Goal: Share content: Share content

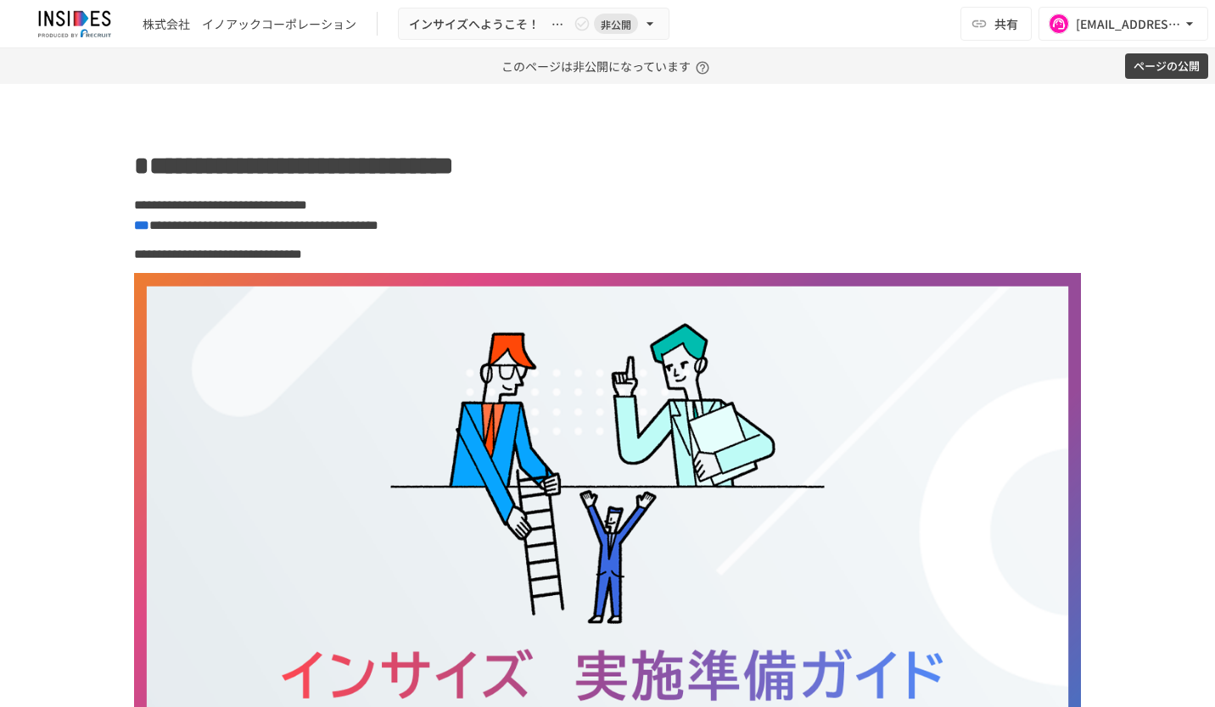
scroll to position [933, 0]
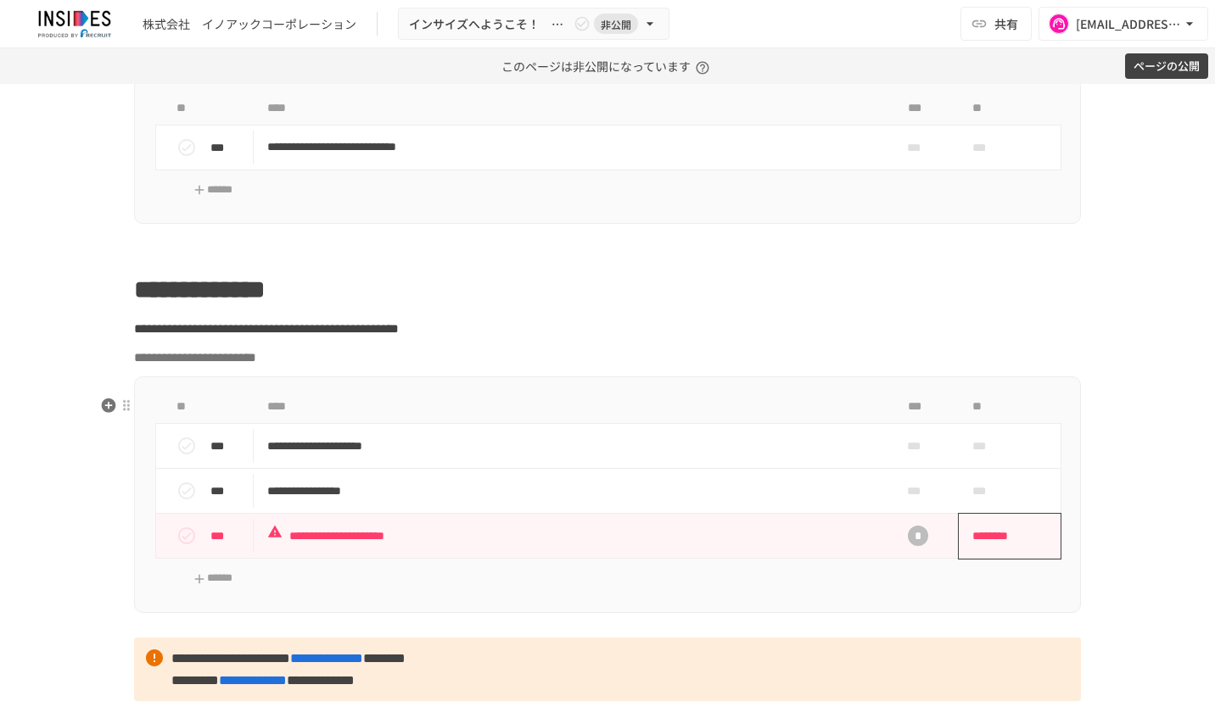
click at [986, 553] on span "********" at bounding box center [1004, 536] width 64 height 34
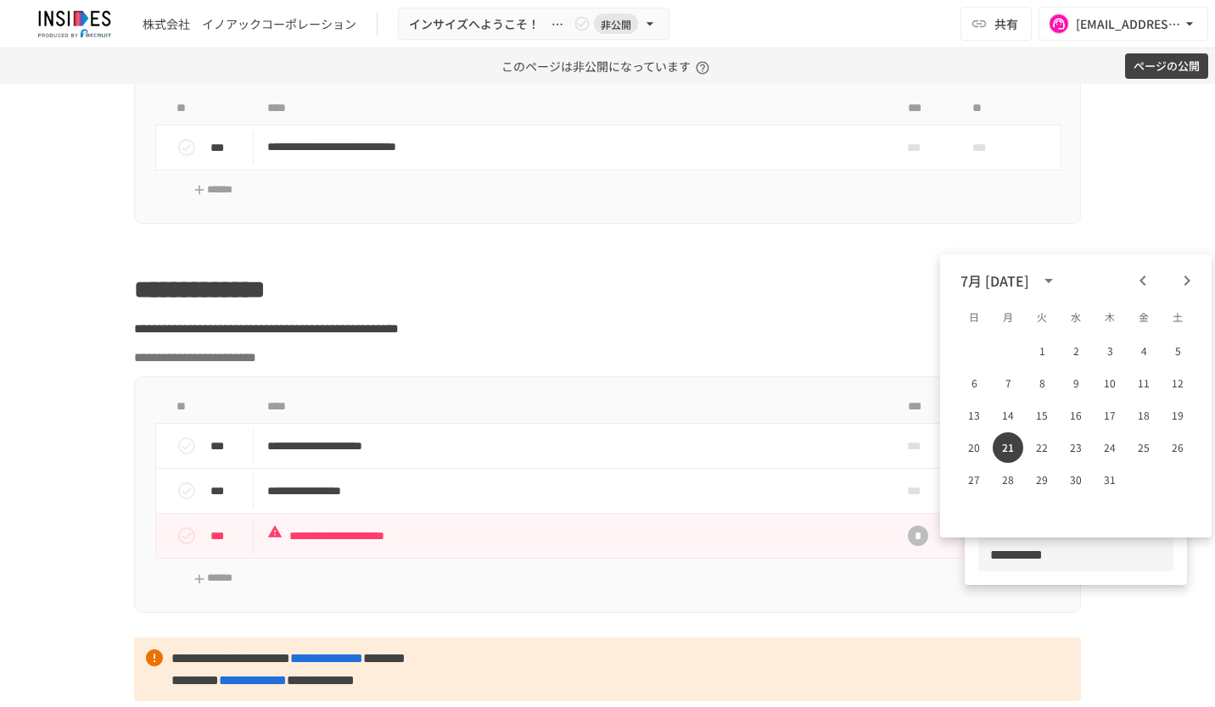
click at [1193, 271] on icon "Next month" at bounding box center [1187, 281] width 20 height 20
click at [1190, 271] on icon "Next month" at bounding box center [1187, 281] width 20 height 20
click at [1047, 482] on button "30" at bounding box center [1041, 480] width 31 height 31
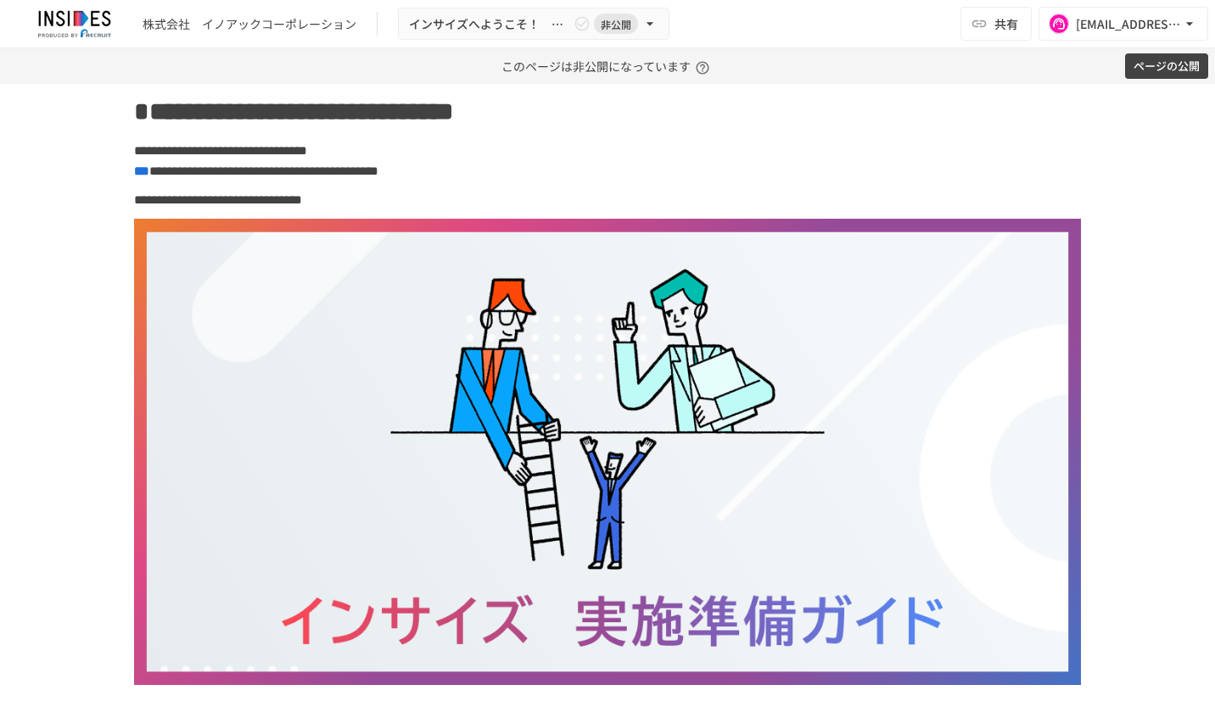
scroll to position [0, 0]
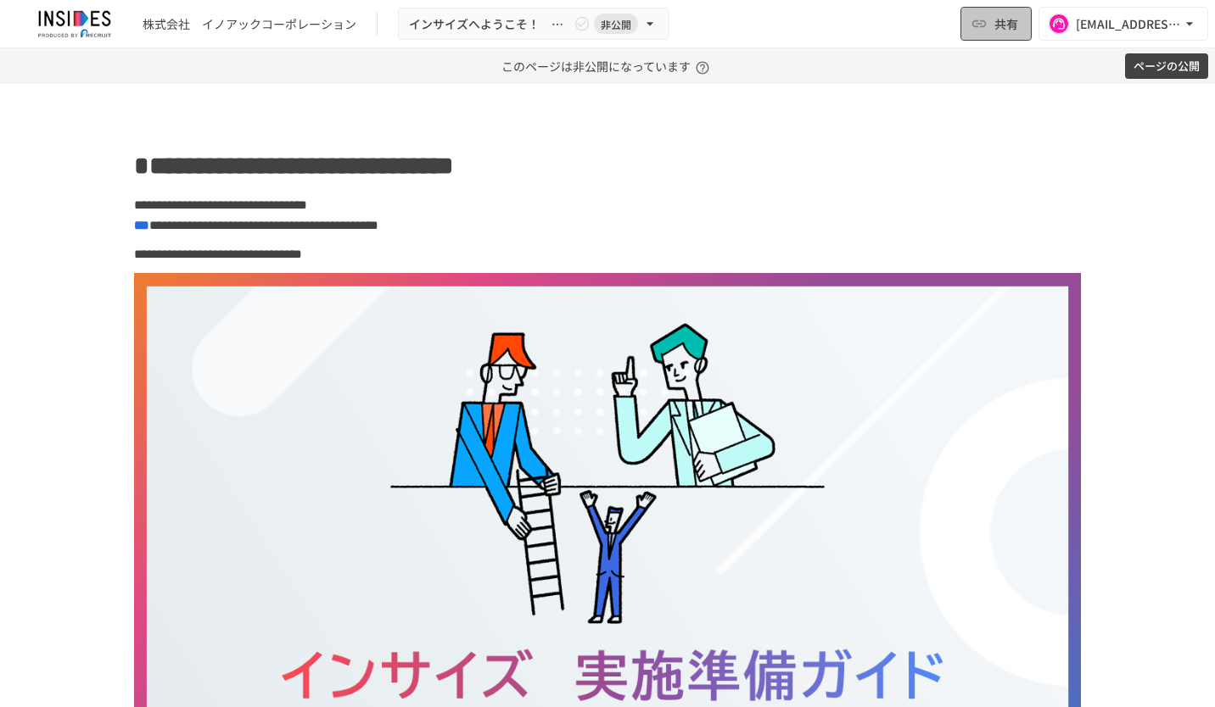
click at [989, 25] on button "共有" at bounding box center [995, 24] width 71 height 34
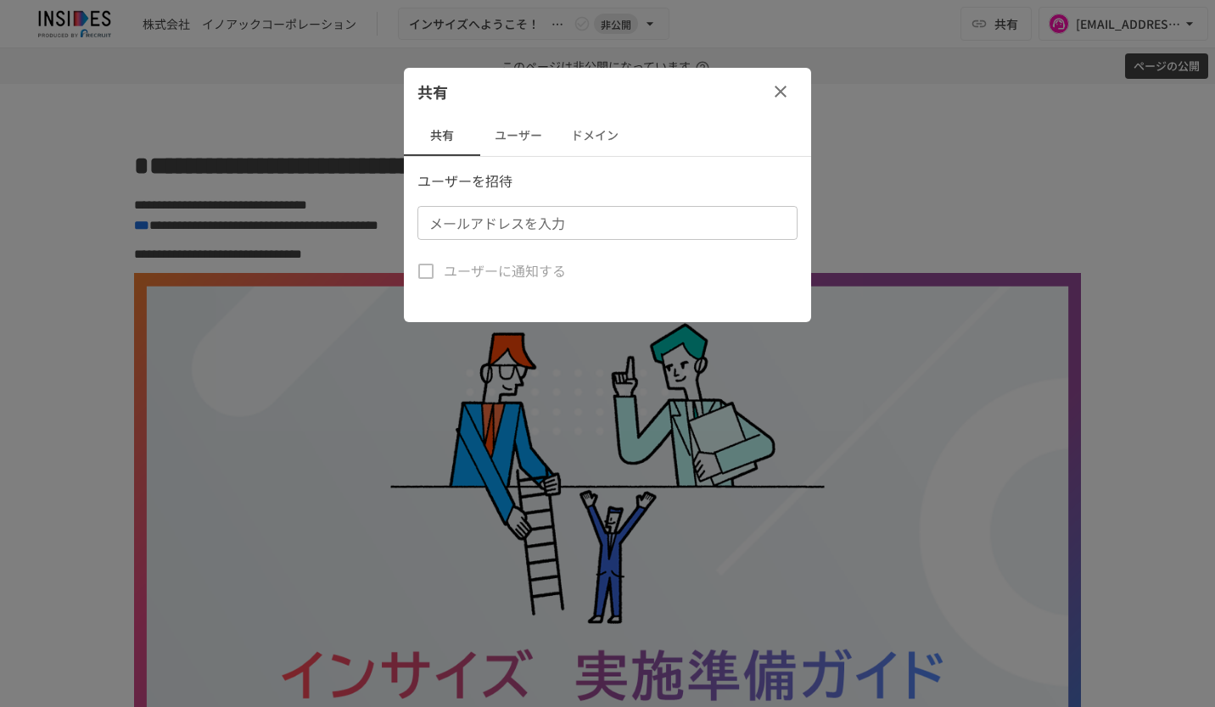
click at [529, 134] on button "ユーザー" at bounding box center [518, 135] width 76 height 41
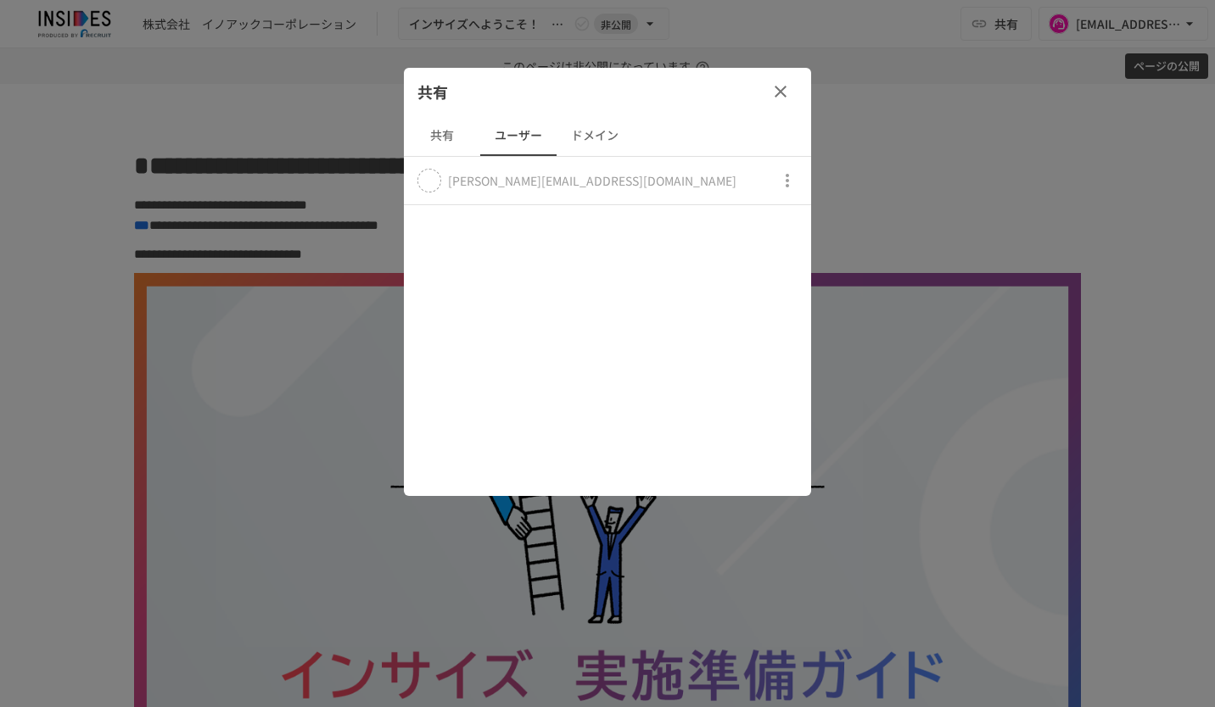
click at [774, 93] on icon "button" at bounding box center [780, 91] width 20 height 20
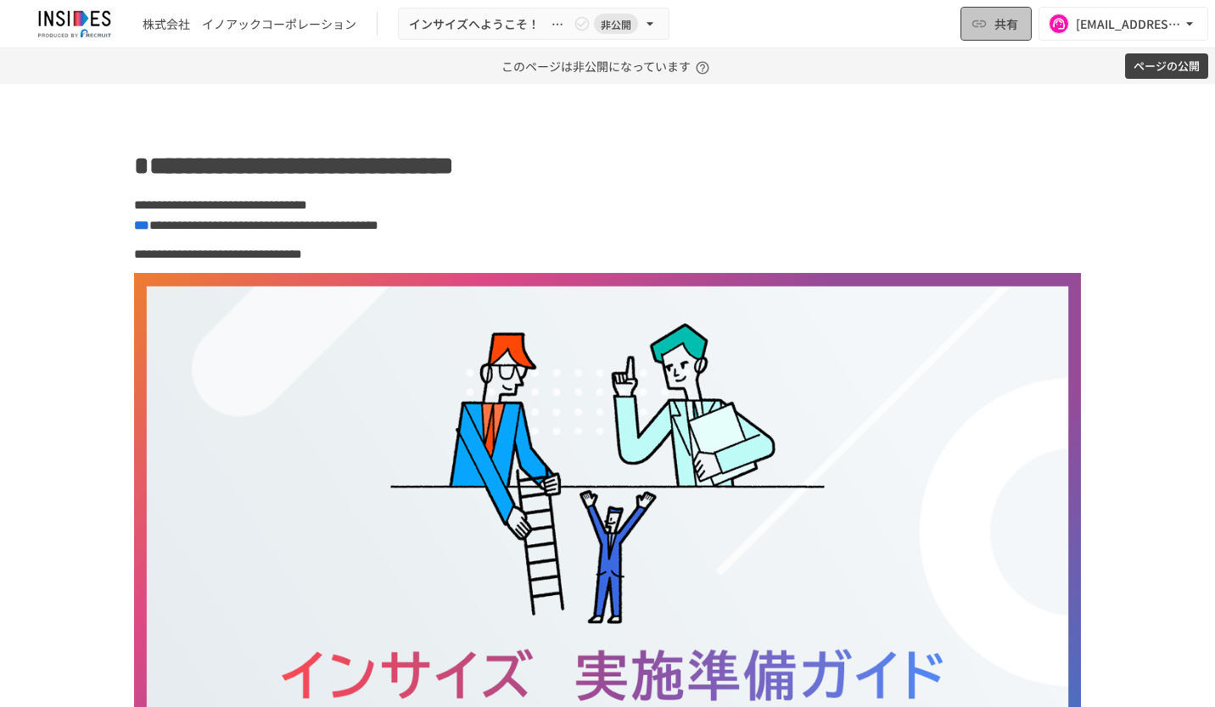
click at [1007, 31] on span "共有" at bounding box center [1006, 23] width 24 height 19
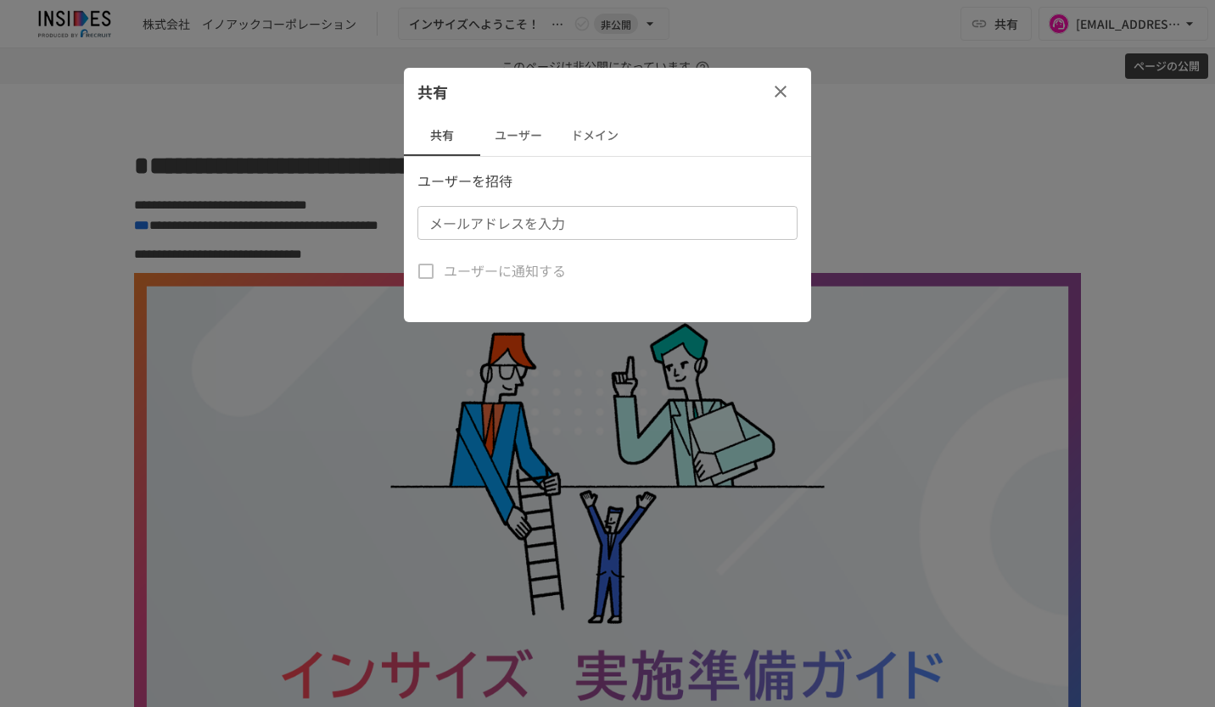
click at [538, 135] on button "ユーザー" at bounding box center [518, 135] width 76 height 41
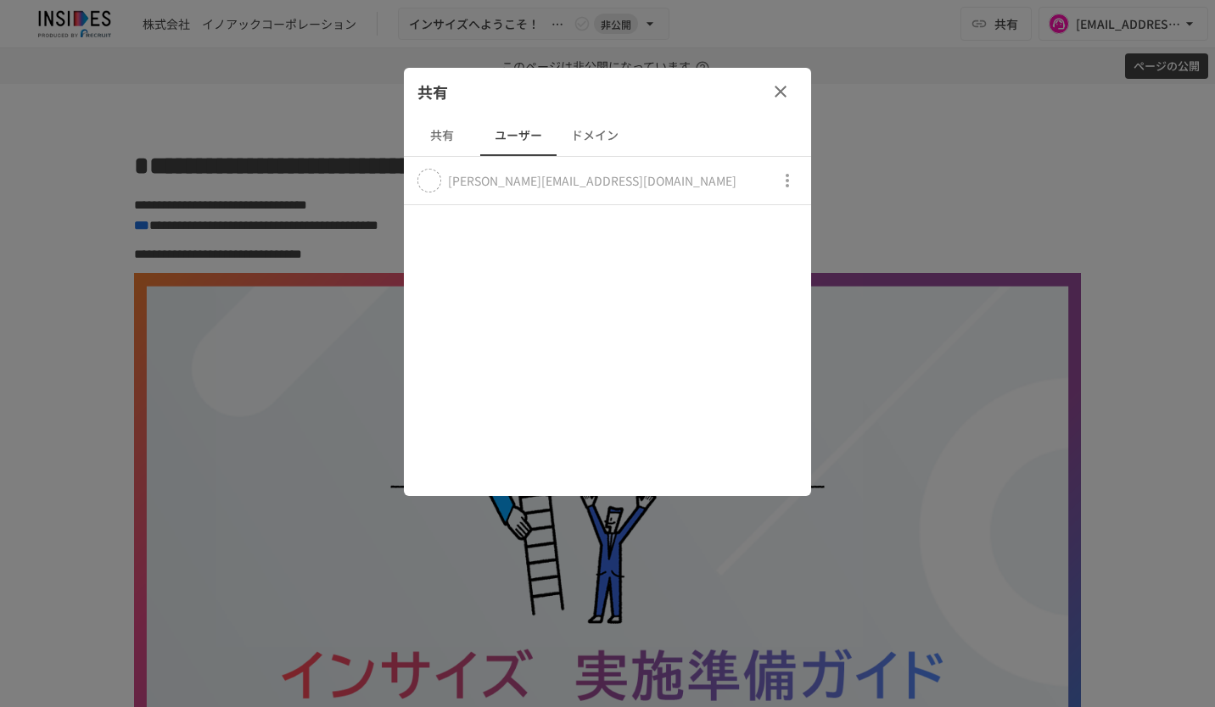
click at [779, 91] on icon "button" at bounding box center [781, 92] width 12 height 12
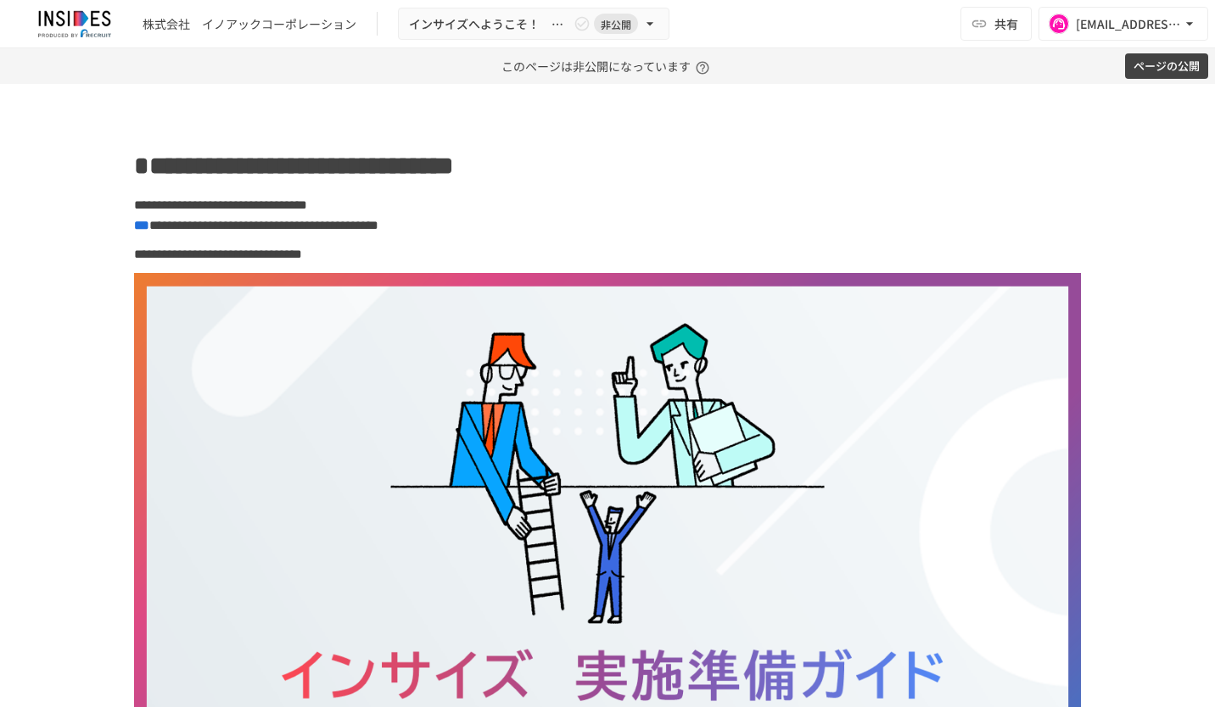
click at [1159, 68] on button "ページの公開" at bounding box center [1166, 66] width 83 height 26
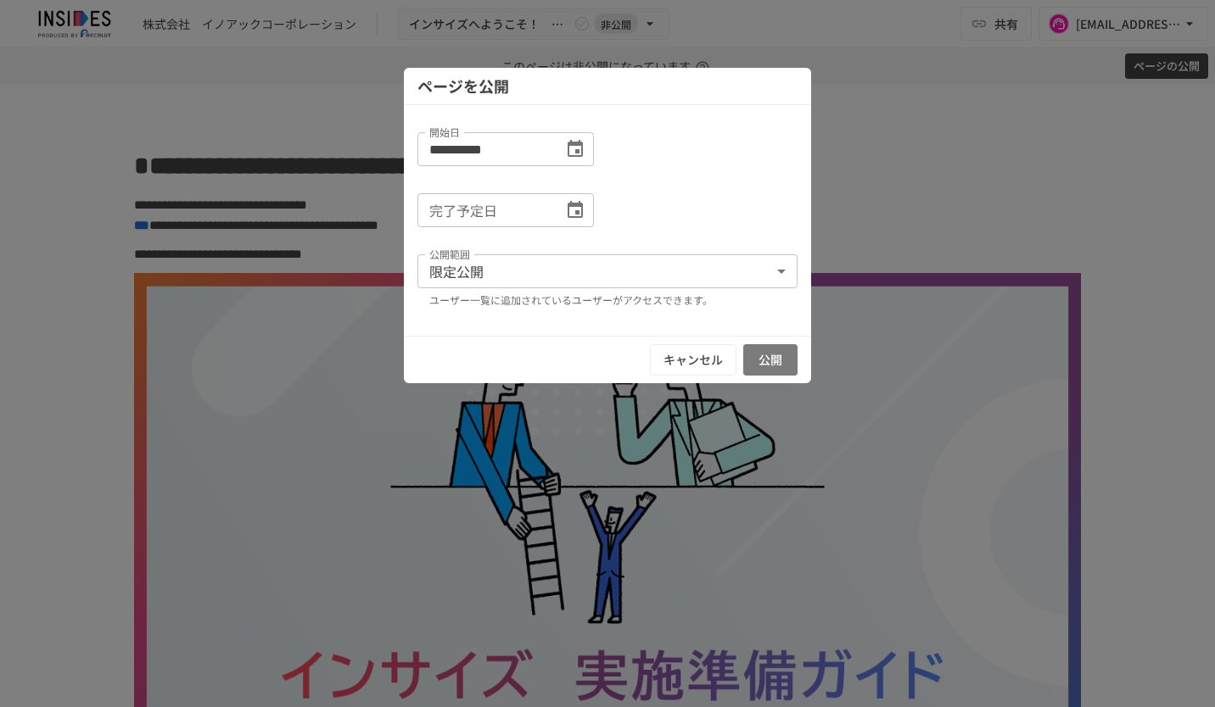
click at [773, 363] on button "公開" at bounding box center [770, 359] width 54 height 31
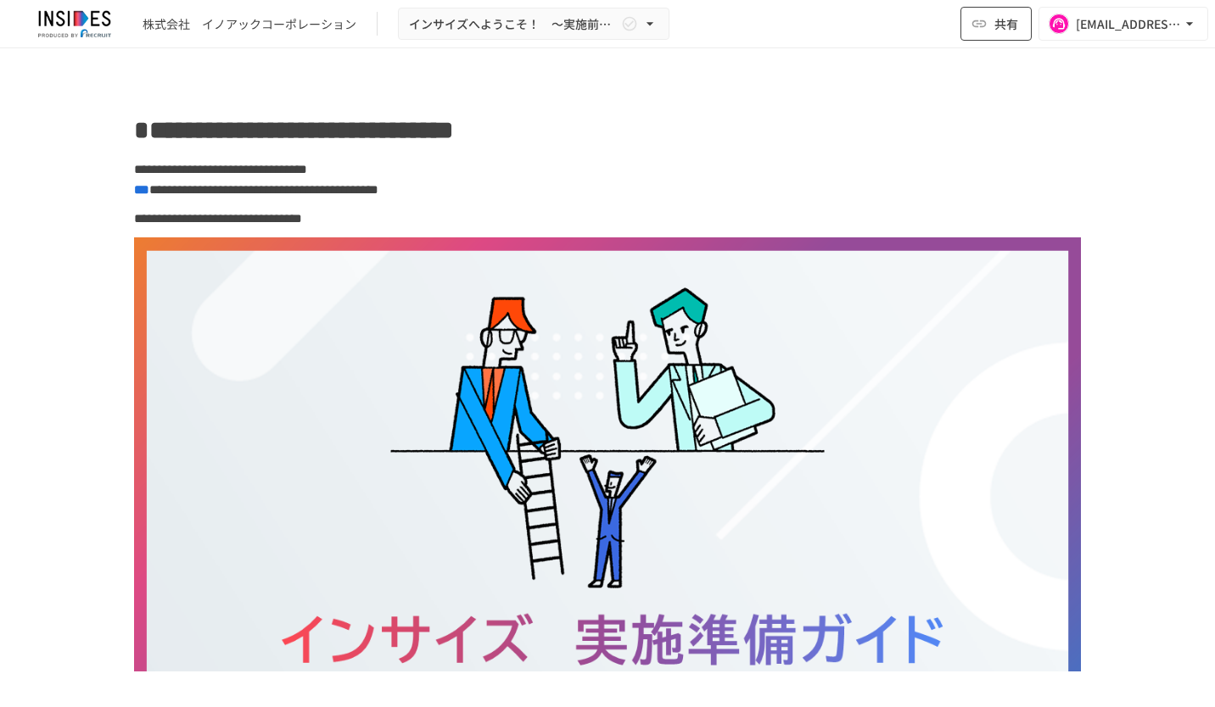
click at [991, 31] on button "共有" at bounding box center [995, 24] width 71 height 34
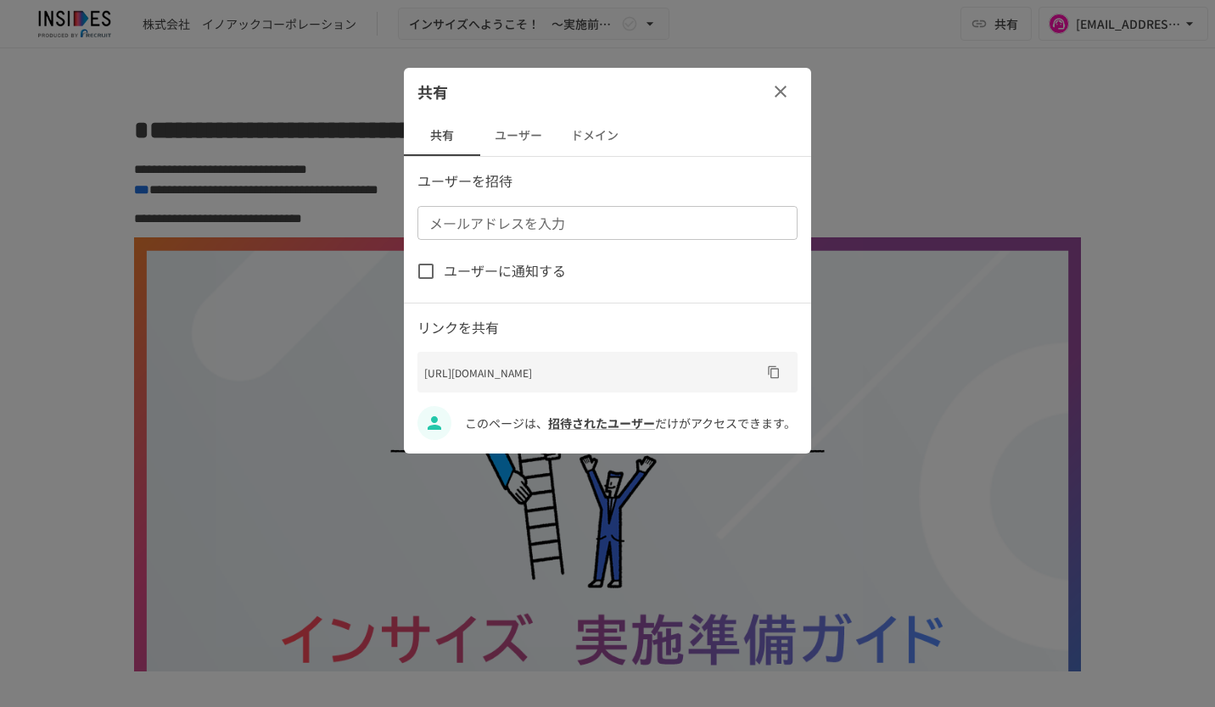
click at [528, 219] on div "メールアドレスを入力 メールアドレスを入力" at bounding box center [607, 223] width 380 height 34
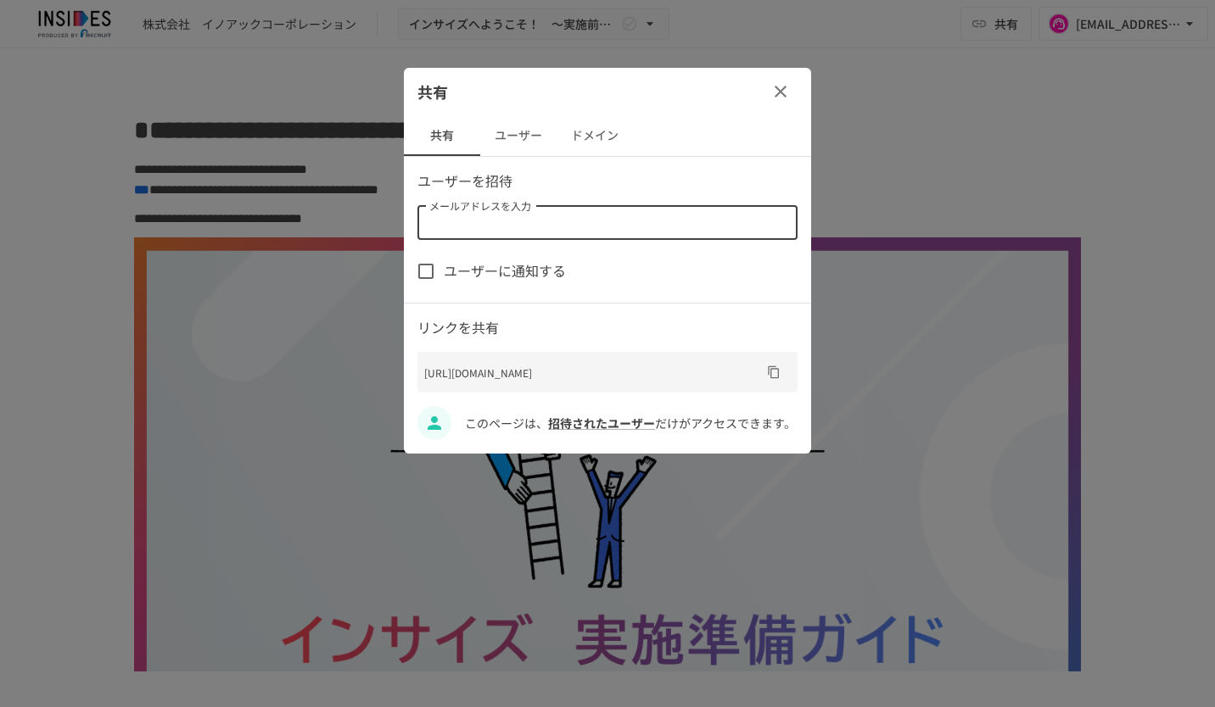
paste input "**********"
type input "**********"
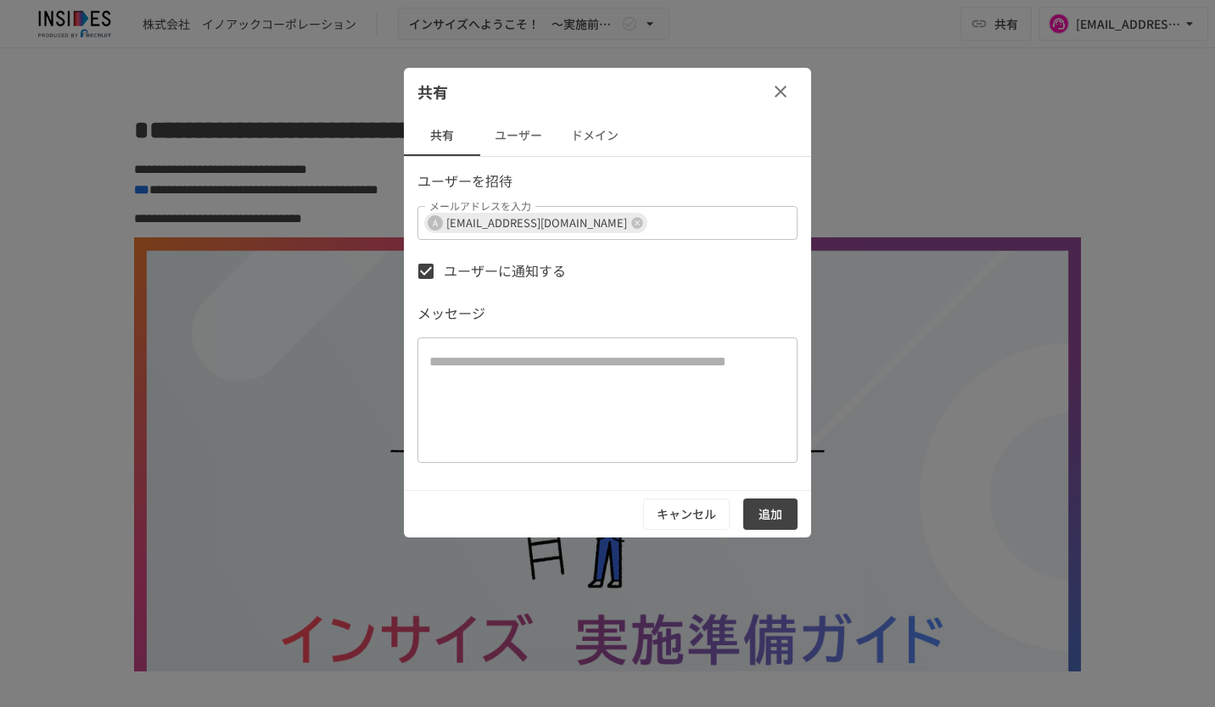
click at [775, 510] on button "追加" at bounding box center [770, 514] width 54 height 31
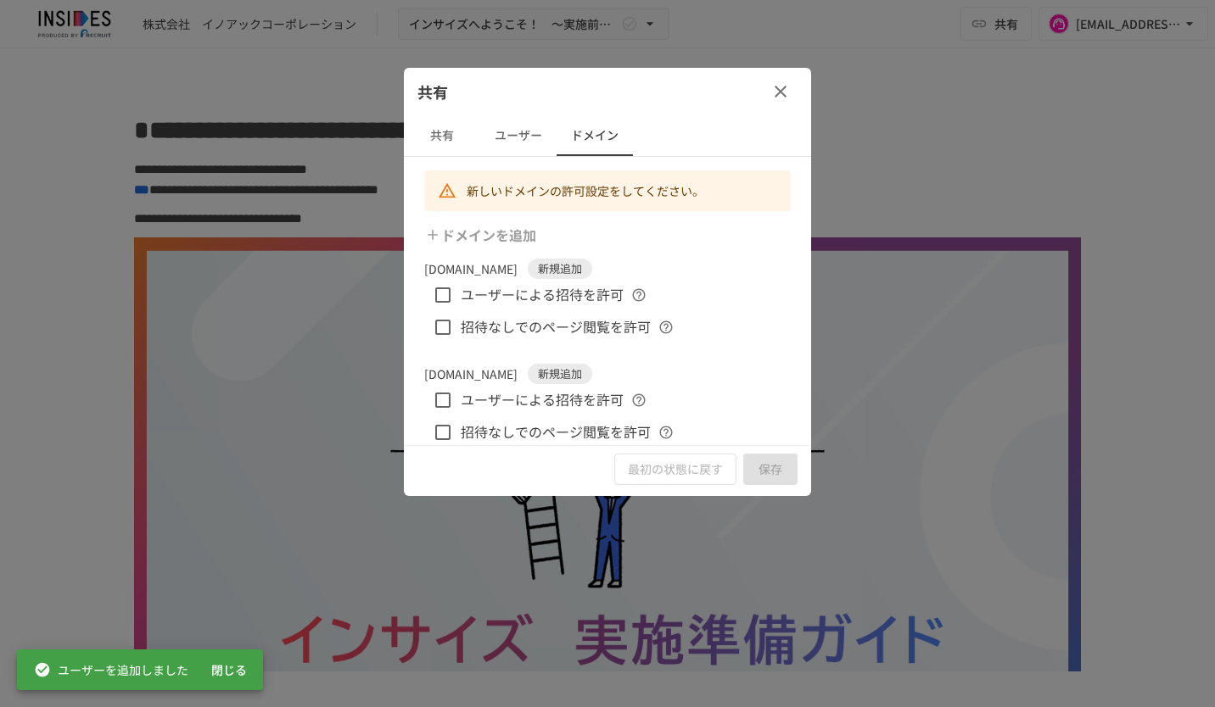
click at [775, 87] on icon "button" at bounding box center [780, 91] width 20 height 20
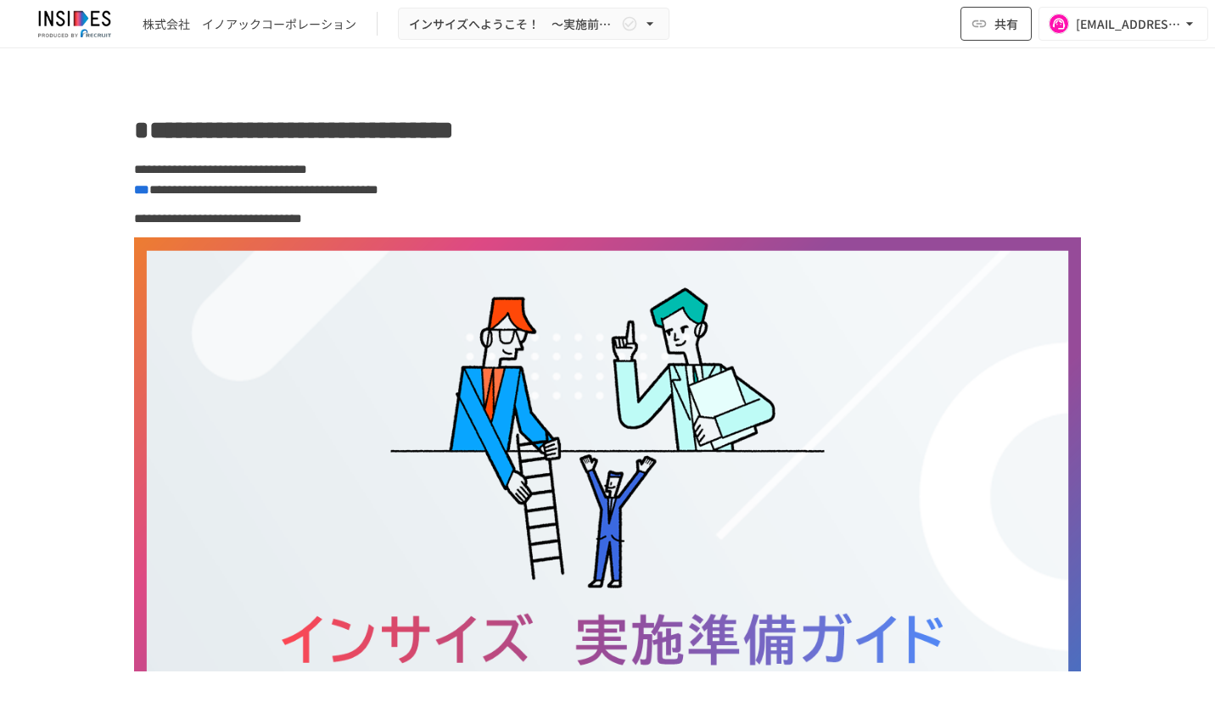
click at [987, 32] on icon "button" at bounding box center [978, 23] width 17 height 17
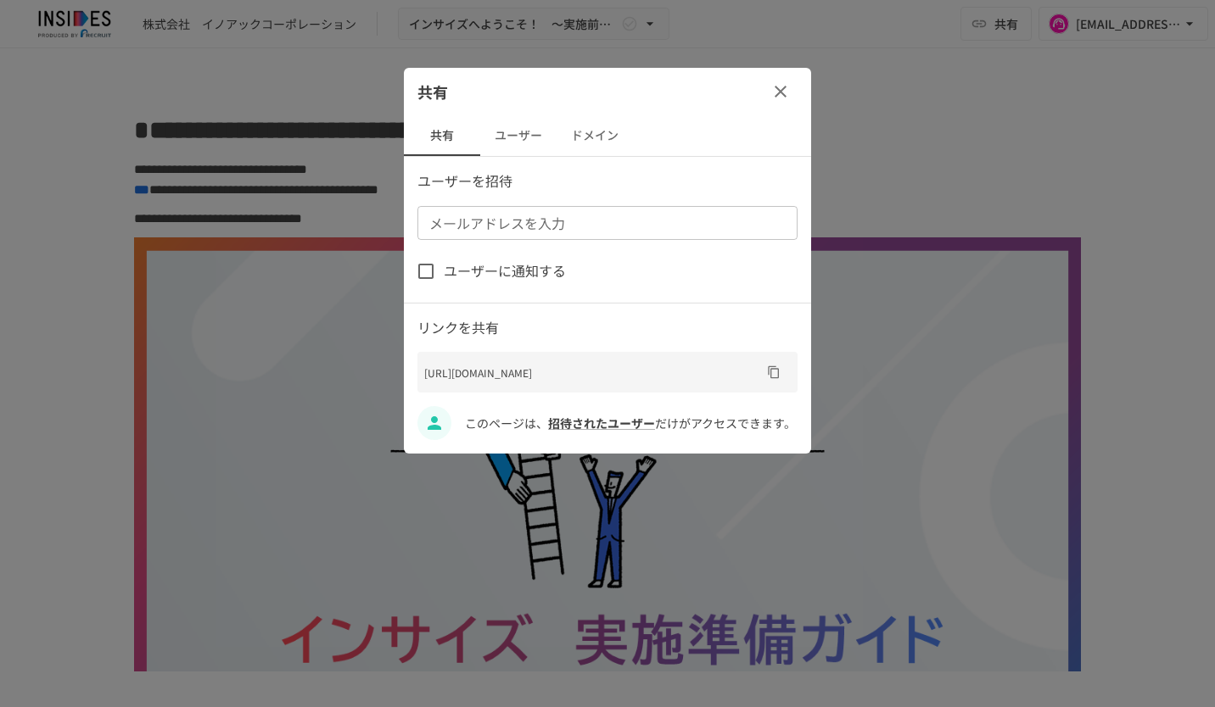
click at [516, 131] on button "ユーザー" at bounding box center [518, 135] width 76 height 41
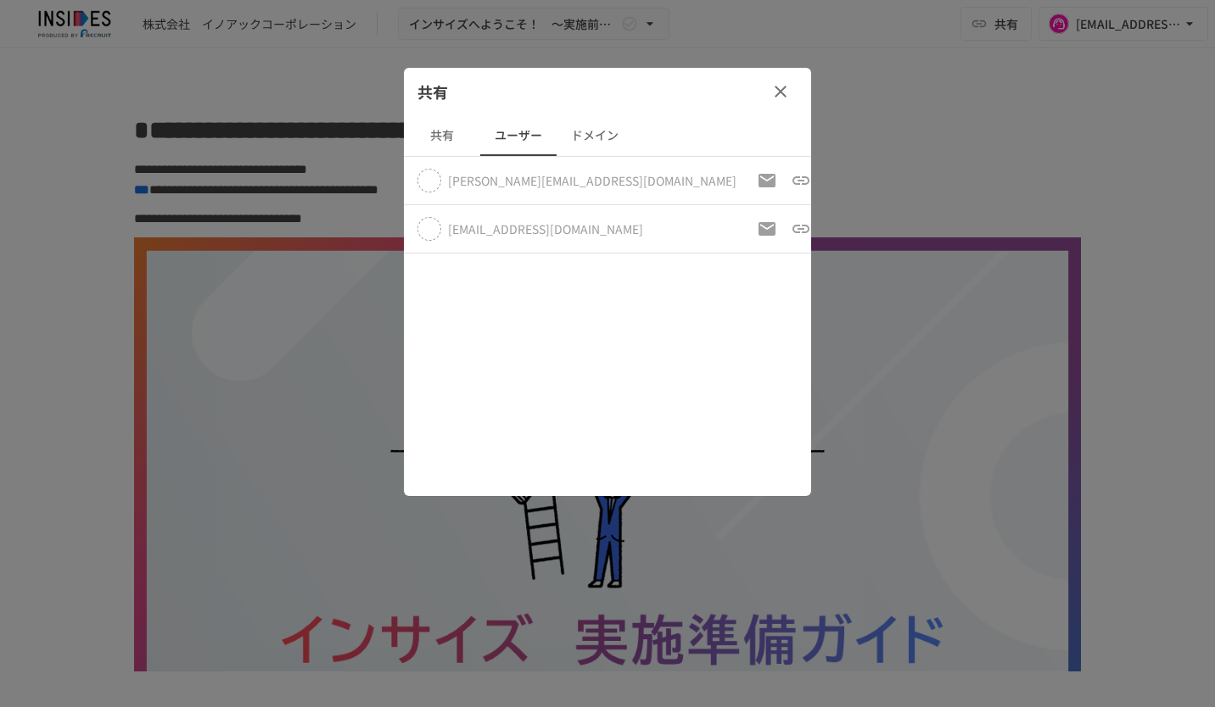
click at [781, 85] on icon "button" at bounding box center [780, 91] width 20 height 20
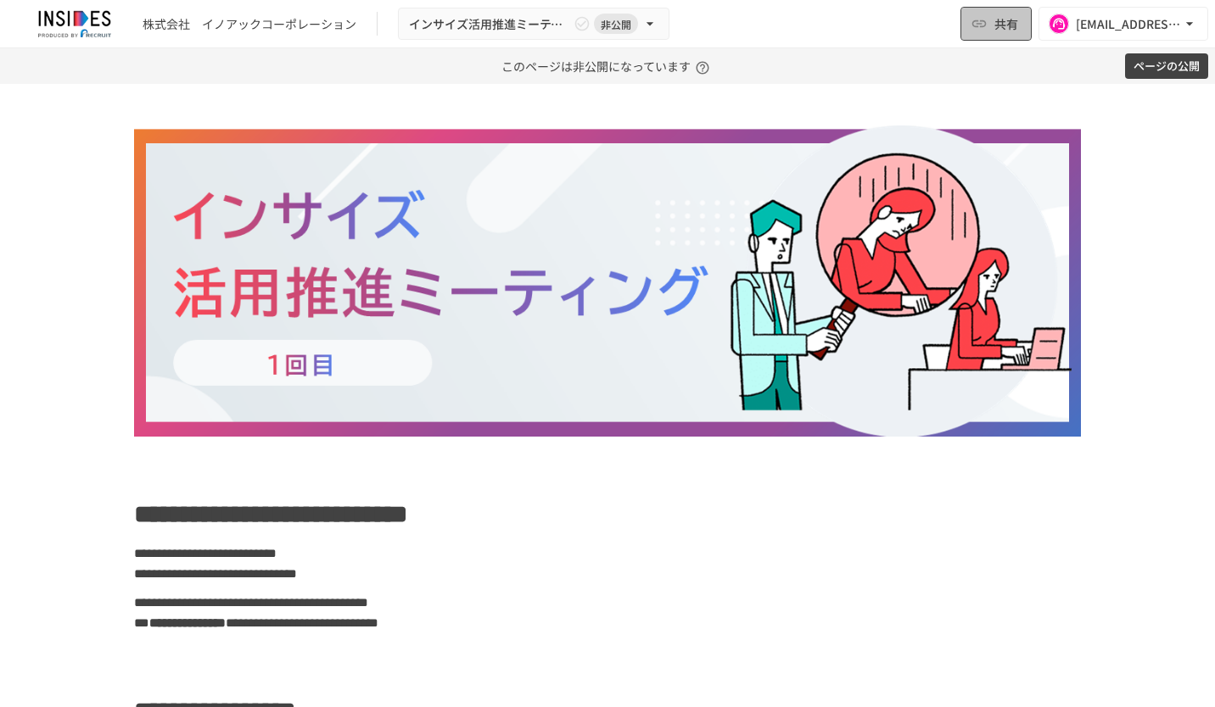
click at [1003, 36] on button "共有" at bounding box center [995, 24] width 71 height 34
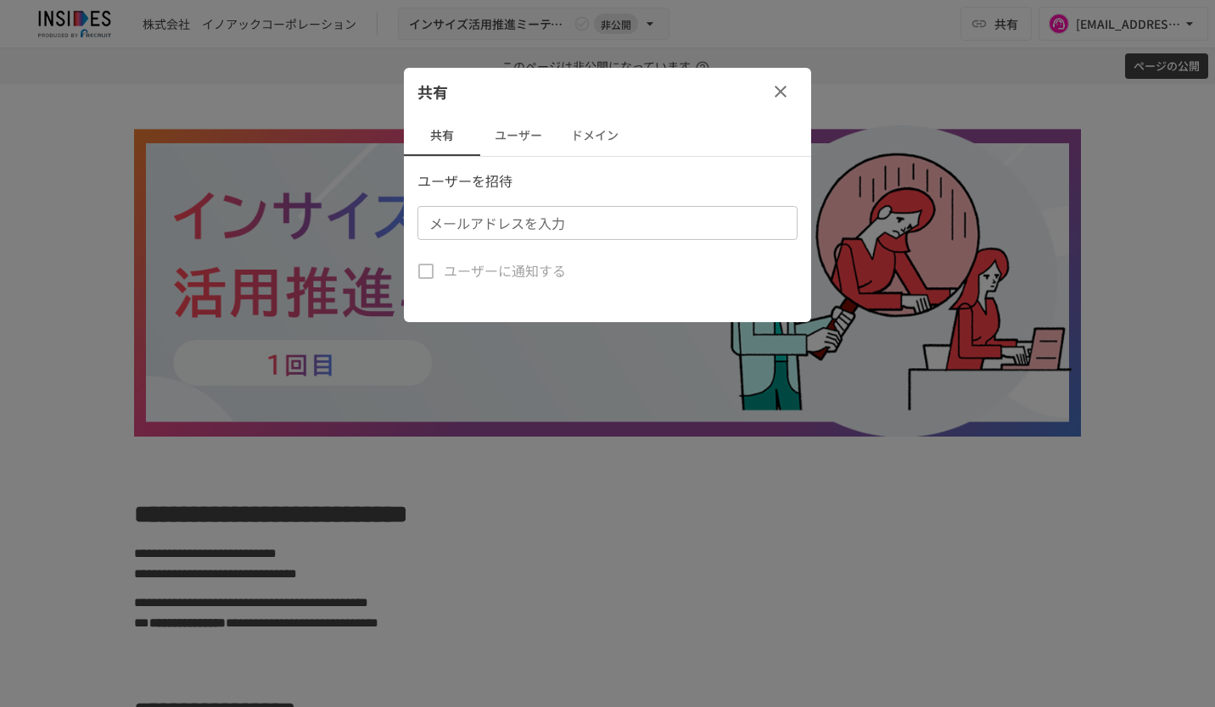
click at [524, 143] on button "ユーザー" at bounding box center [518, 135] width 76 height 41
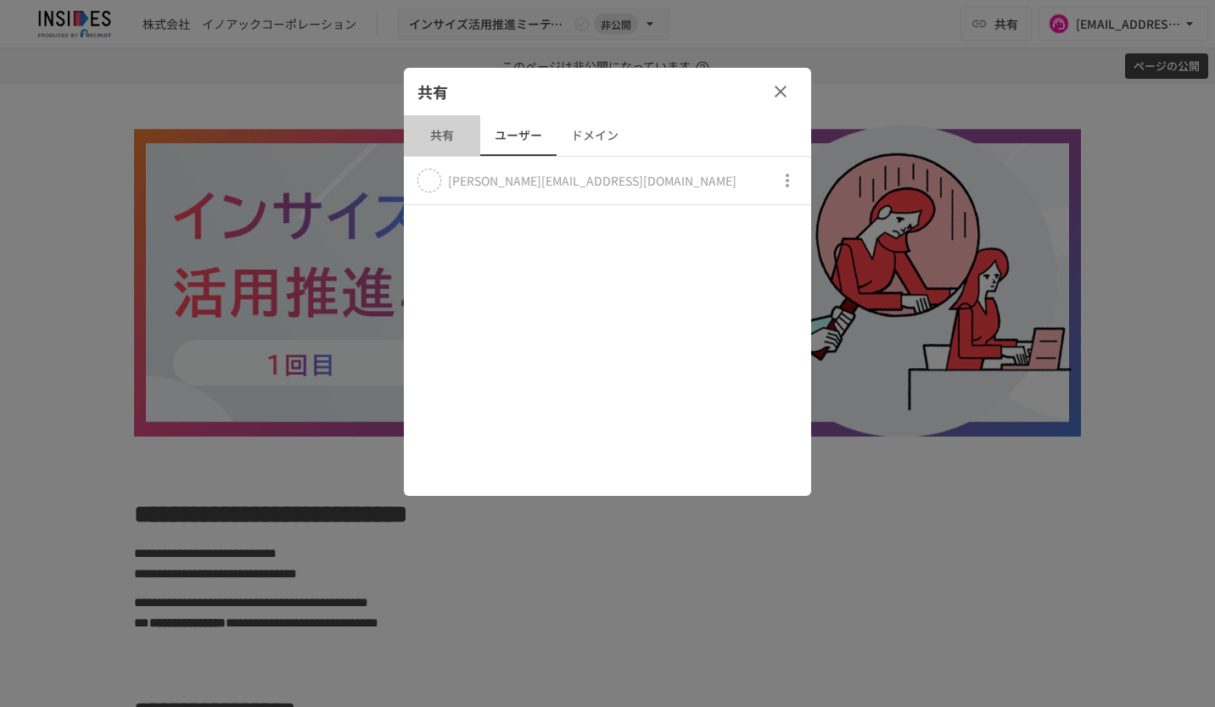
click at [449, 134] on button "共有" at bounding box center [442, 135] width 76 height 41
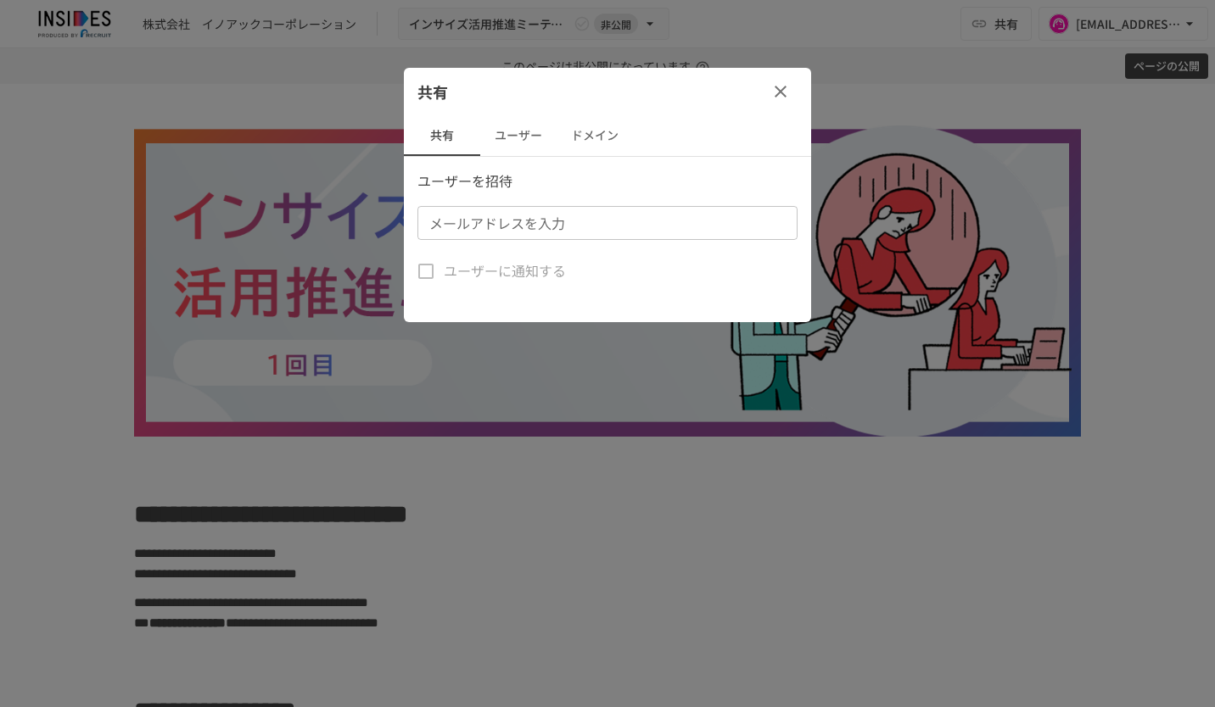
click at [496, 220] on div "メールアドレスを入力 メールアドレスを入力" at bounding box center [607, 223] width 380 height 34
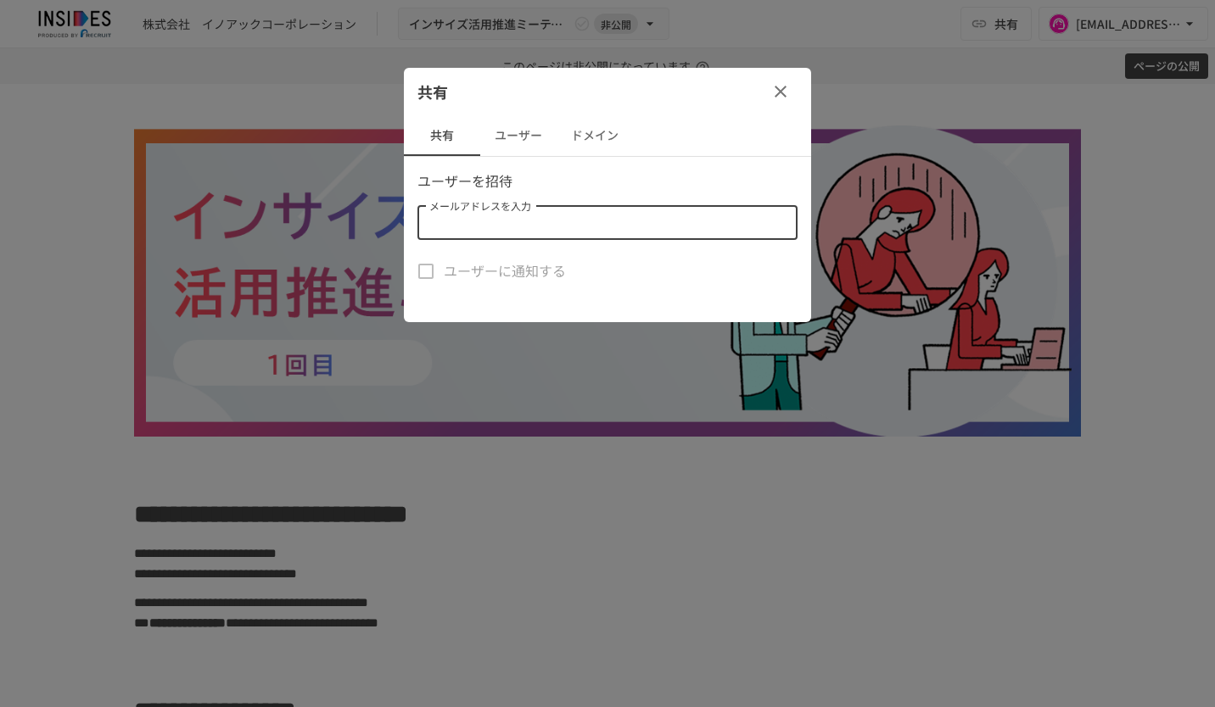
paste input "**********"
type input "**********"
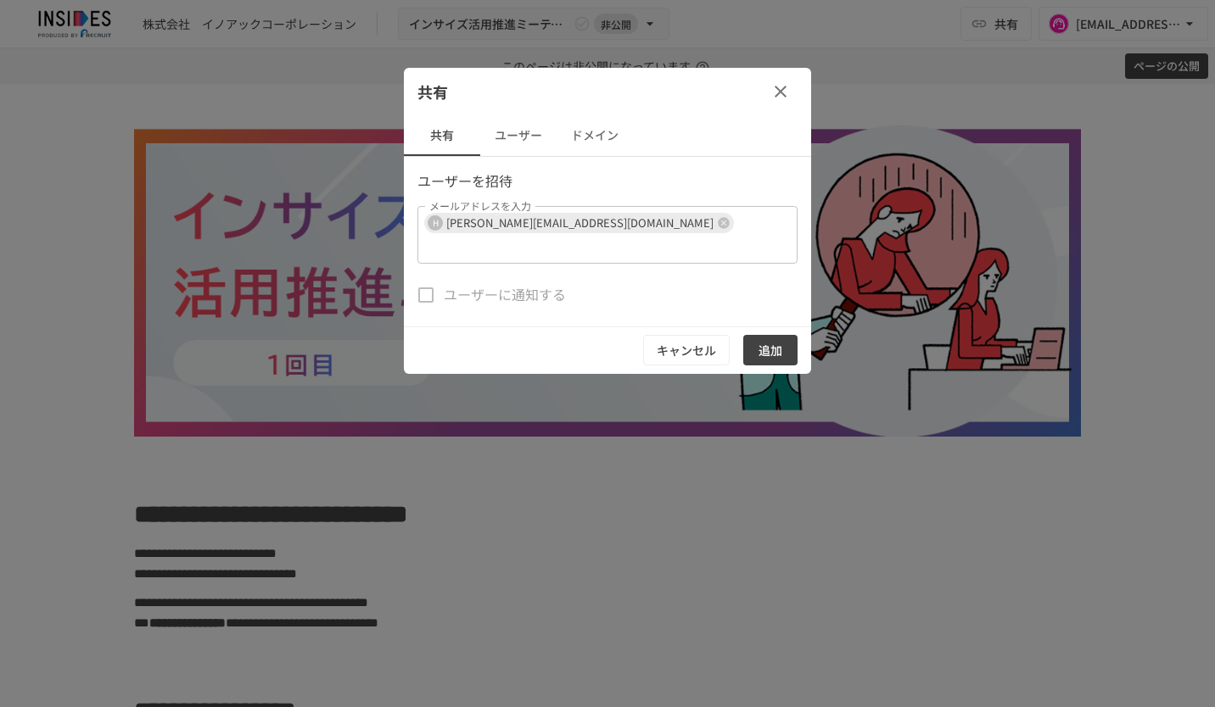
click at [657, 83] on div "共有" at bounding box center [607, 92] width 407 height 48
click at [776, 335] on button "追加" at bounding box center [770, 350] width 54 height 31
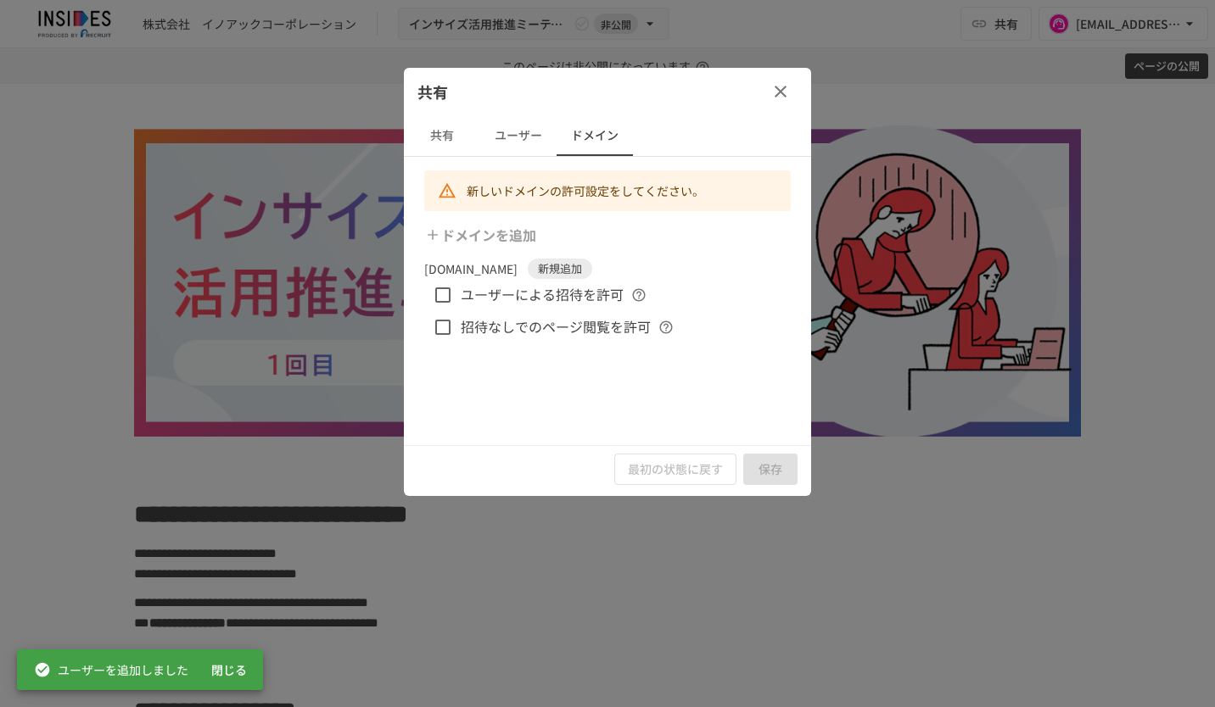
click at [777, 88] on icon "button" at bounding box center [781, 92] width 12 height 12
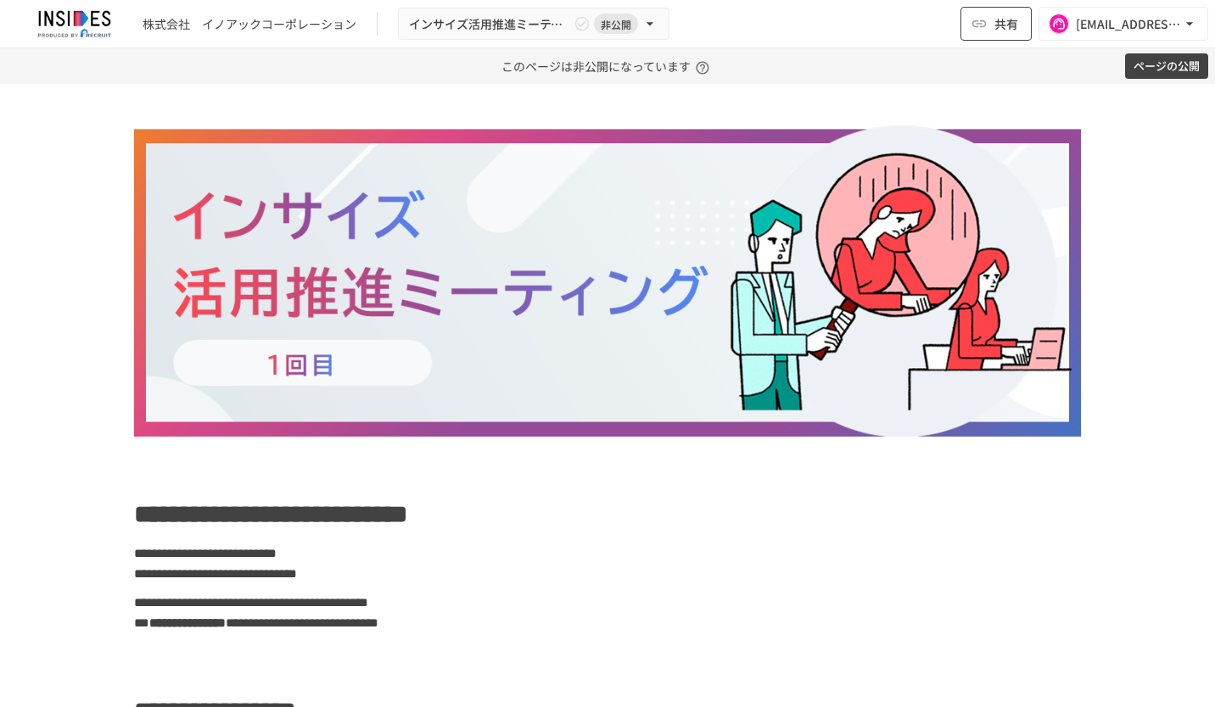
click at [984, 35] on button "共有" at bounding box center [995, 24] width 71 height 34
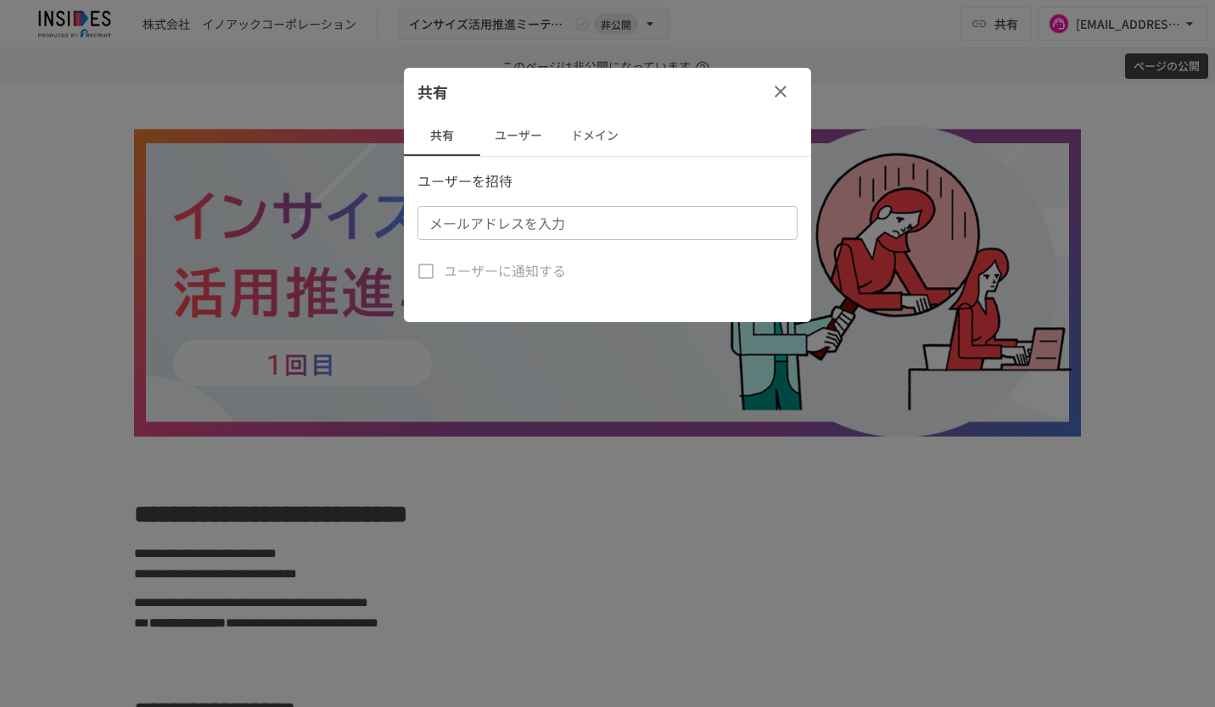
click at [527, 127] on button "ユーザー" at bounding box center [518, 135] width 76 height 41
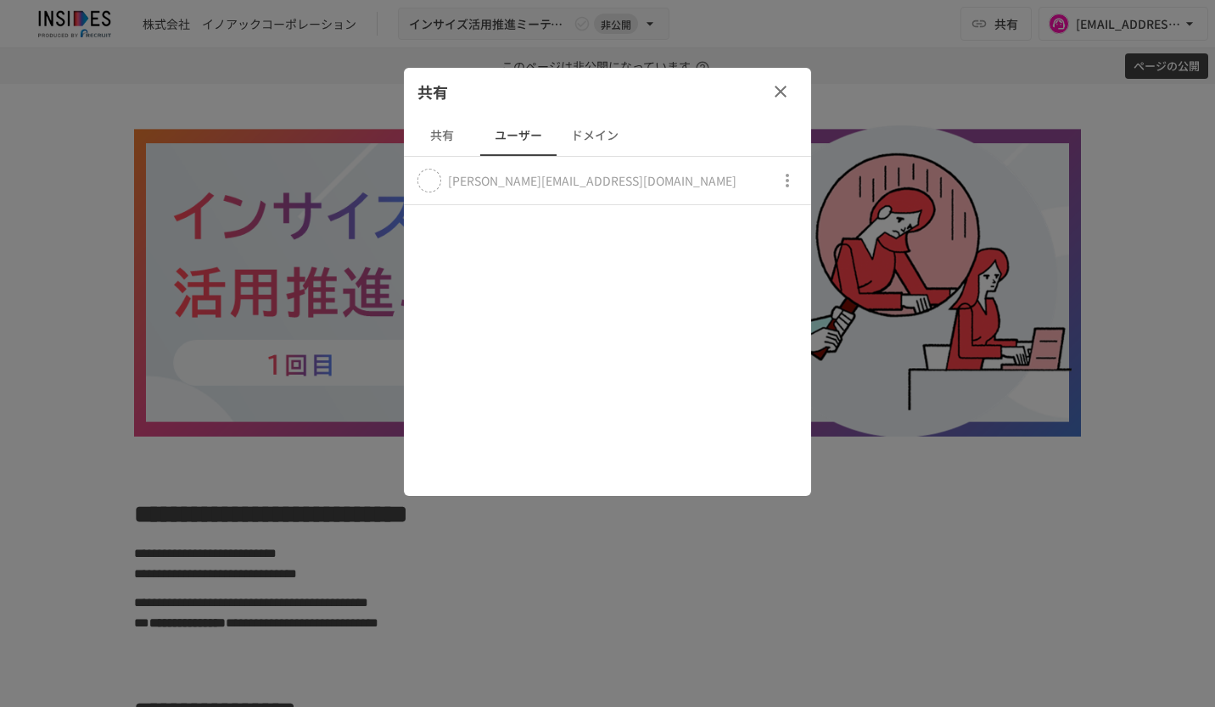
click at [779, 97] on icon "button" at bounding box center [780, 91] width 20 height 20
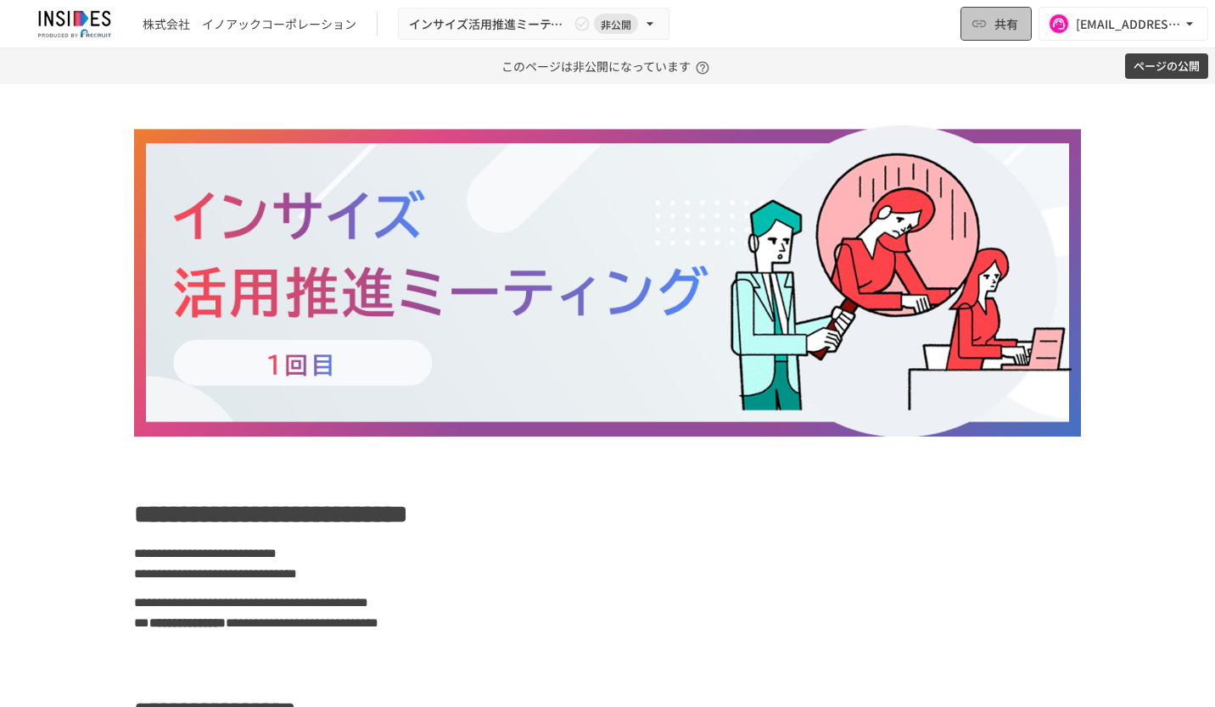
click at [1005, 31] on span "共有" at bounding box center [1006, 23] width 24 height 19
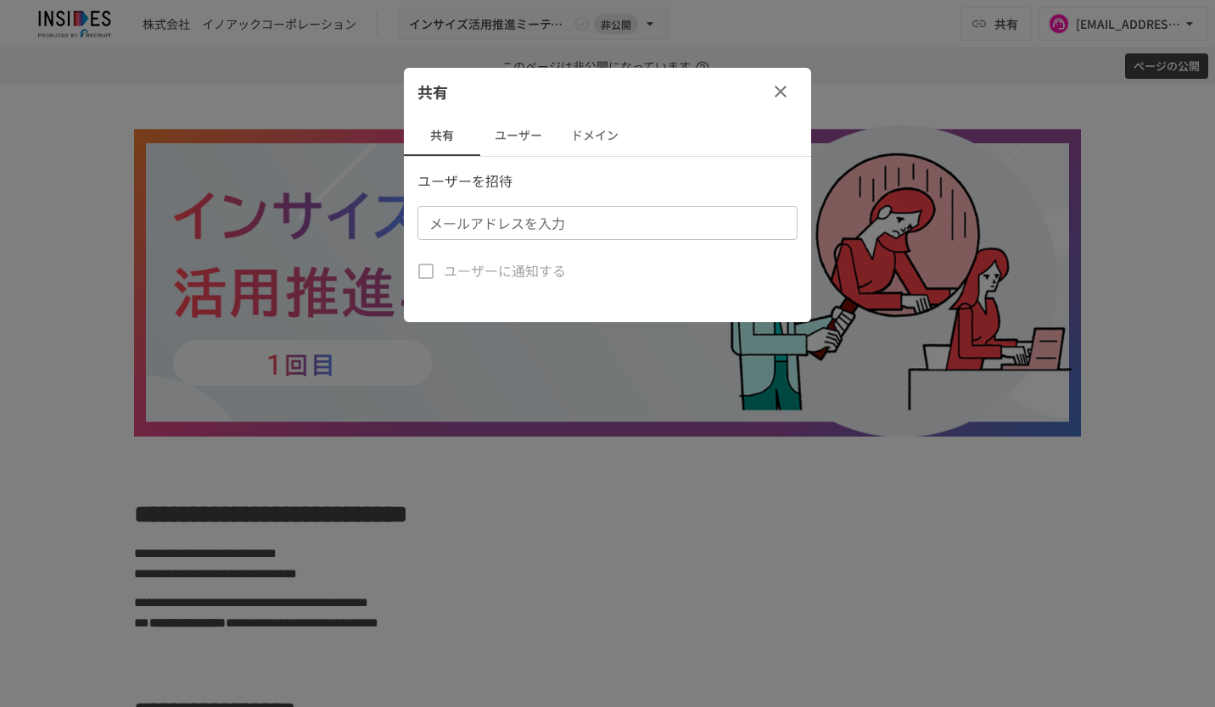
click at [526, 133] on button "ユーザー" at bounding box center [518, 135] width 76 height 41
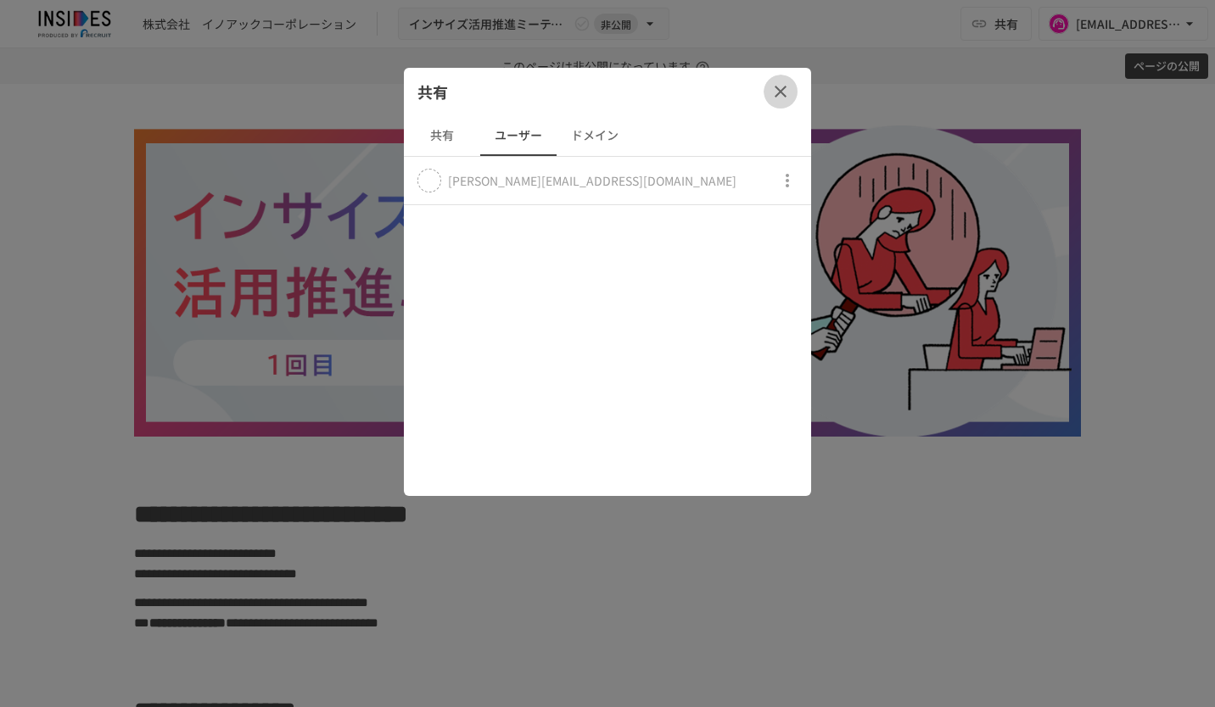
click at [782, 81] on icon "button" at bounding box center [780, 91] width 20 height 20
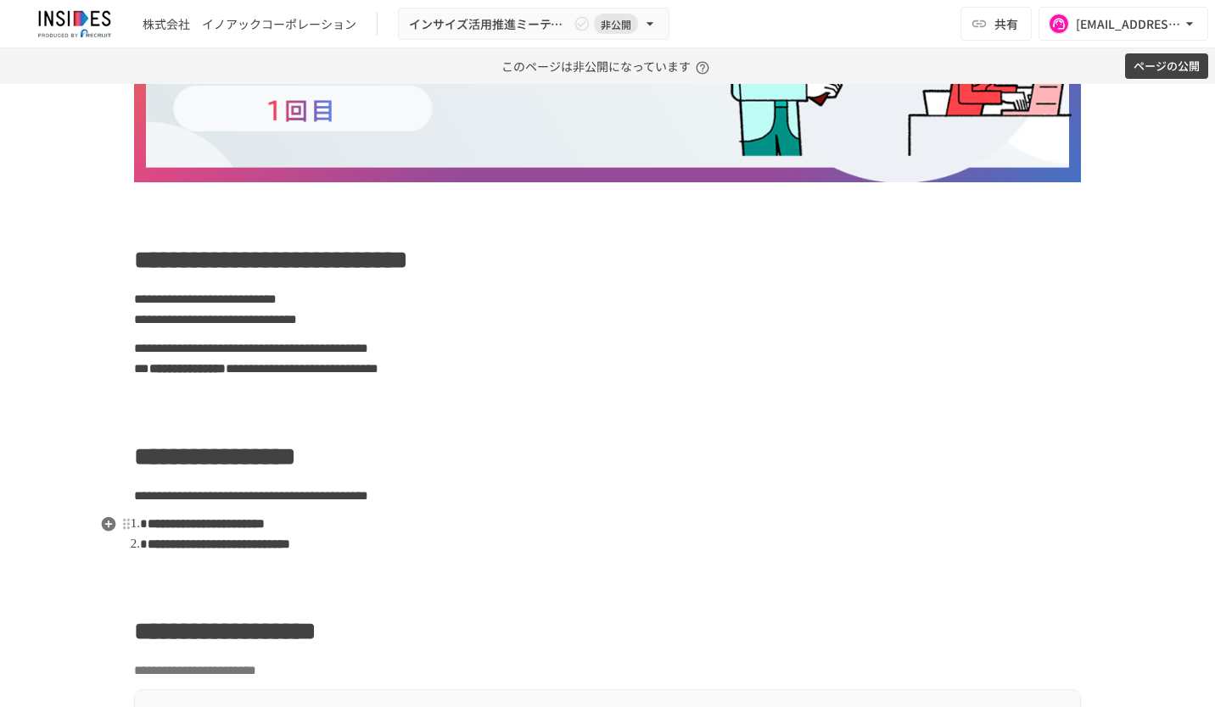
scroll to position [763, 0]
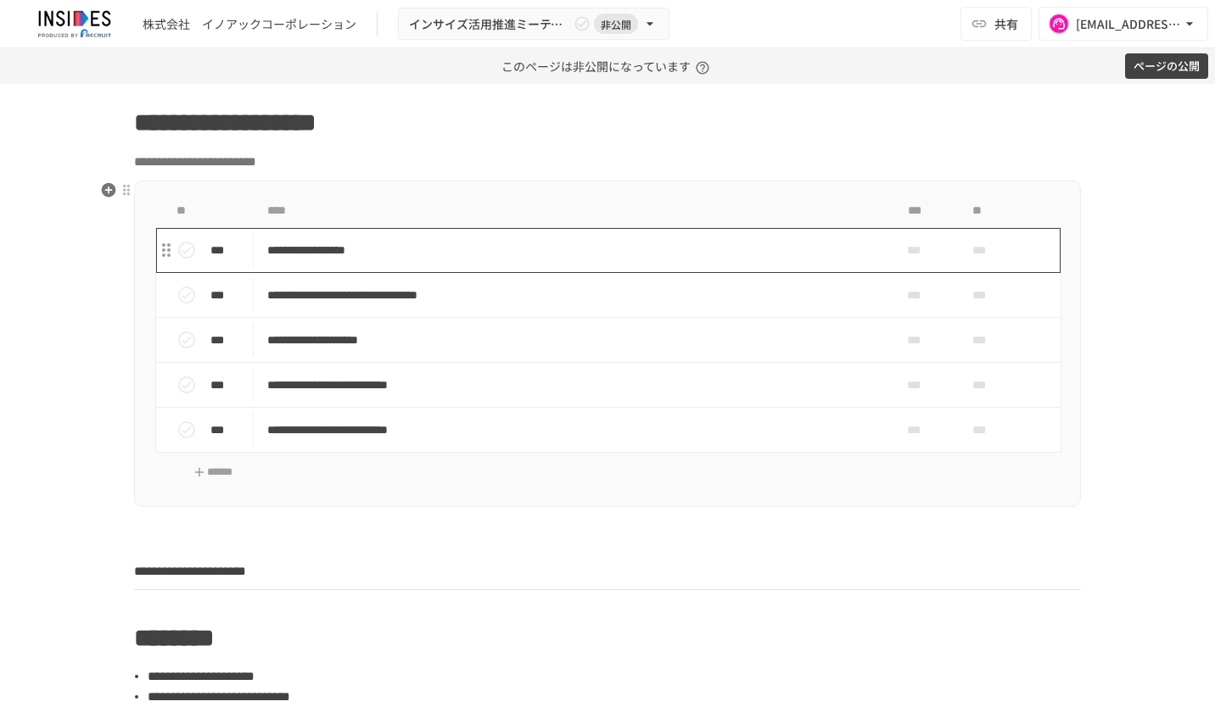
click at [523, 240] on p "**********" at bounding box center [572, 250] width 610 height 21
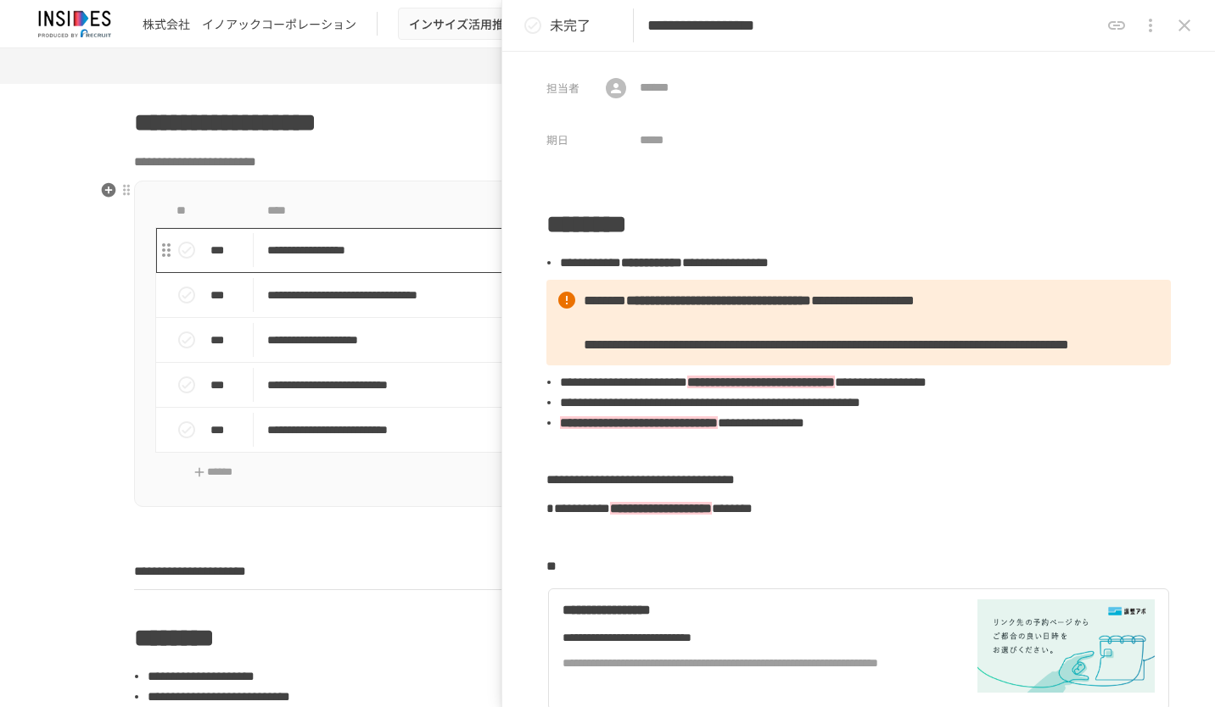
click at [479, 255] on p "**********" at bounding box center [572, 250] width 610 height 21
click at [1172, 24] on button "close drawer" at bounding box center [1184, 25] width 34 height 34
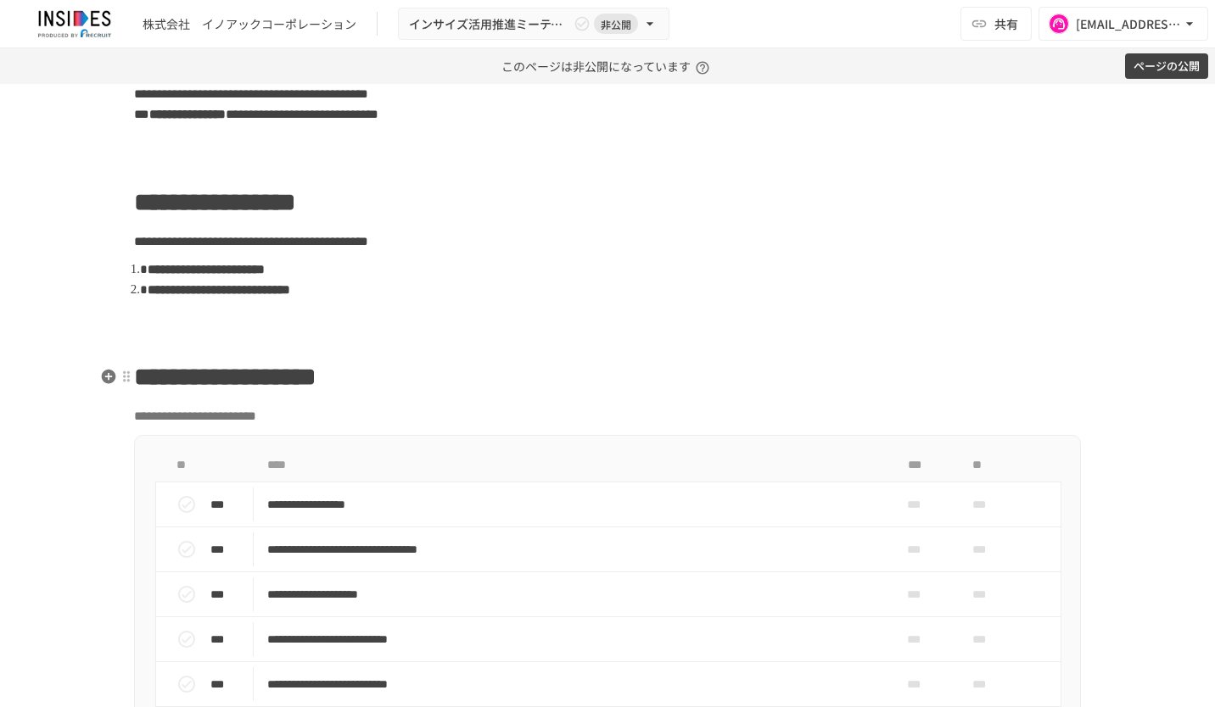
scroll to position [594, 0]
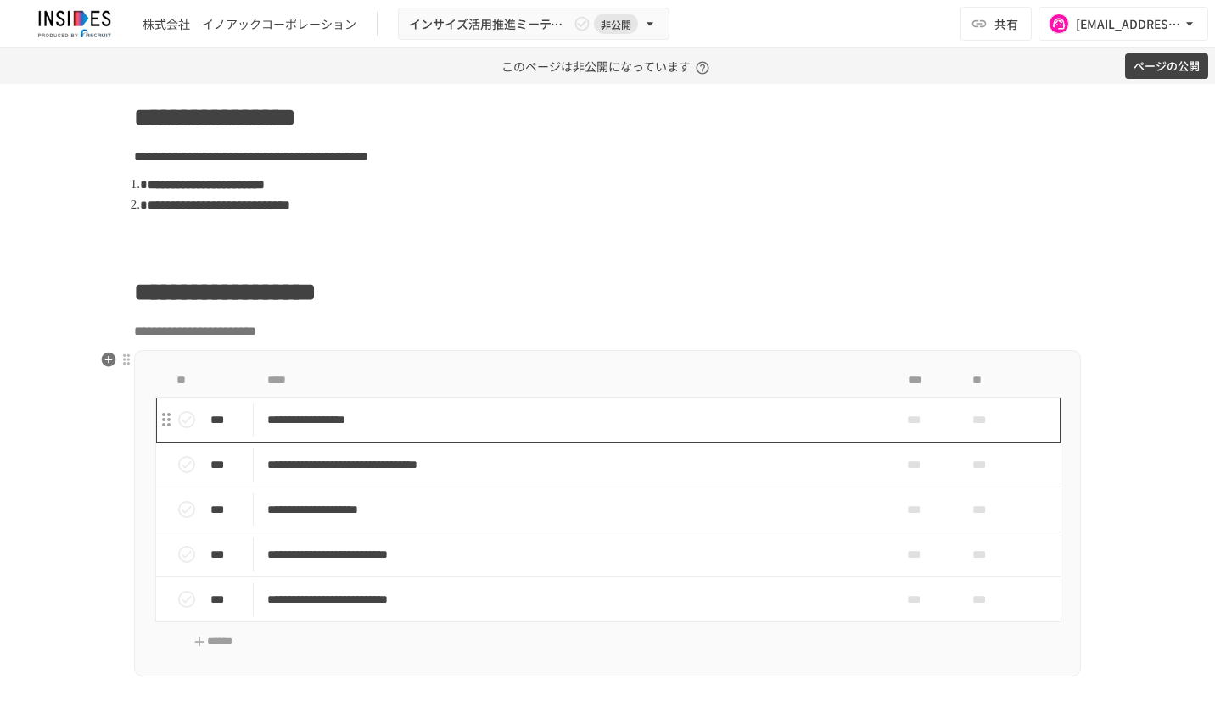
click at [619, 411] on p "**********" at bounding box center [572, 420] width 610 height 21
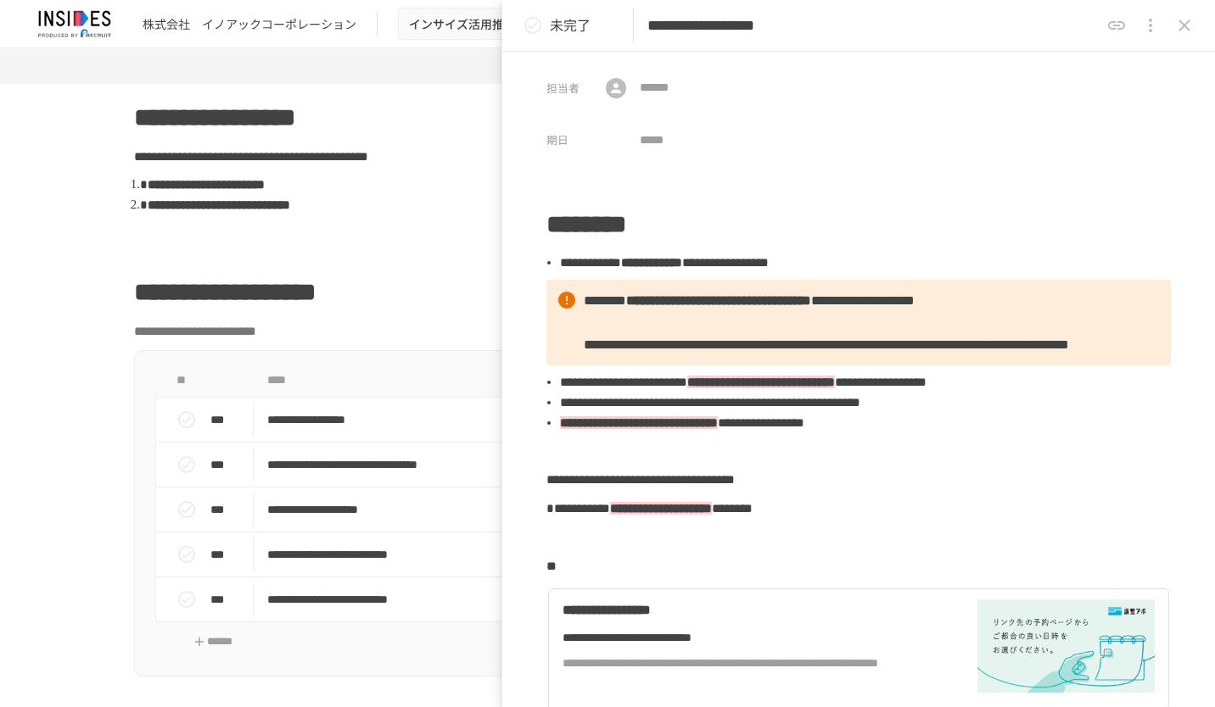
click at [949, 31] on input "**********" at bounding box center [873, 26] width 452 height 30
click at [932, 34] on input "**********" at bounding box center [873, 26] width 452 height 30
paste input "*********"
drag, startPoint x: 1015, startPoint y: 22, endPoint x: 979, endPoint y: 21, distance: 35.6
click at [979, 21] on input "**********" at bounding box center [873, 26] width 452 height 30
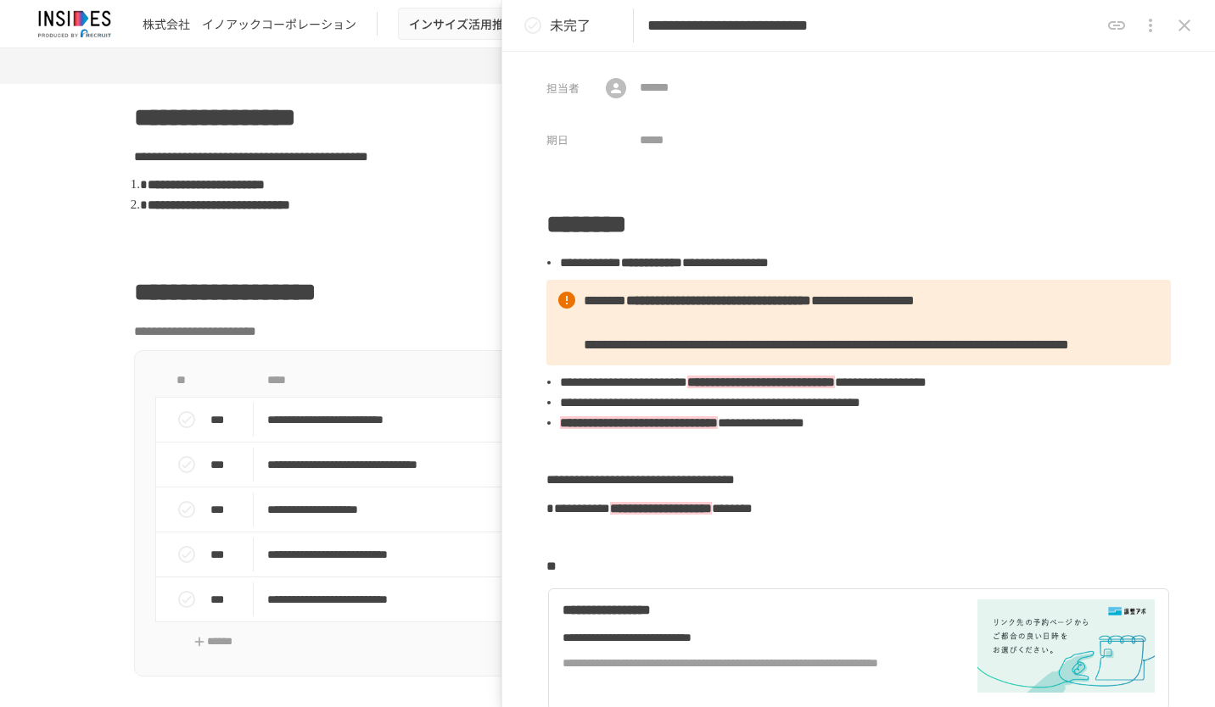
paste input "******"
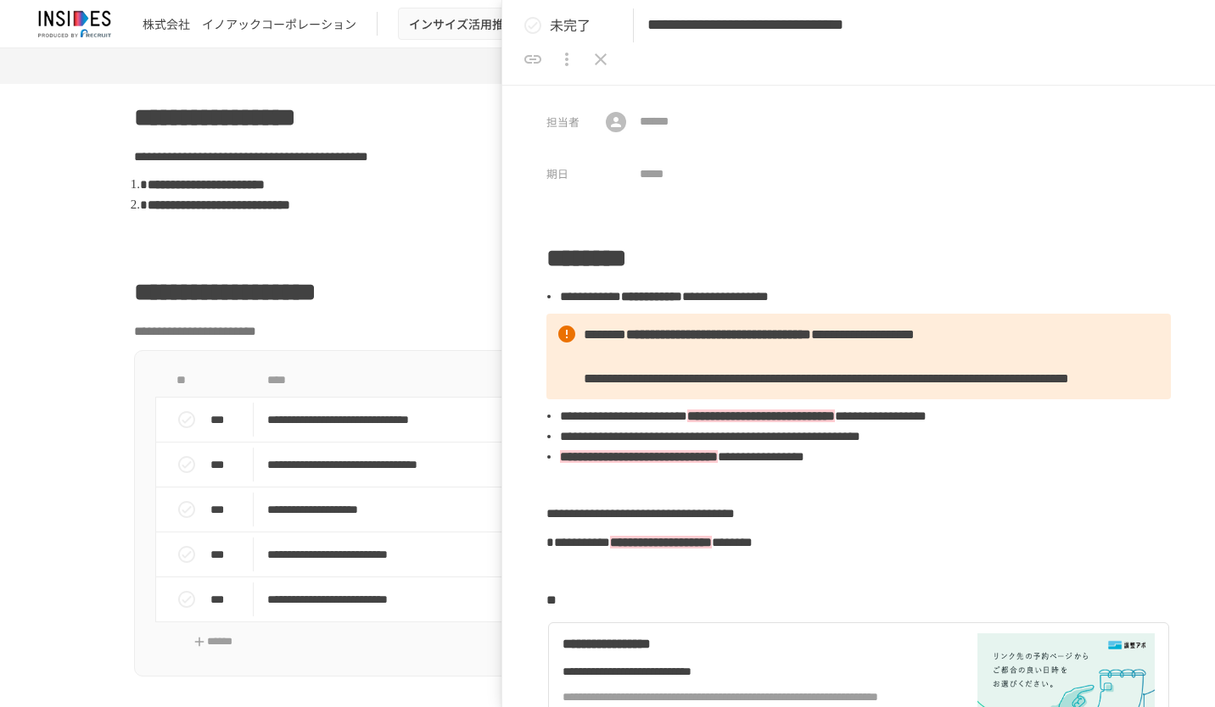
click at [1035, 27] on input "**********" at bounding box center [873, 26] width 452 height 30
click at [1008, 25] on input "**********" at bounding box center [873, 26] width 452 height 30
type input "**********"
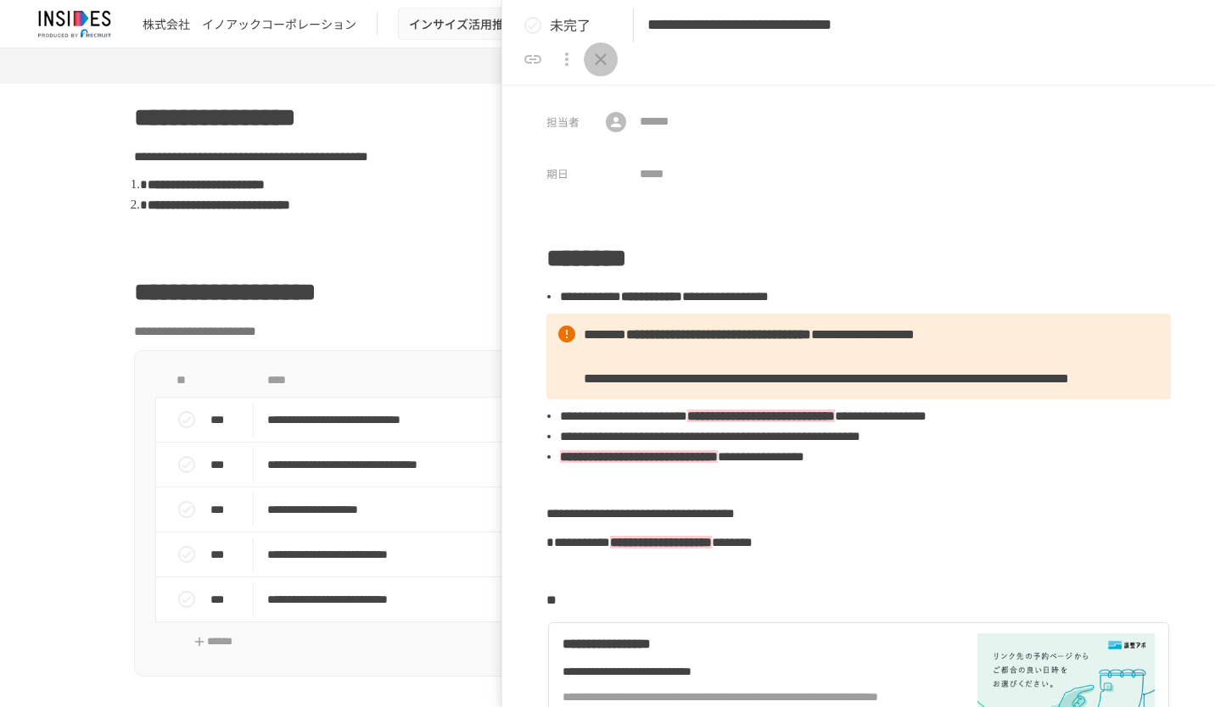
click at [607, 53] on icon "close drawer" at bounding box center [601, 59] width 12 height 12
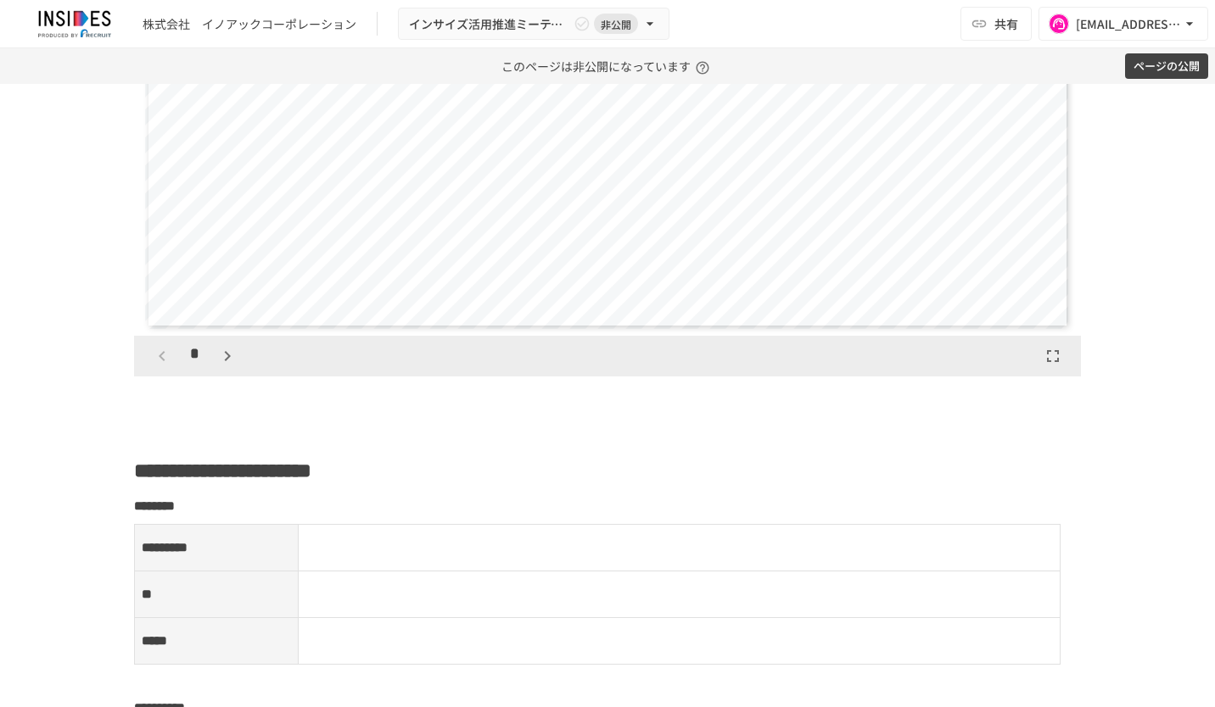
scroll to position [3308, 0]
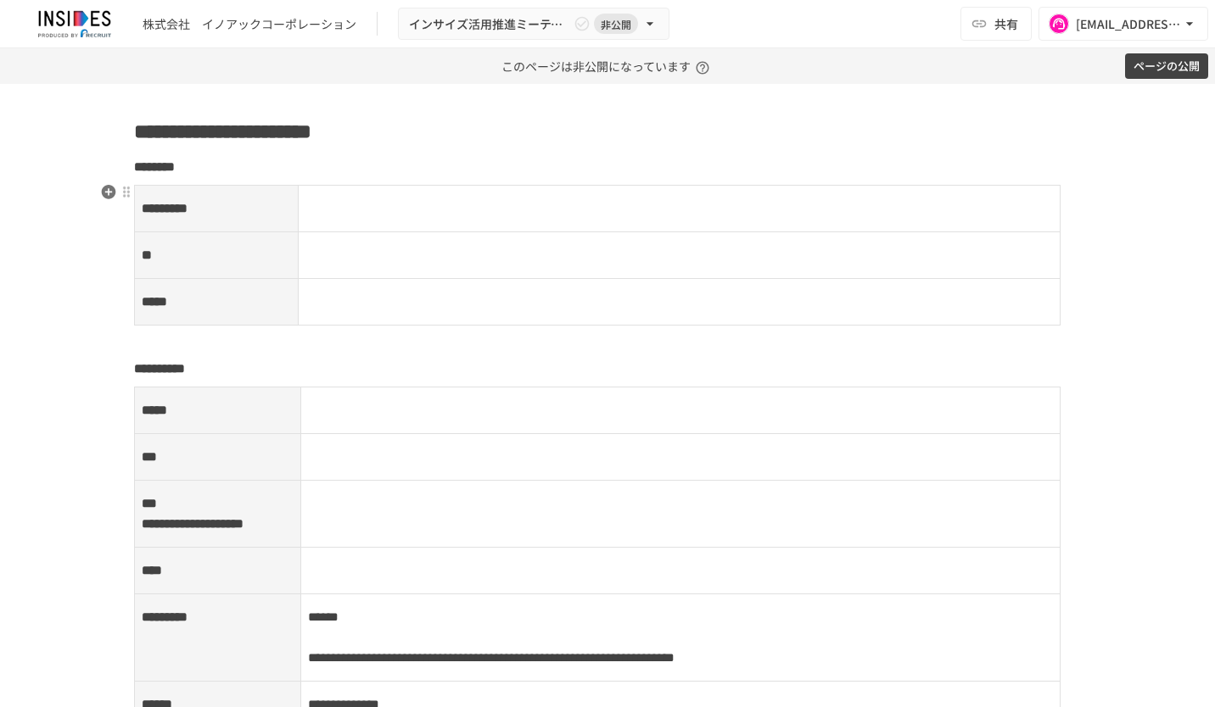
click at [369, 205] on p at bounding box center [679, 209] width 748 height 22
click at [372, 203] on td at bounding box center [679, 208] width 763 height 47
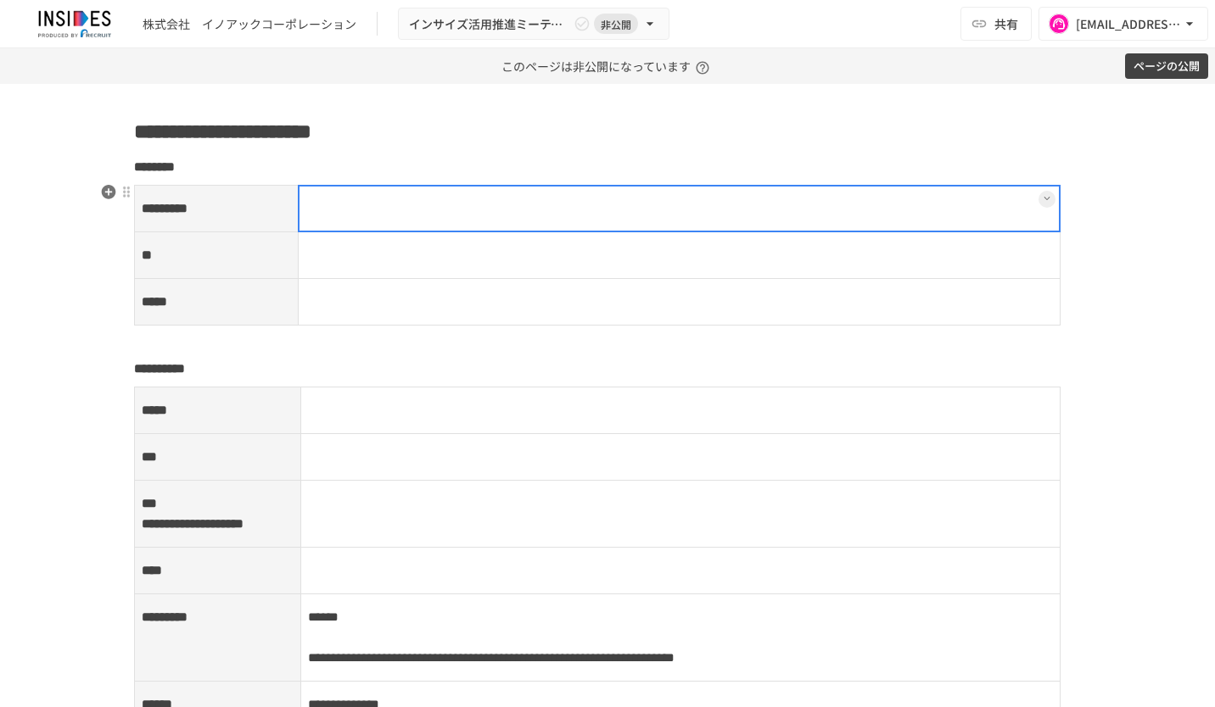
click at [372, 203] on div at bounding box center [679, 209] width 763 height 48
click at [372, 203] on p at bounding box center [679, 209] width 748 height 22
click at [339, 244] on td at bounding box center [679, 255] width 763 height 47
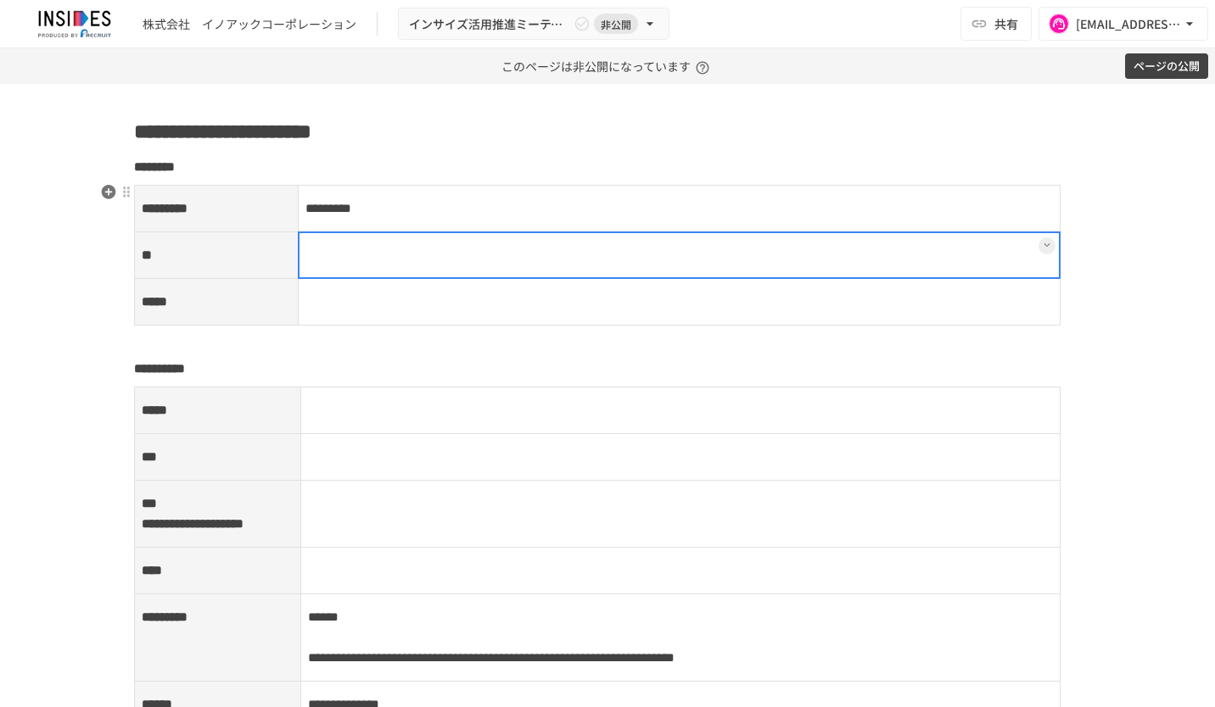
click at [329, 243] on div at bounding box center [679, 256] width 763 height 48
click at [327, 244] on p at bounding box center [679, 255] width 748 height 22
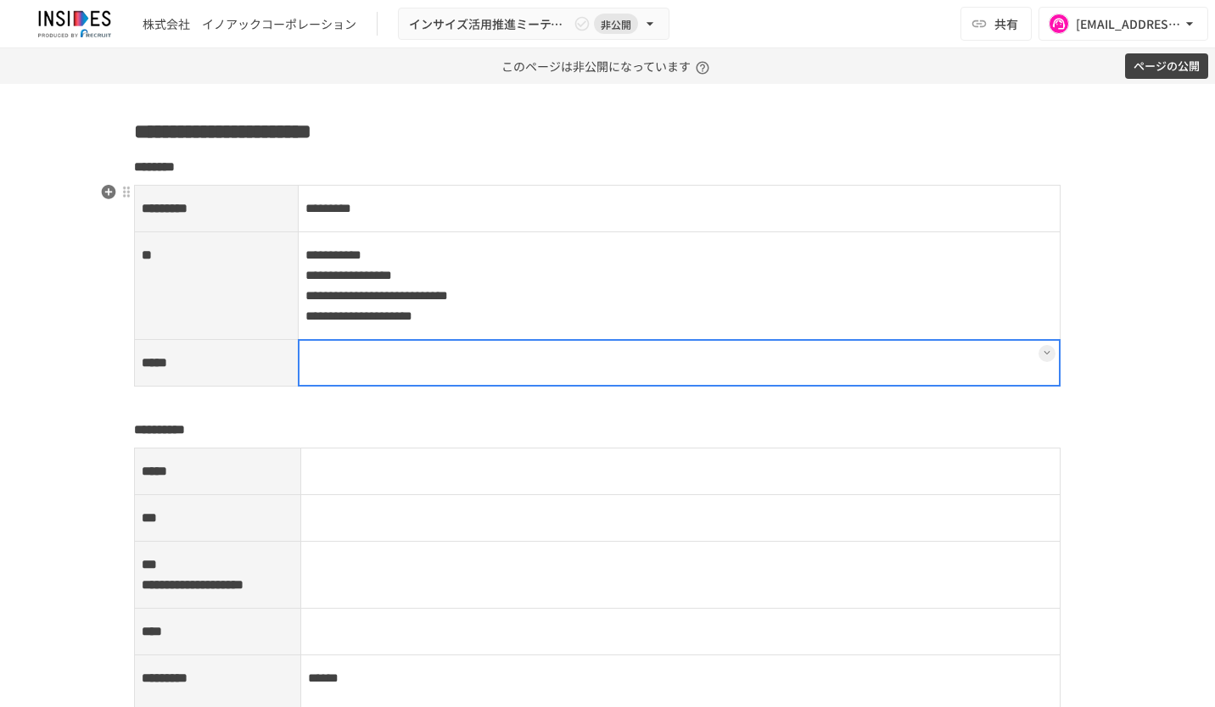
click at [377, 355] on td at bounding box center [679, 362] width 763 height 47
click at [344, 356] on div at bounding box center [679, 363] width 763 height 48
click at [344, 352] on p at bounding box center [679, 363] width 748 height 22
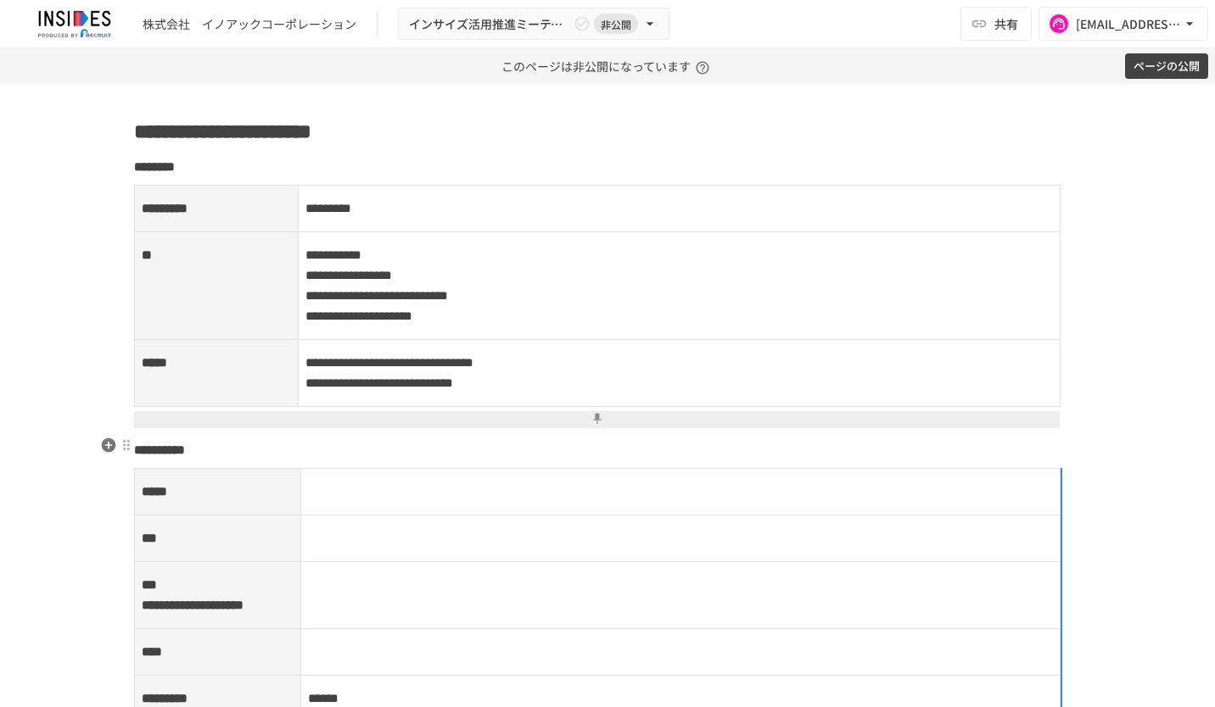
click at [400, 468] on td at bounding box center [680, 491] width 760 height 47
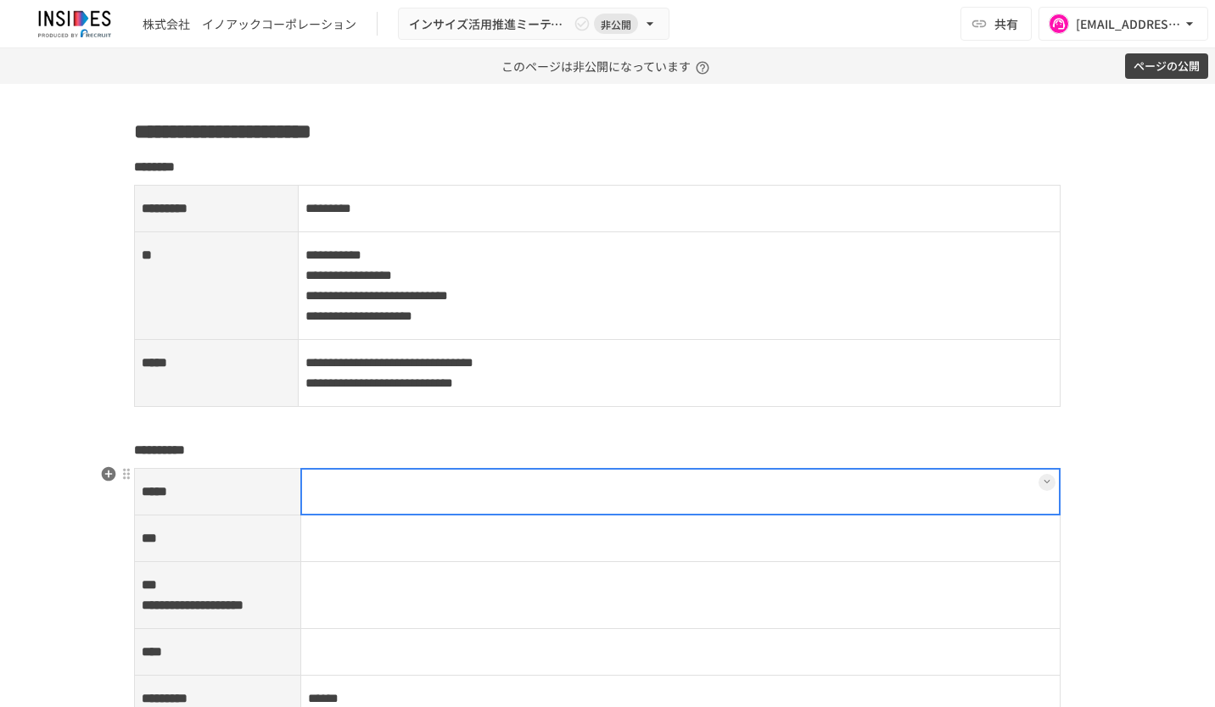
click at [387, 480] on td at bounding box center [680, 491] width 760 height 47
click at [372, 478] on div at bounding box center [680, 492] width 761 height 48
click at [365, 484] on div at bounding box center [680, 492] width 761 height 48
click at [365, 484] on p at bounding box center [681, 492] width 746 height 22
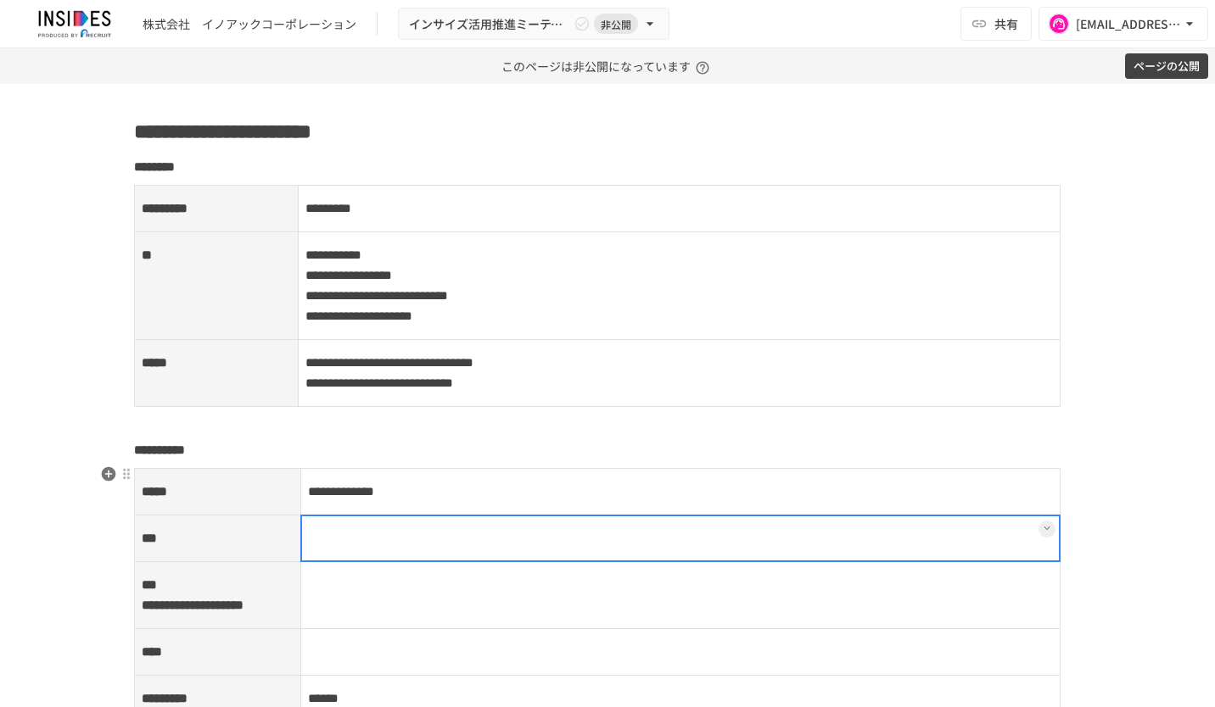
click at [404, 533] on td at bounding box center [680, 538] width 760 height 47
click at [385, 525] on div at bounding box center [680, 539] width 761 height 48
click at [356, 527] on div at bounding box center [680, 539] width 761 height 48
click at [356, 528] on p at bounding box center [681, 539] width 746 height 22
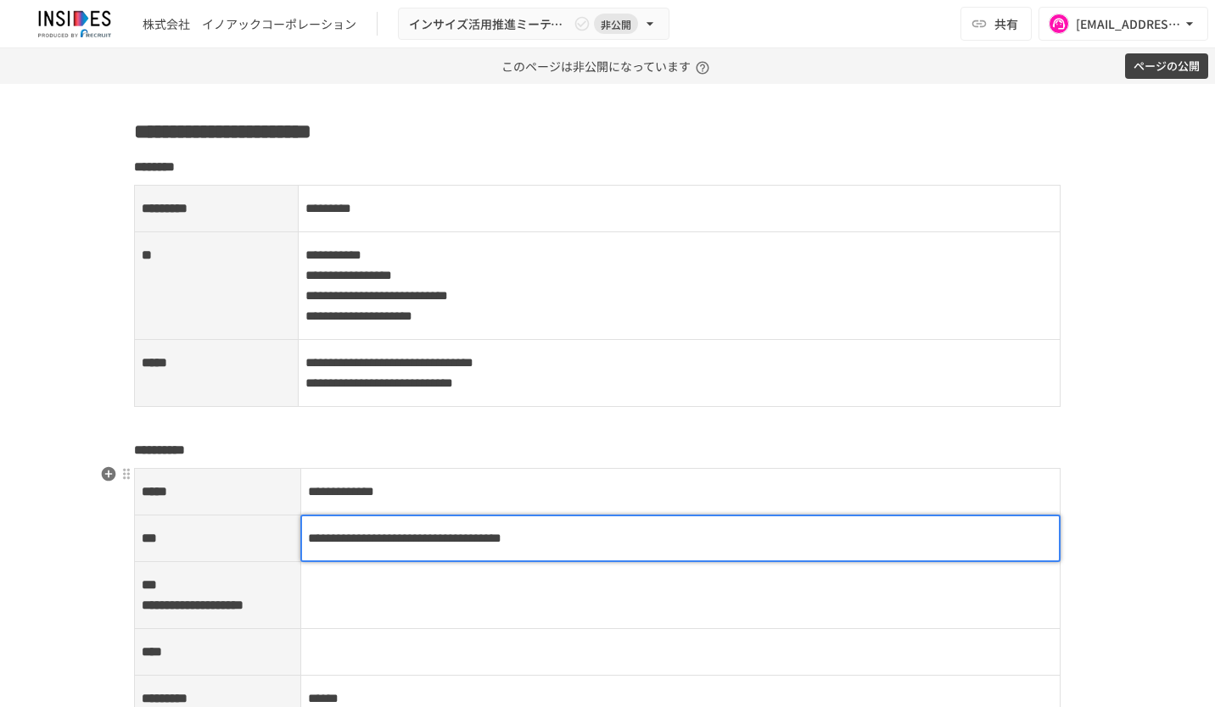
click at [621, 594] on td at bounding box center [680, 595] width 760 height 67
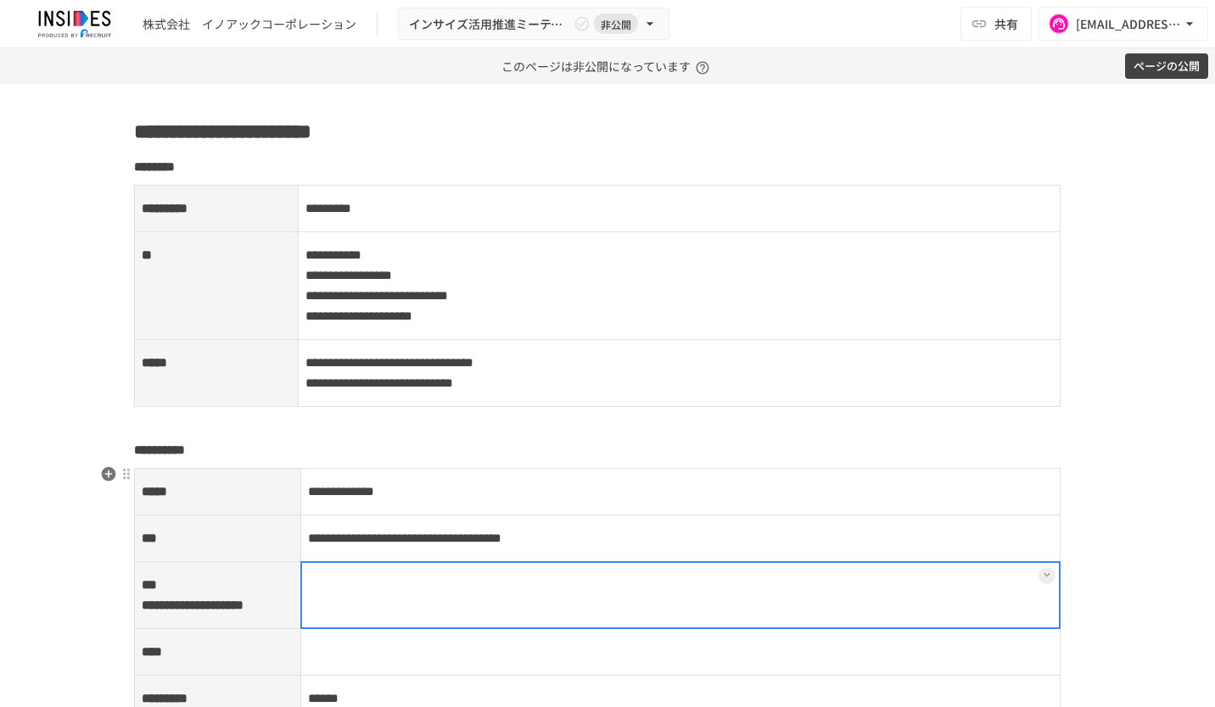
click at [347, 592] on div at bounding box center [680, 596] width 761 height 68
click at [344, 586] on div at bounding box center [680, 596] width 761 height 68
click at [344, 585] on p at bounding box center [681, 585] width 746 height 22
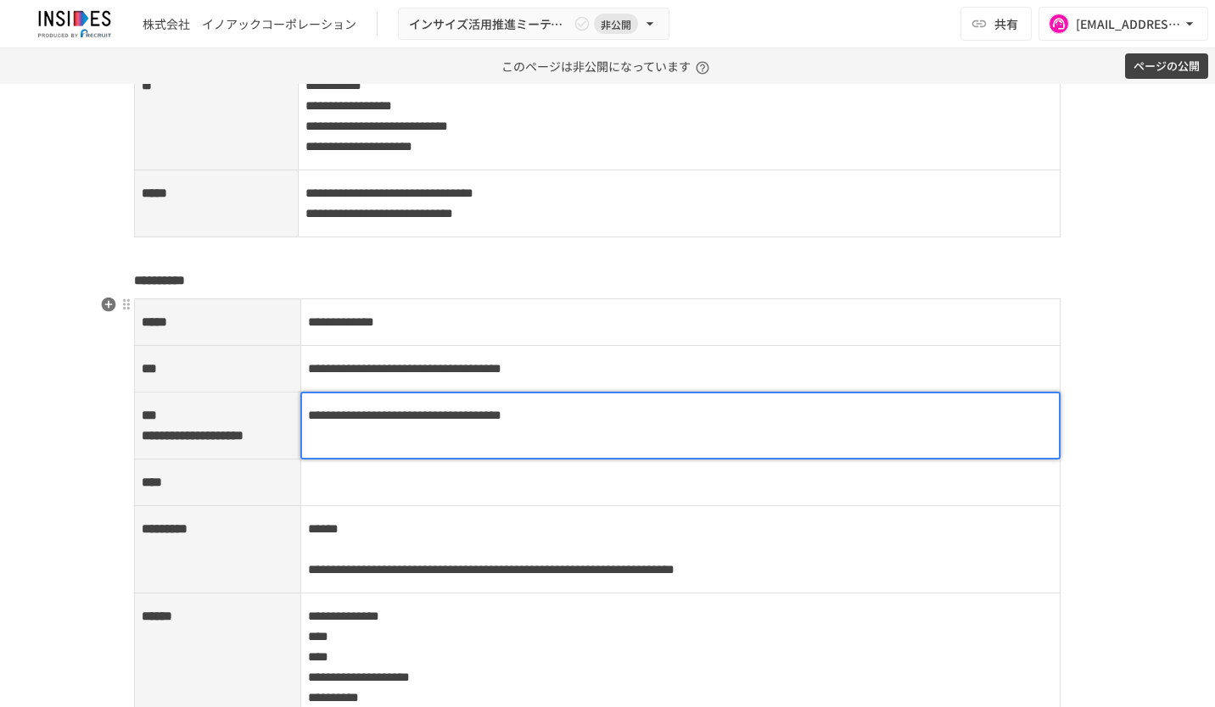
click at [382, 506] on td at bounding box center [680, 482] width 760 height 47
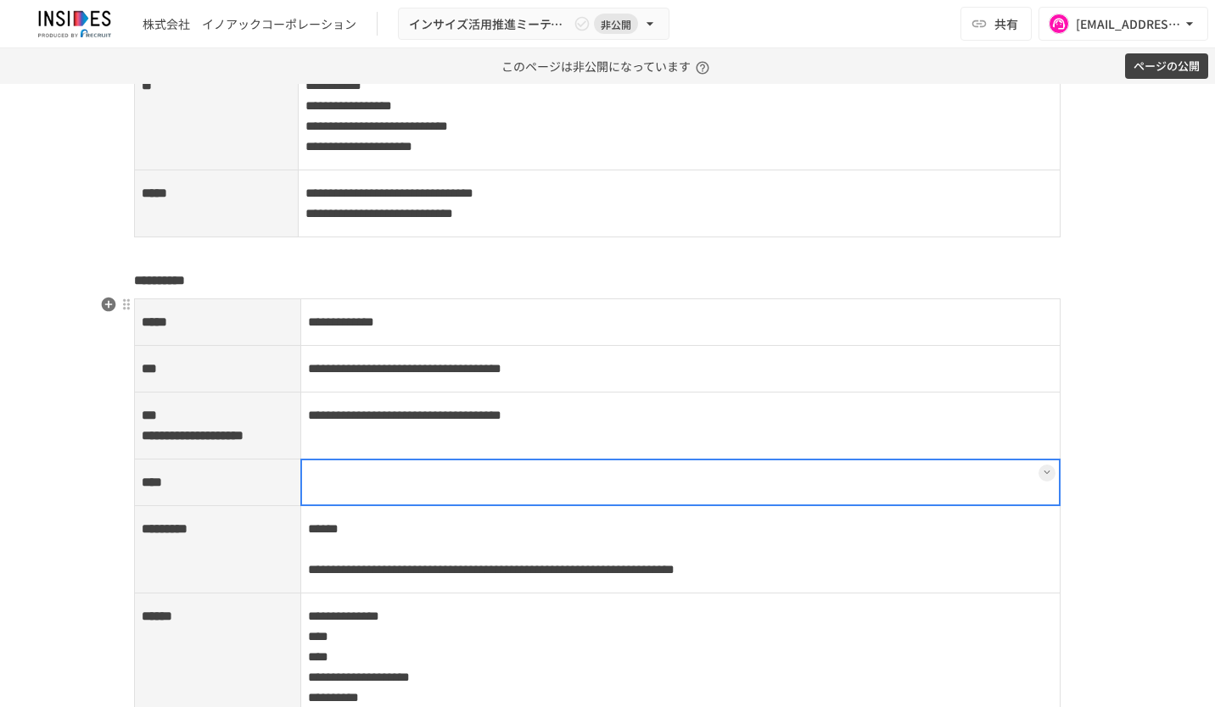
click at [349, 497] on div at bounding box center [680, 483] width 761 height 48
click at [350, 494] on p at bounding box center [681, 483] width 746 height 22
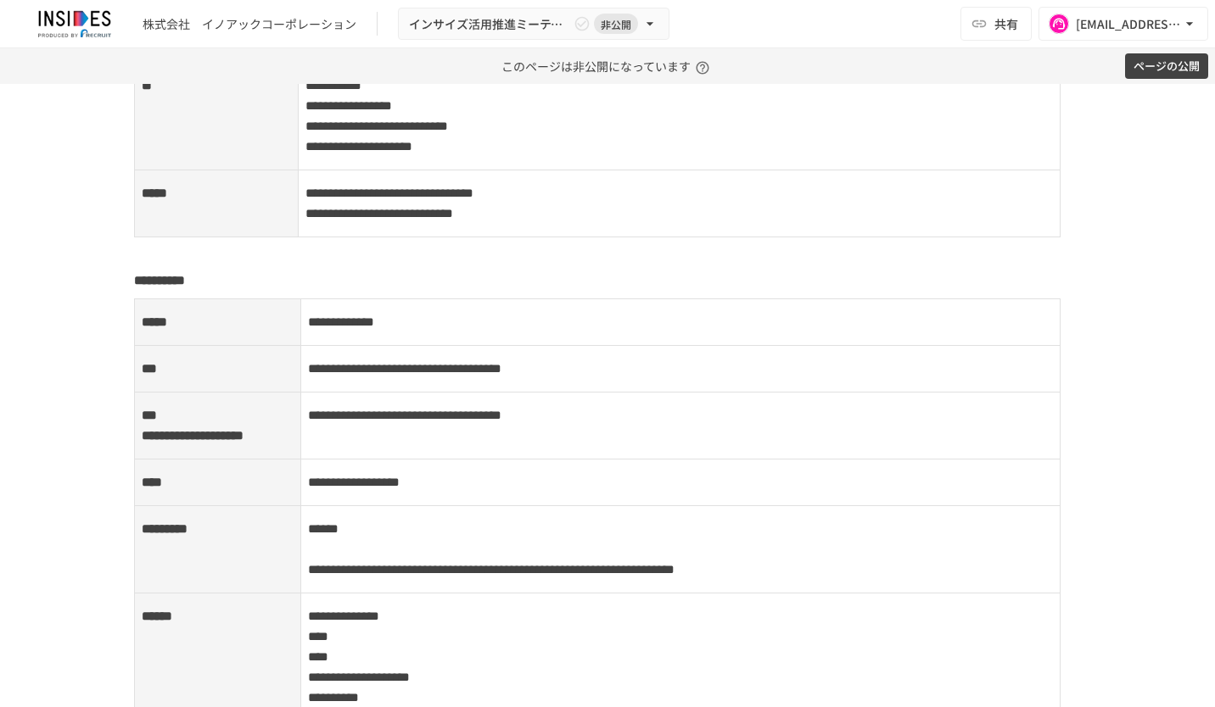
click at [1173, 522] on div "**********" at bounding box center [607, 396] width 1215 height 624
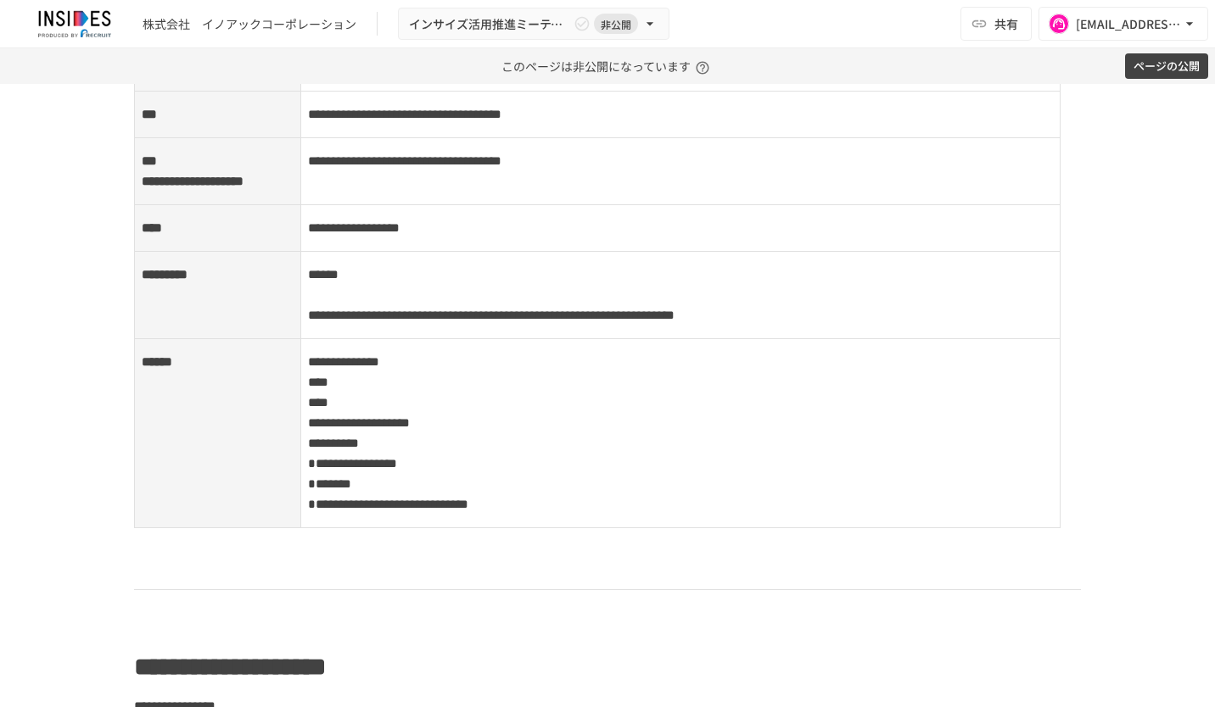
click at [450, 404] on td "**********" at bounding box center [680, 432] width 760 height 189
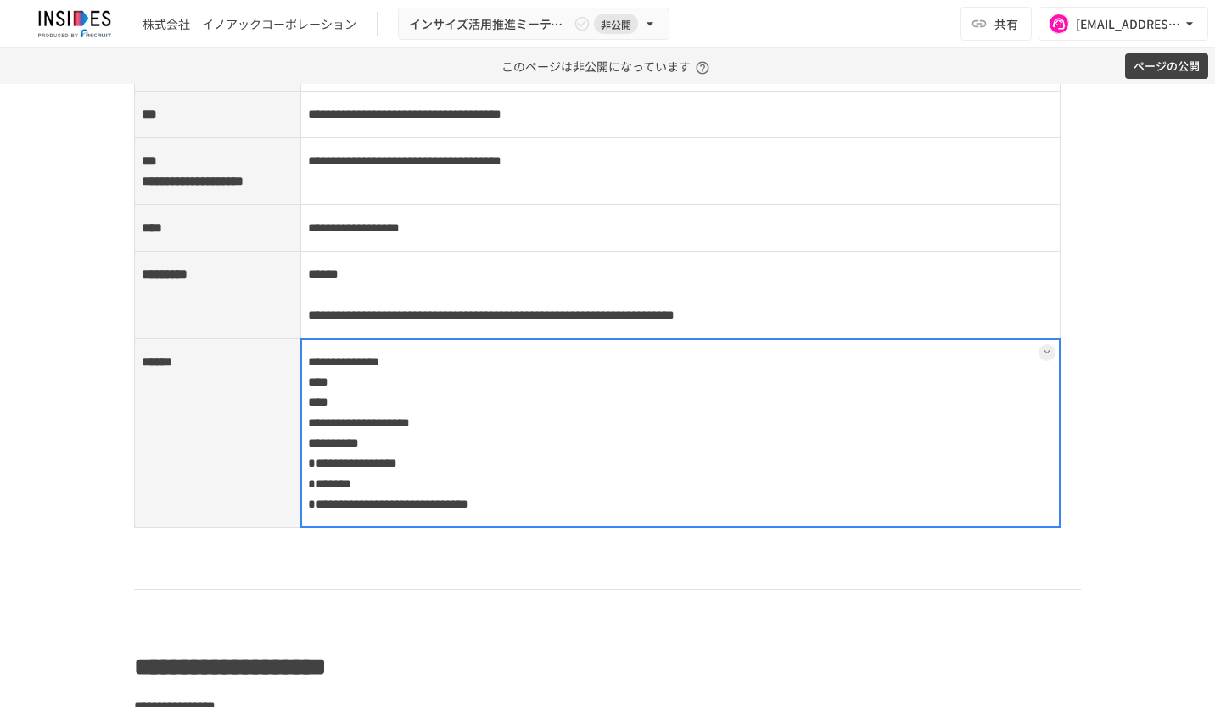
click at [453, 397] on div at bounding box center [680, 433] width 761 height 190
drag, startPoint x: 462, startPoint y: 399, endPoint x: 297, endPoint y: 399, distance: 165.4
click at [300, 399] on td "**********" at bounding box center [680, 432] width 760 height 189
click at [308, 389] on span "****" at bounding box center [318, 382] width 20 height 13
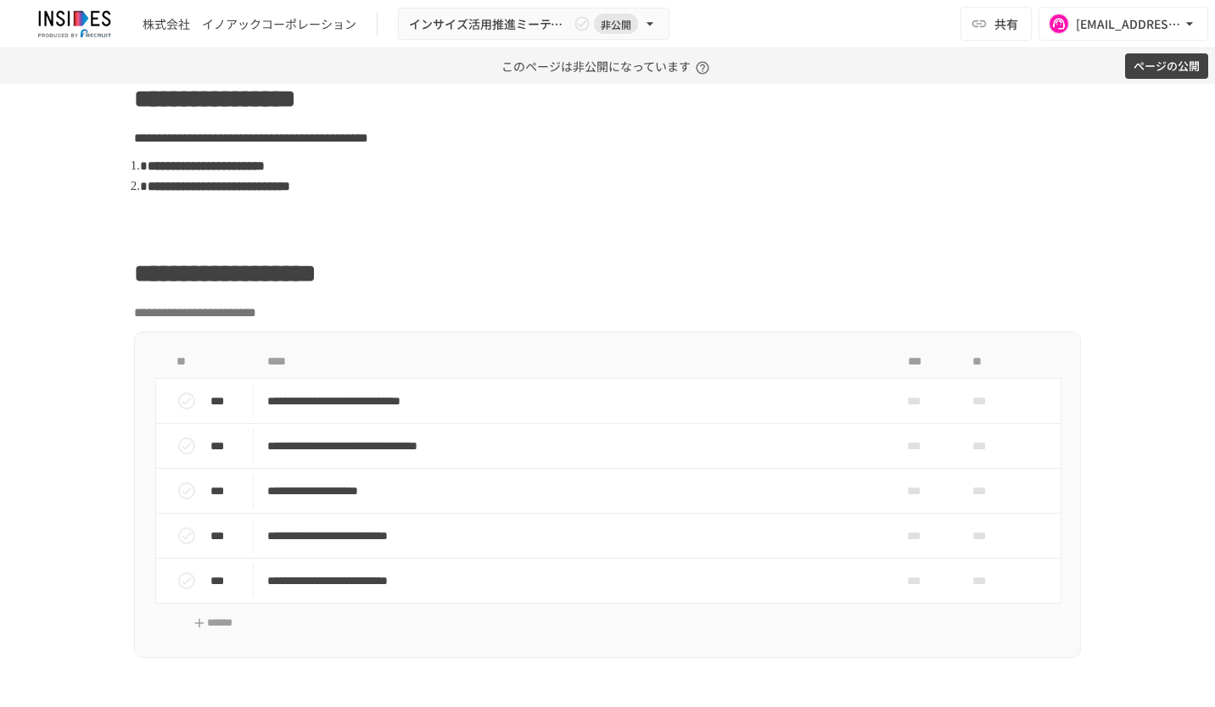
scroll to position [640, 0]
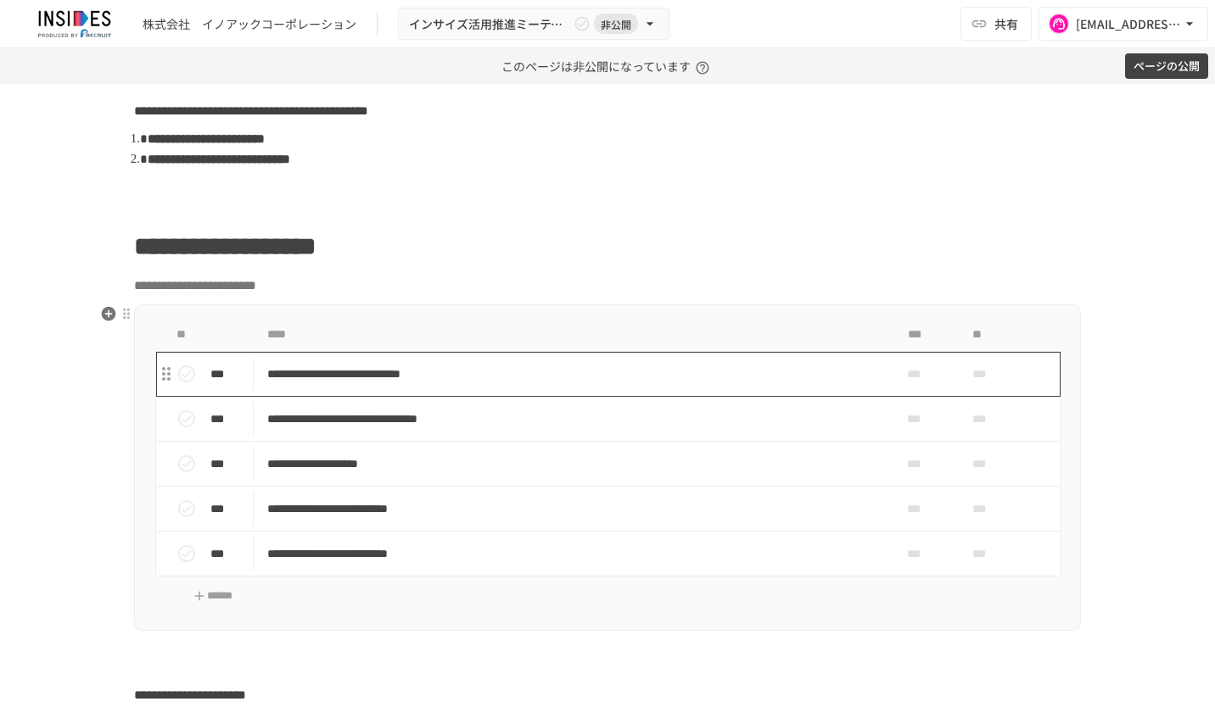
click at [774, 368] on p "**********" at bounding box center [572, 374] width 610 height 21
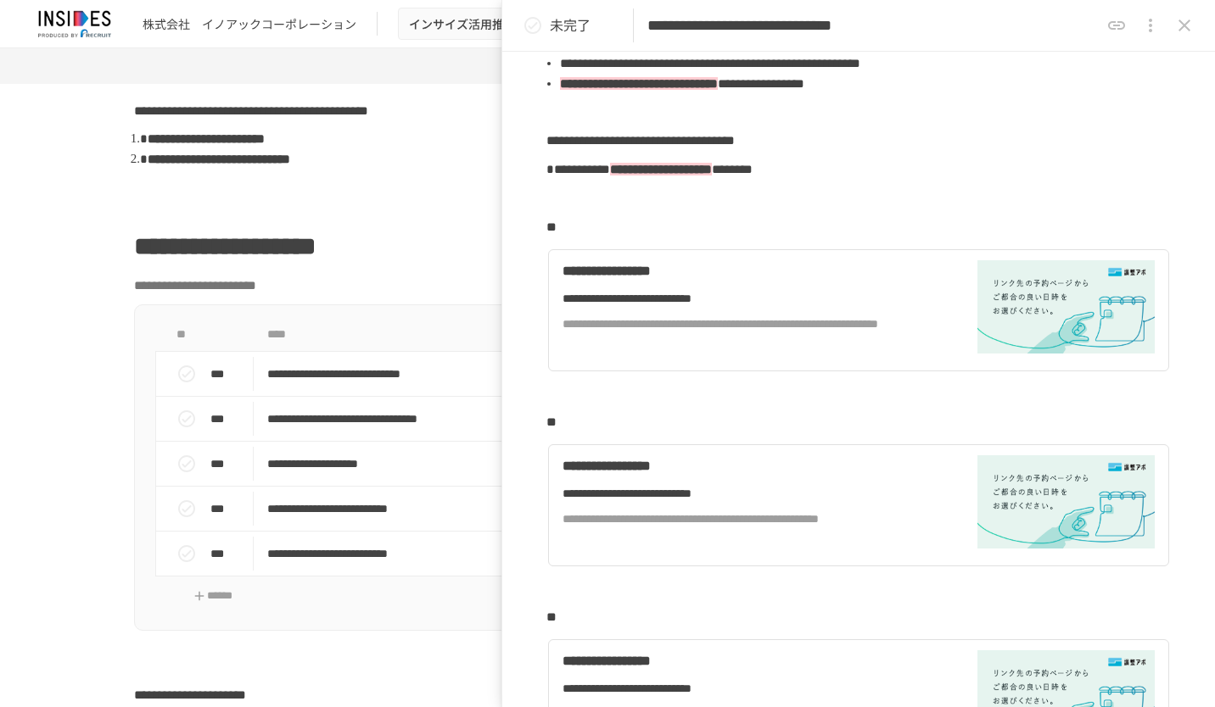
scroll to position [763, 0]
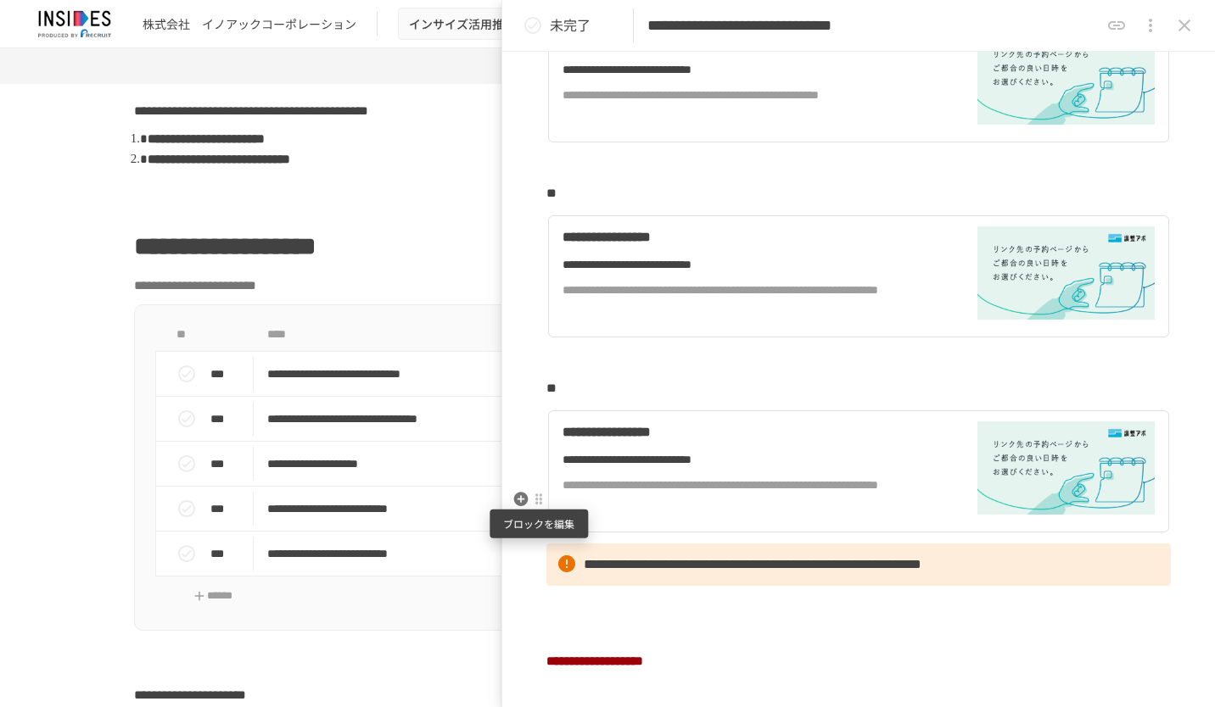
click at [539, 504] on div at bounding box center [539, 500] width 14 height 14
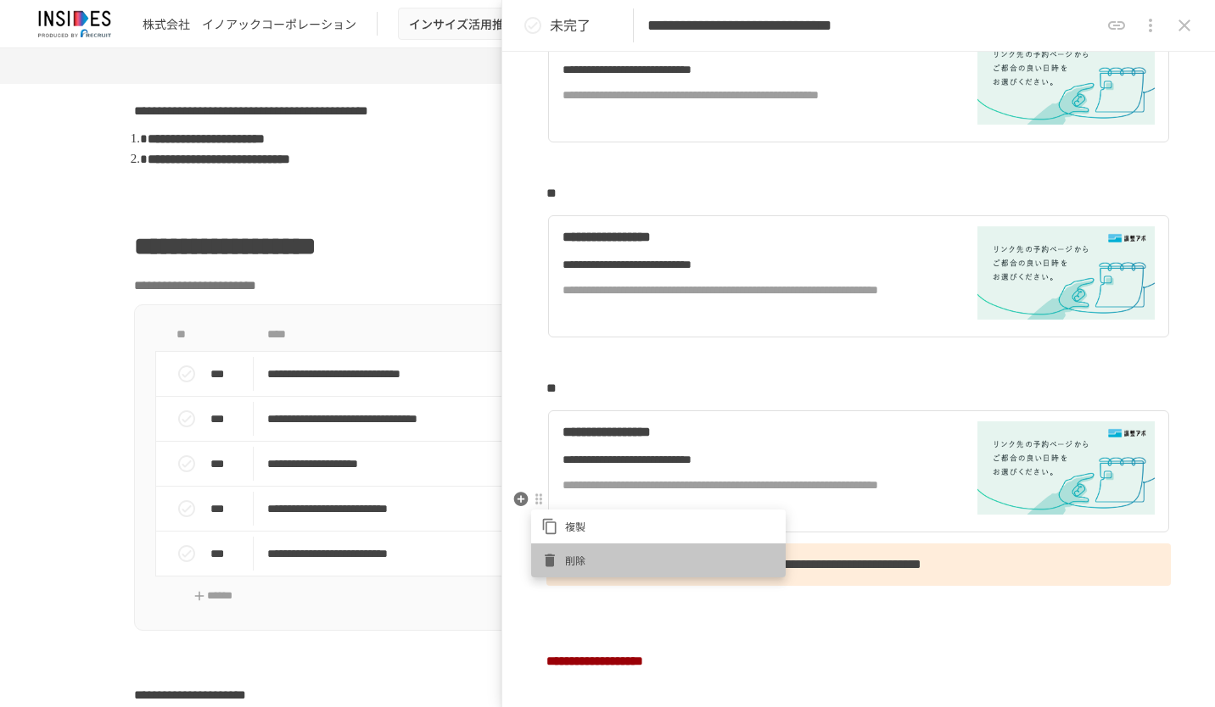
click at [560, 552] on div at bounding box center [553, 560] width 24 height 17
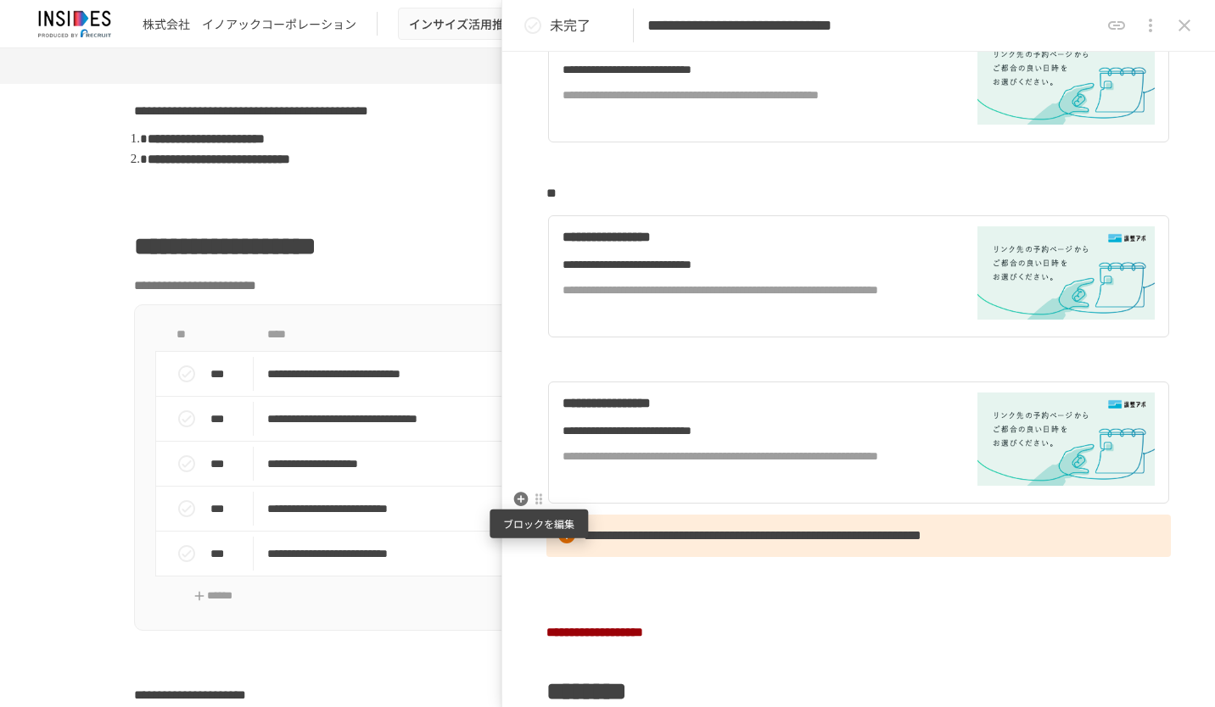
click at [541, 501] on div at bounding box center [539, 500] width 14 height 14
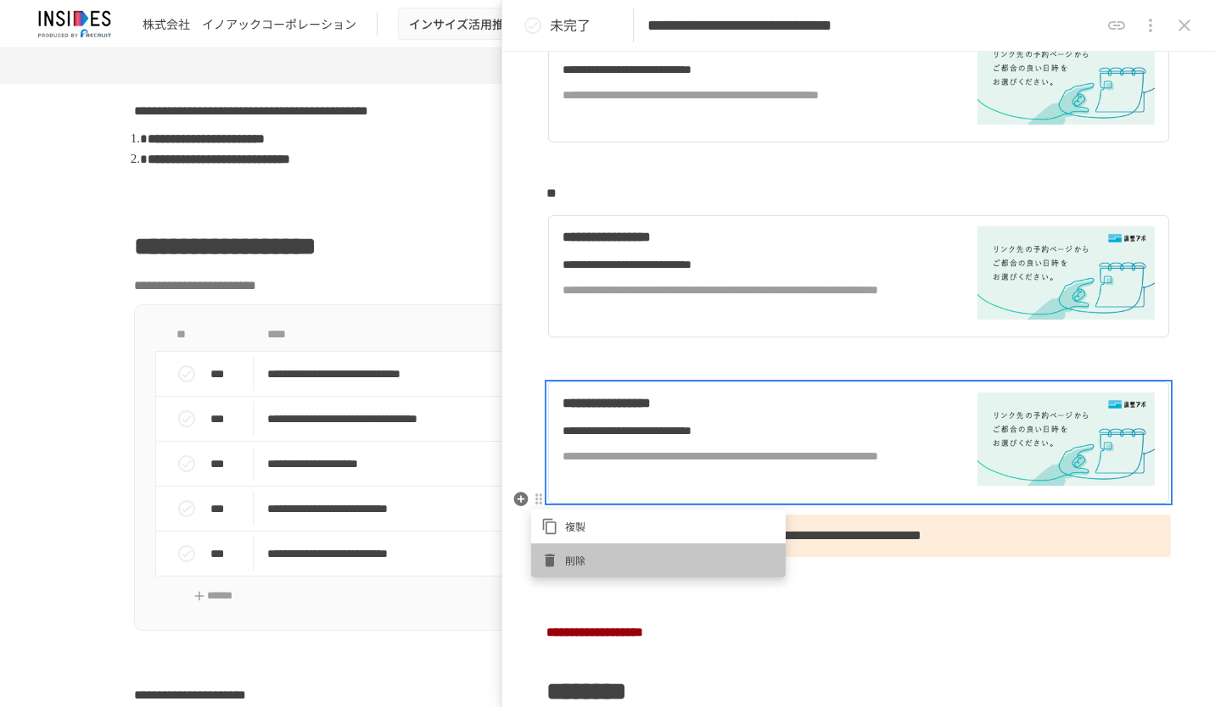
click at [570, 554] on span "削除" at bounding box center [670, 560] width 210 height 16
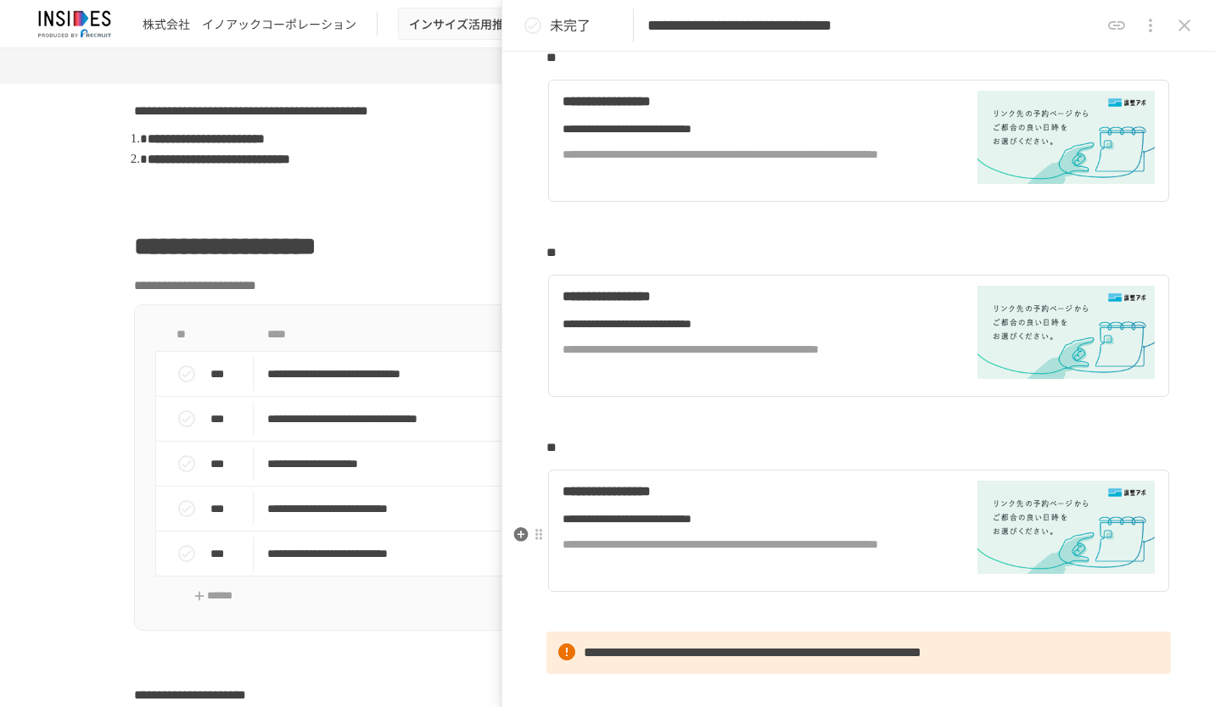
scroll to position [424, 0]
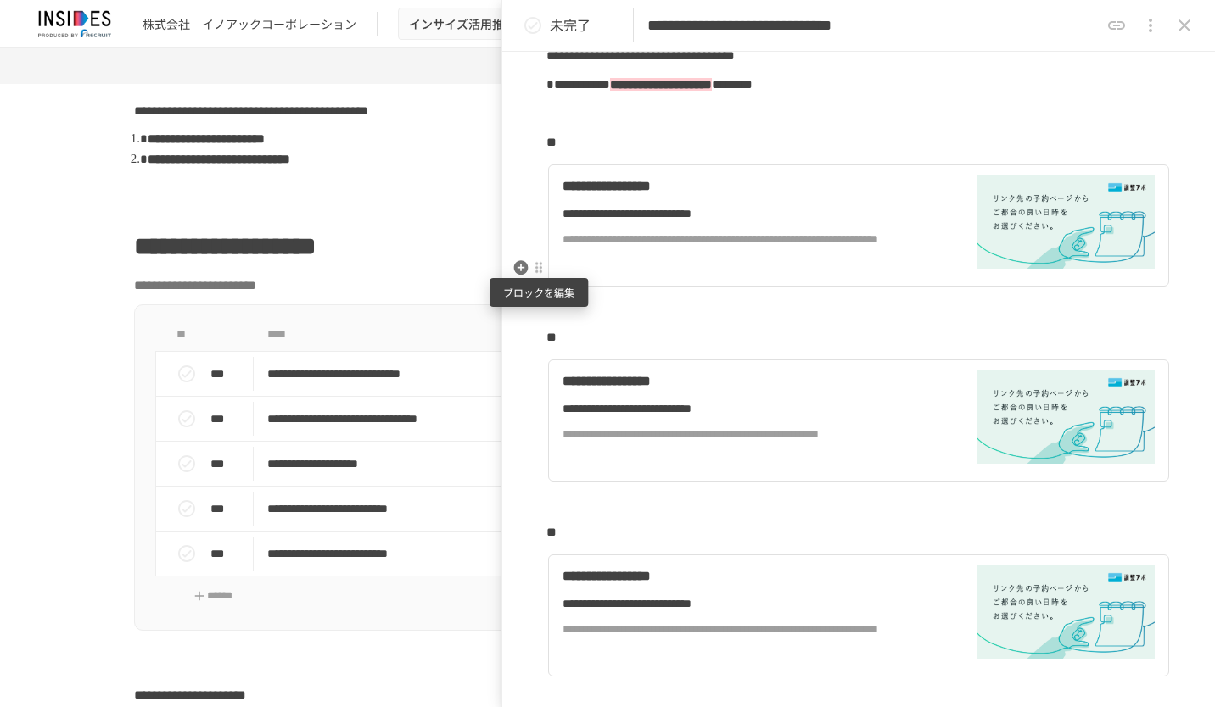
click at [540, 270] on div at bounding box center [539, 268] width 14 height 14
click at [573, 330] on span "削除" at bounding box center [670, 329] width 210 height 16
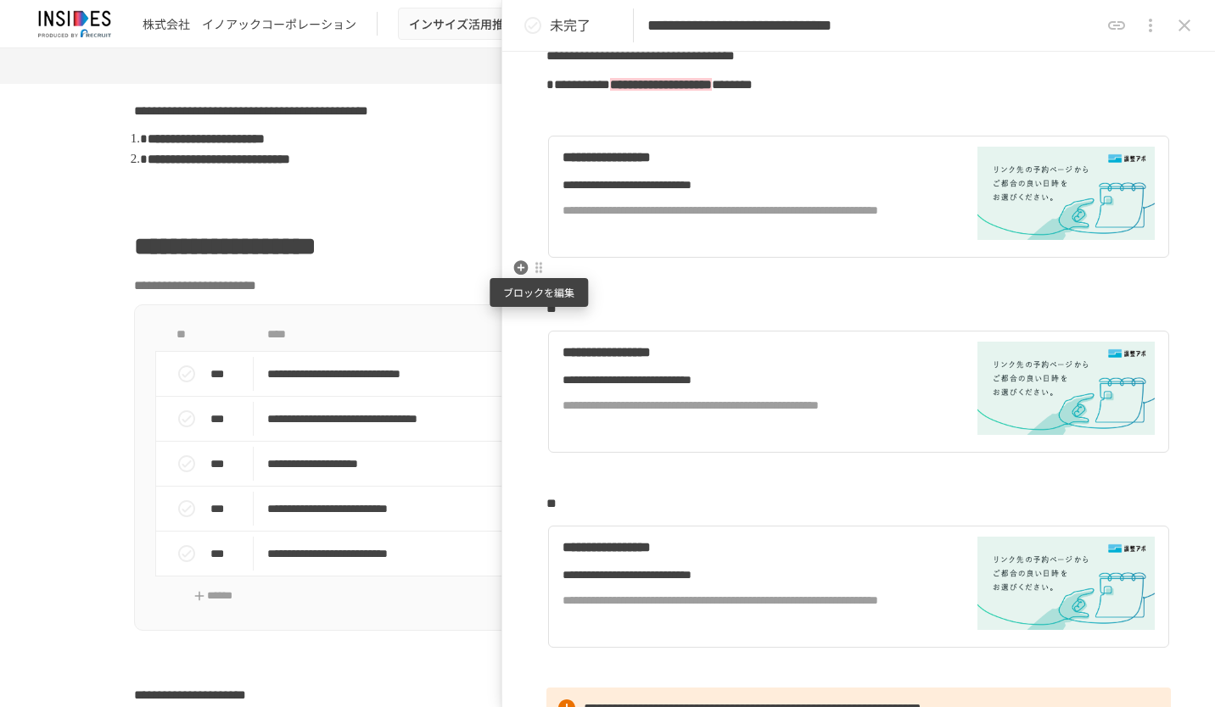
click at [540, 268] on div at bounding box center [539, 268] width 14 height 14
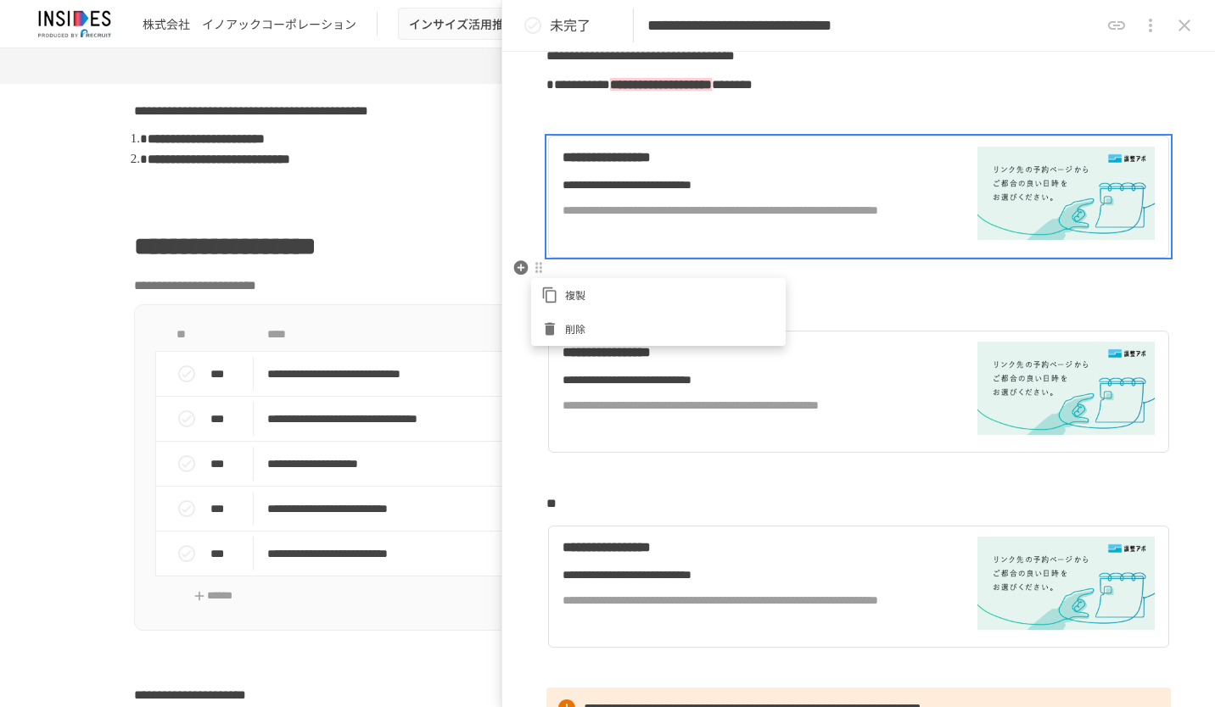
click at [570, 325] on span "削除" at bounding box center [670, 329] width 210 height 16
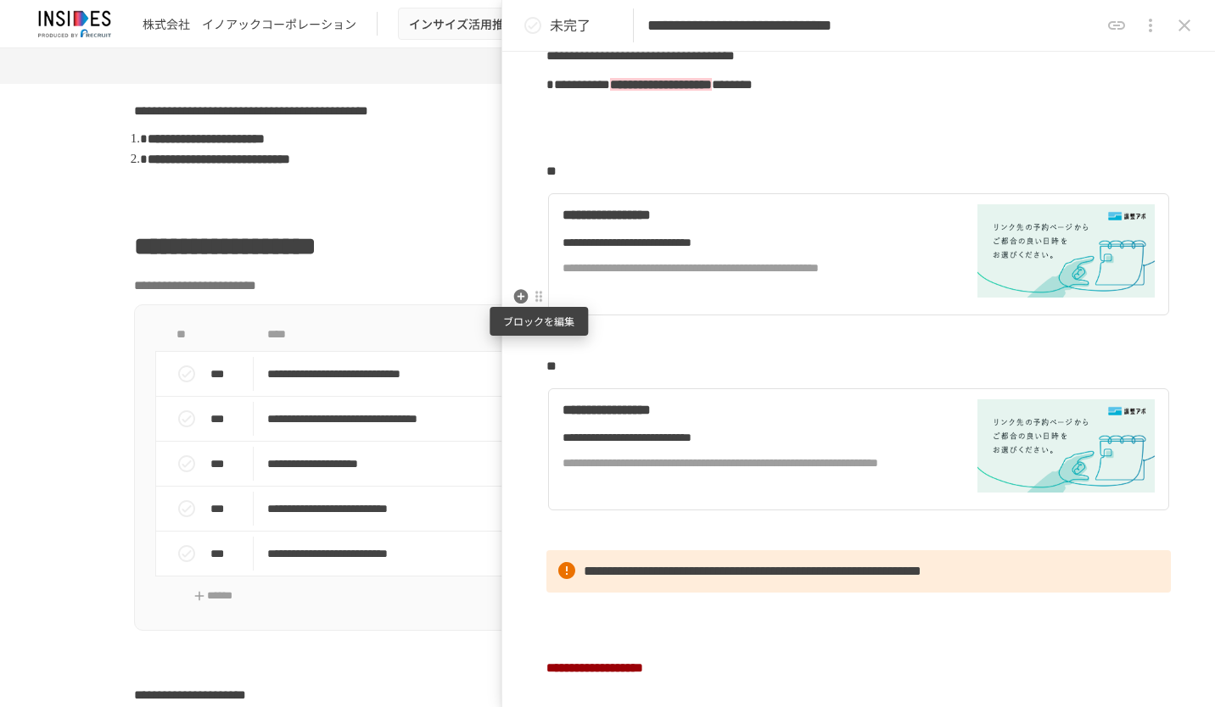
click at [536, 295] on div at bounding box center [539, 297] width 14 height 14
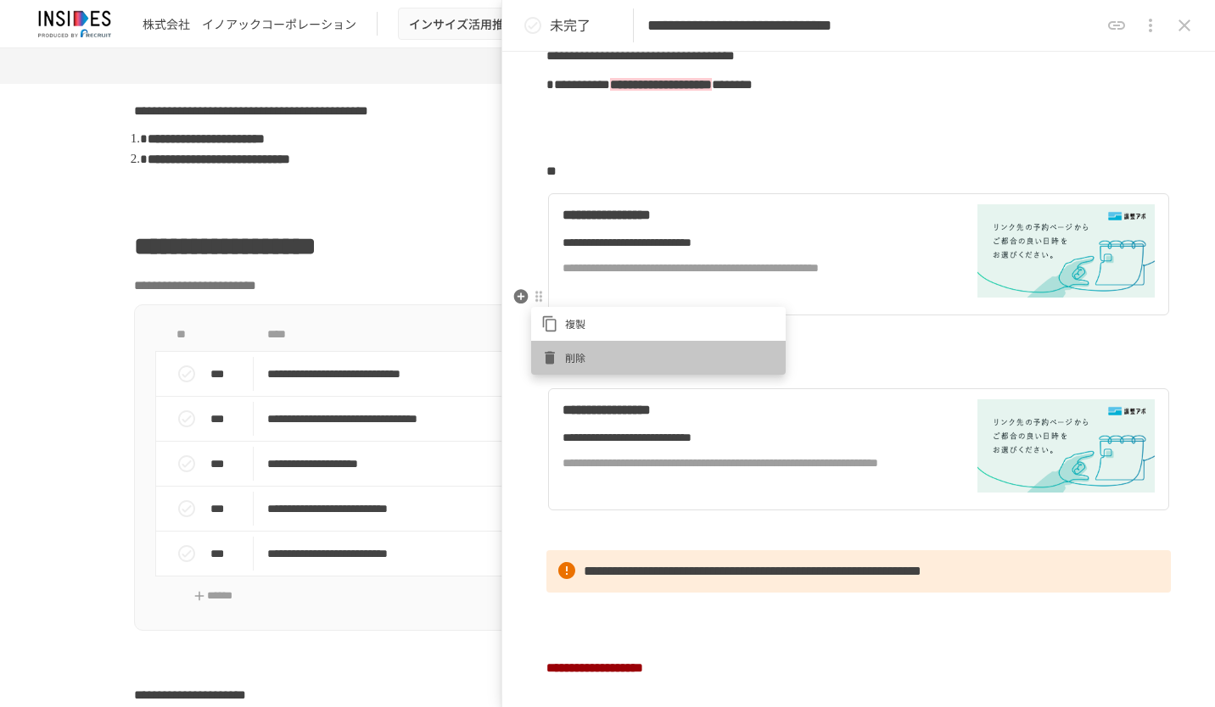
click at [568, 357] on span "削除" at bounding box center [670, 358] width 210 height 16
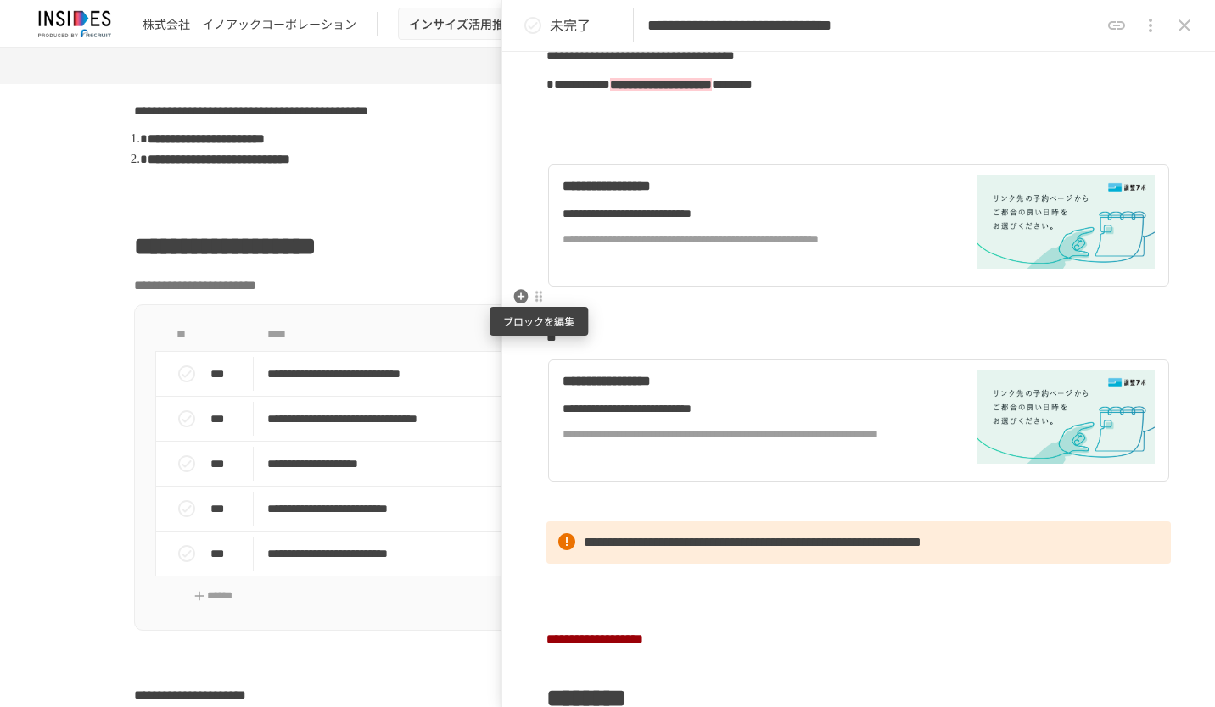
click at [536, 301] on div at bounding box center [539, 297] width 14 height 14
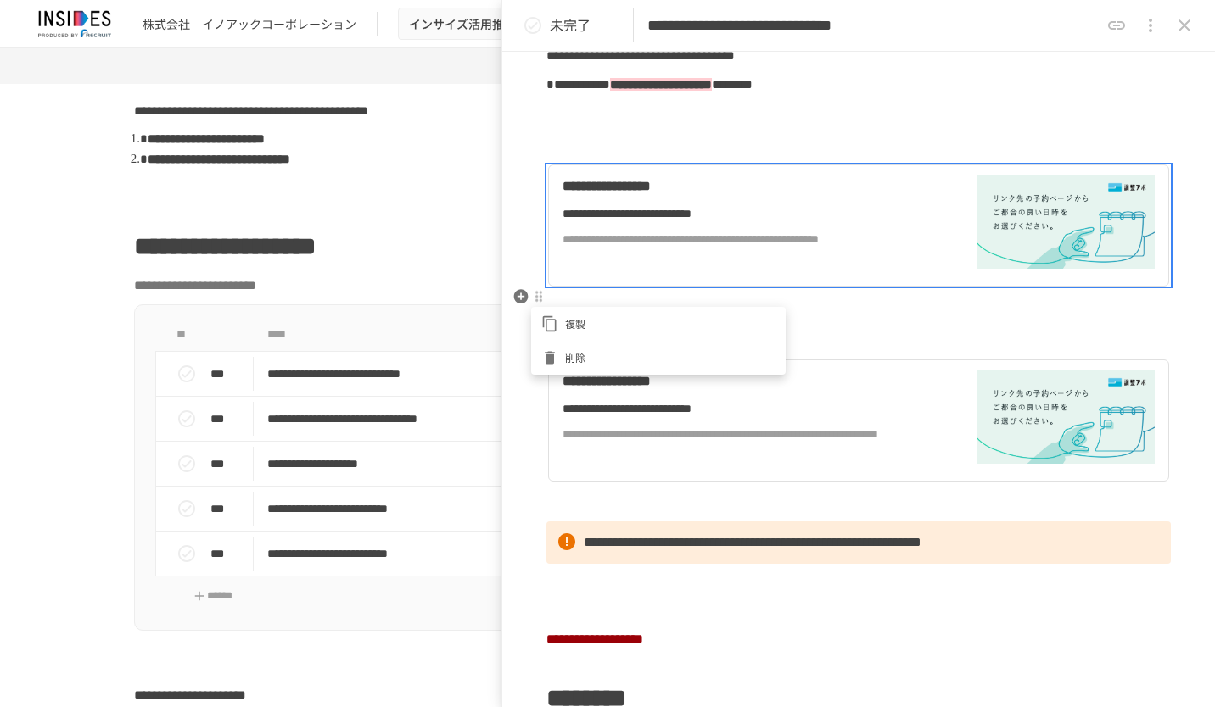
click at [572, 355] on span "削除" at bounding box center [670, 358] width 210 height 16
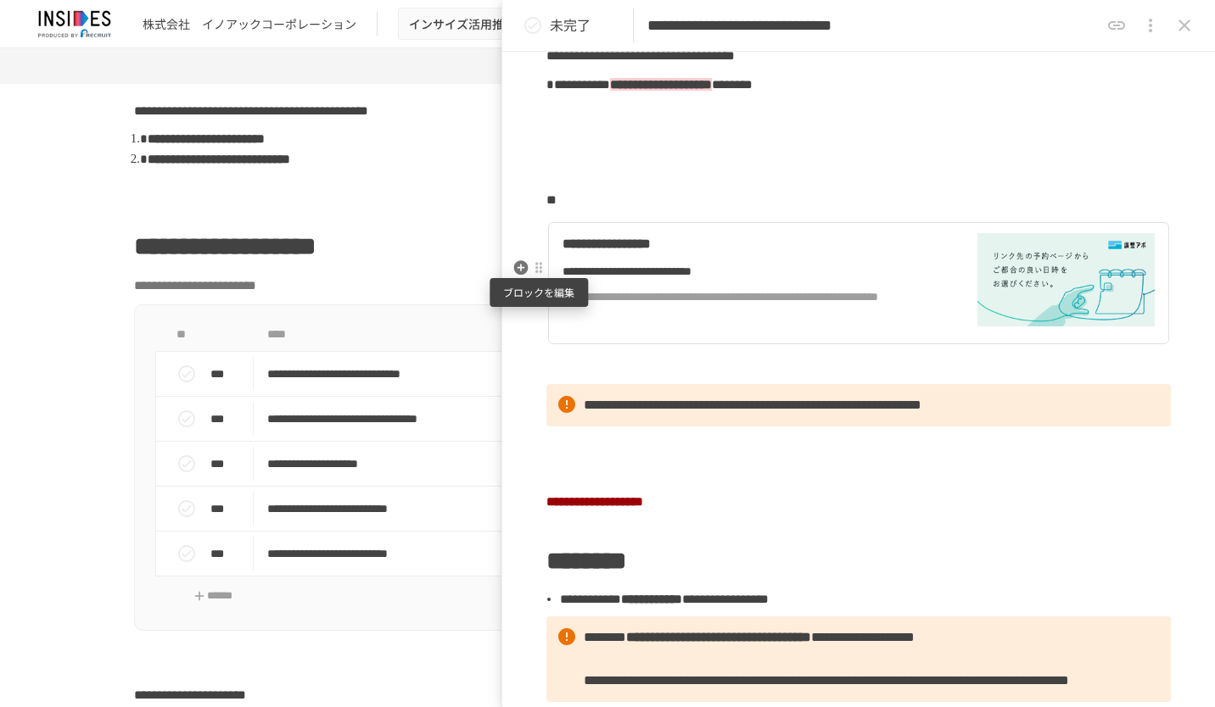
click at [539, 271] on div at bounding box center [539, 268] width 14 height 14
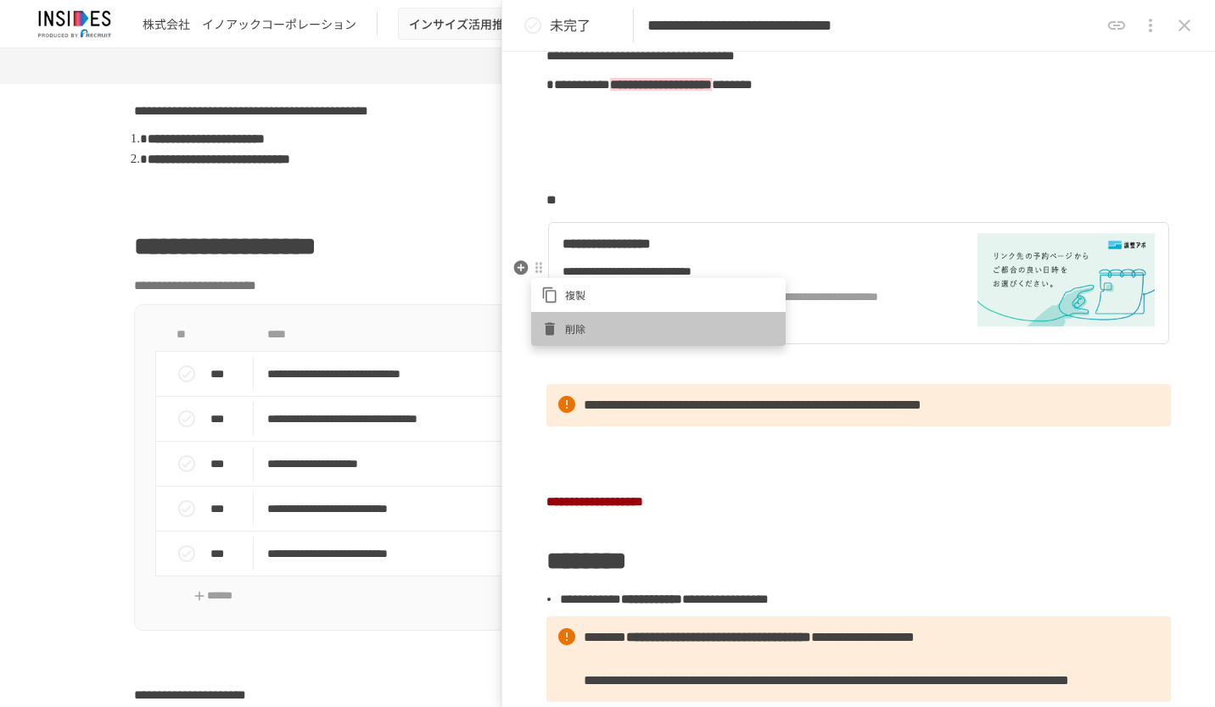
click at [563, 324] on div at bounding box center [553, 329] width 24 height 17
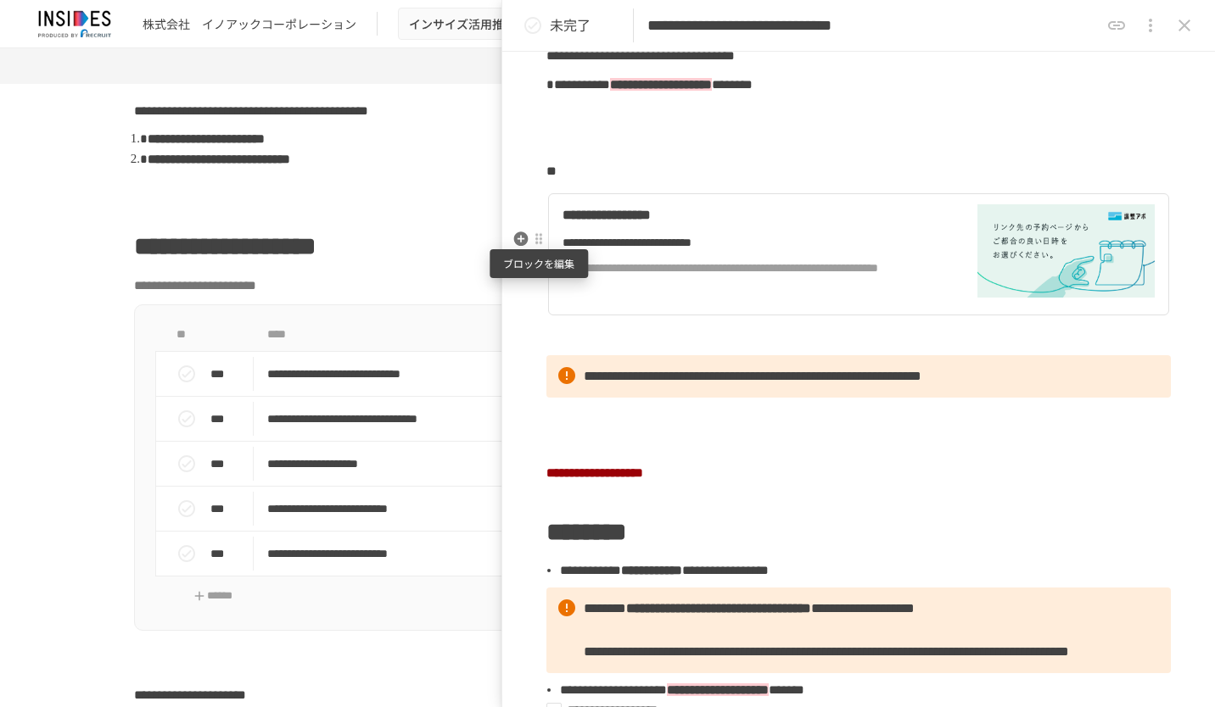
click at [540, 239] on div at bounding box center [539, 239] width 14 height 14
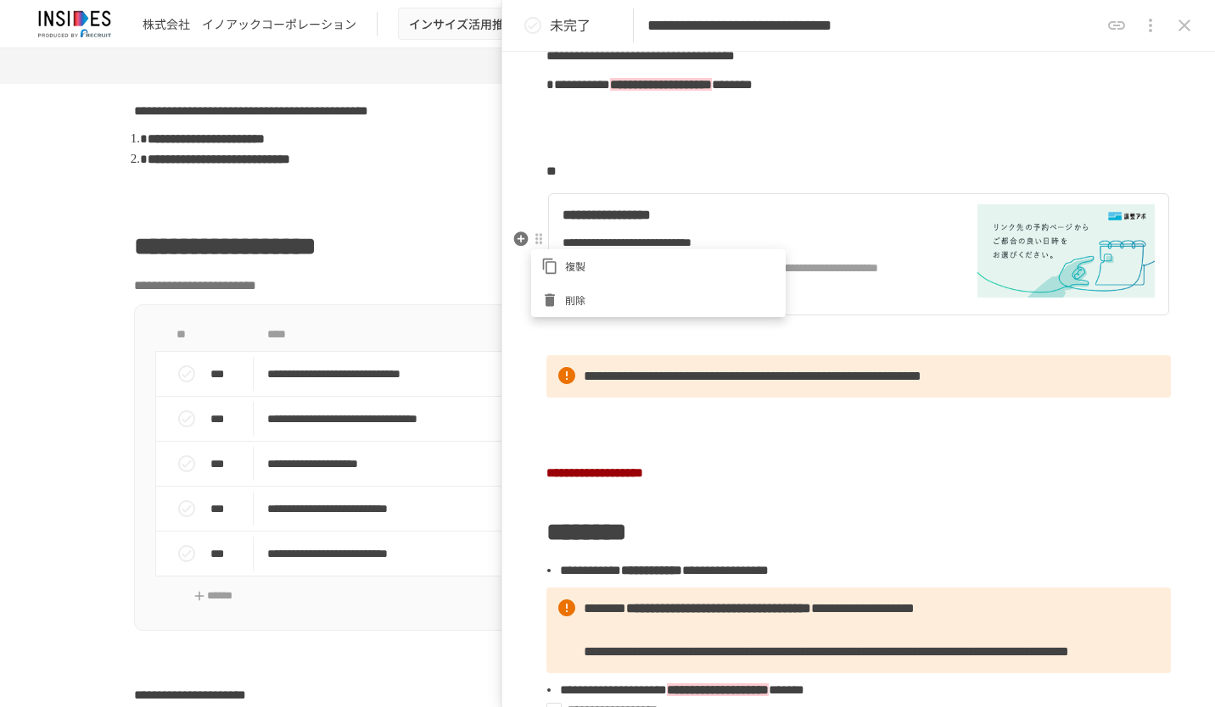
click at [572, 295] on span "削除" at bounding box center [670, 300] width 210 height 16
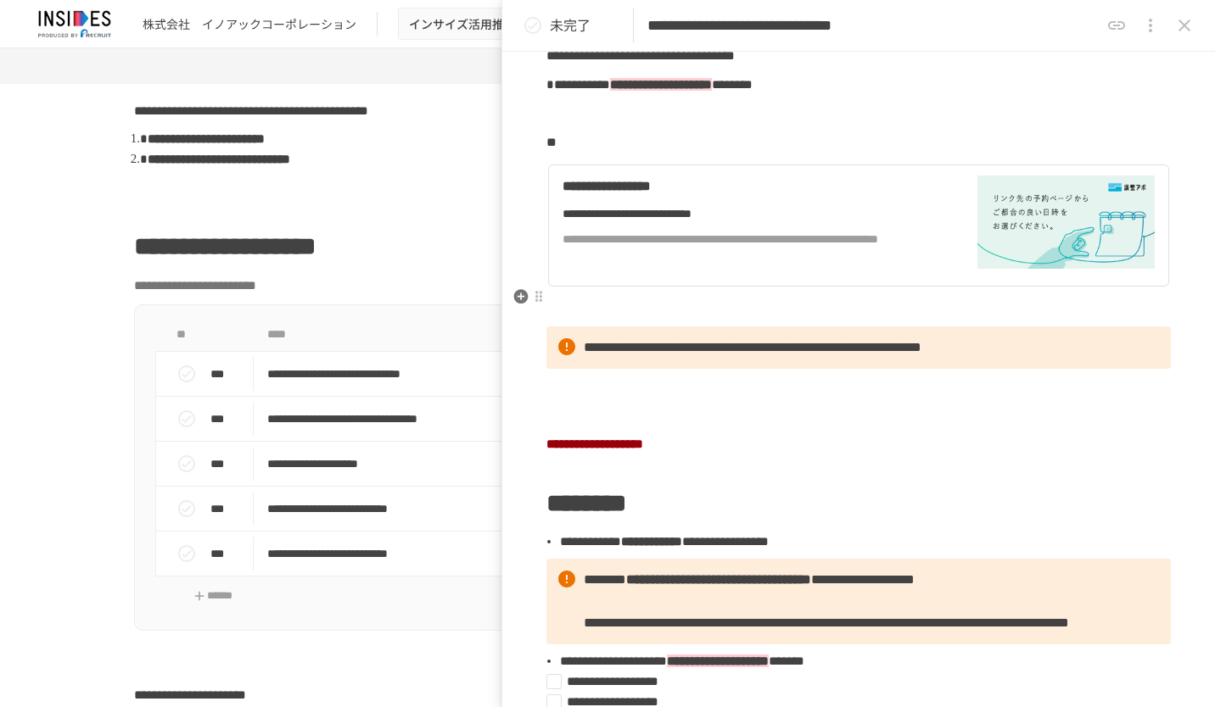
click at [652, 276] on div "**********" at bounding box center [754, 226] width 385 height 100
click at [1191, 29] on icon "close drawer" at bounding box center [1184, 25] width 20 height 20
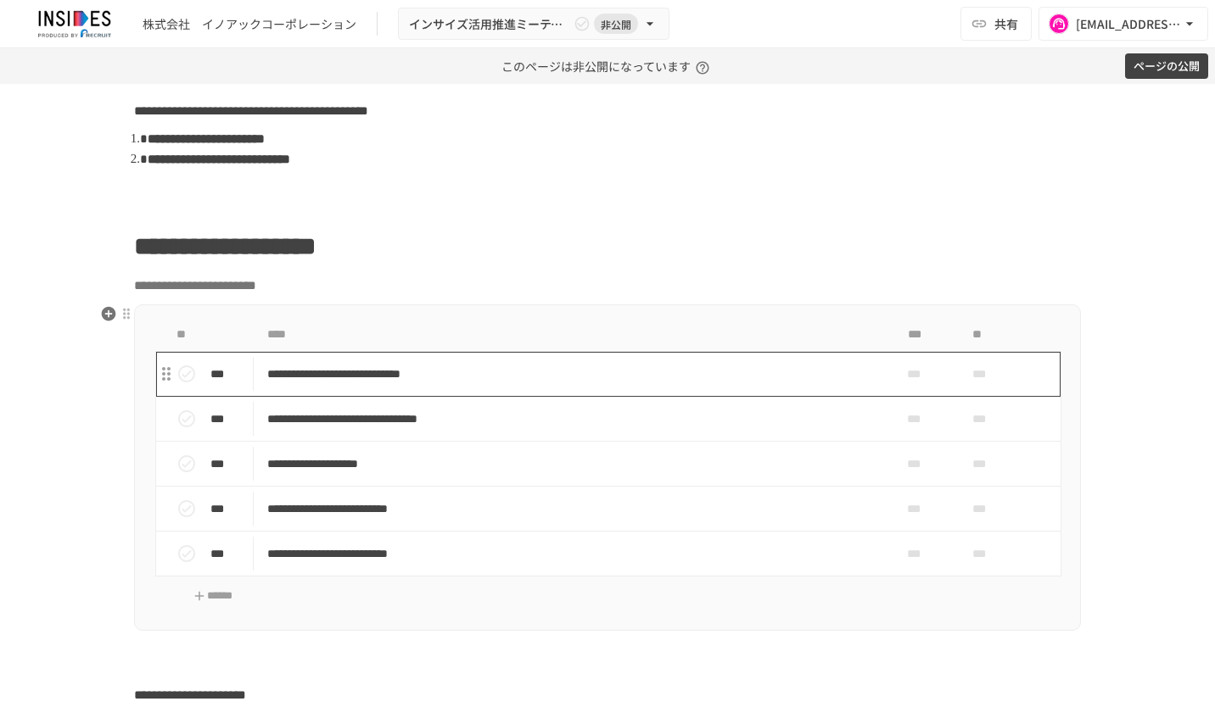
click at [674, 366] on p "**********" at bounding box center [572, 374] width 610 height 21
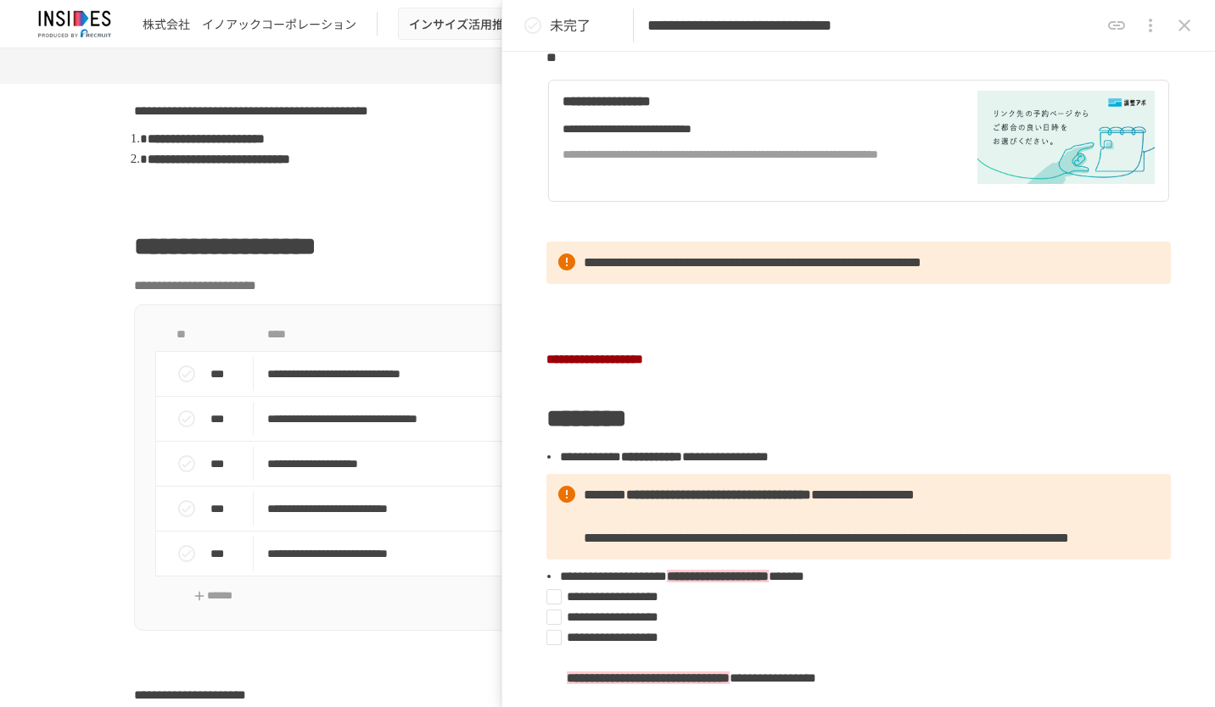
scroll to position [424, 0]
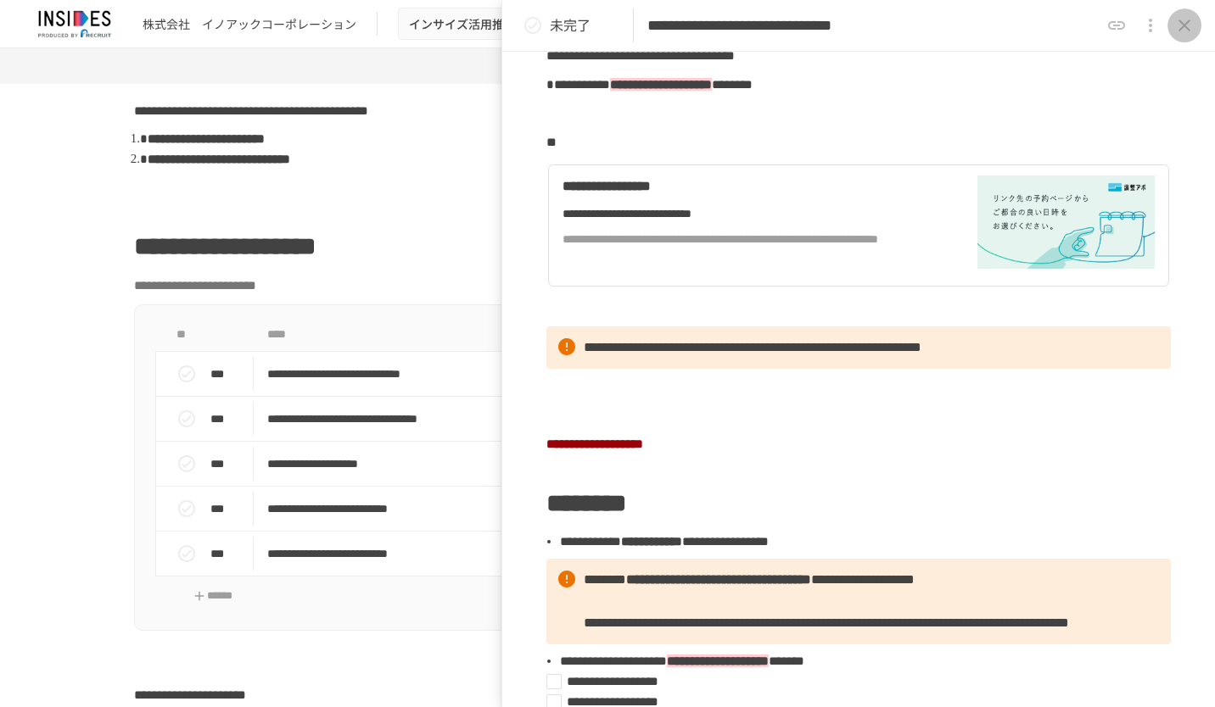
click at [1183, 17] on icon "close drawer" at bounding box center [1184, 25] width 20 height 20
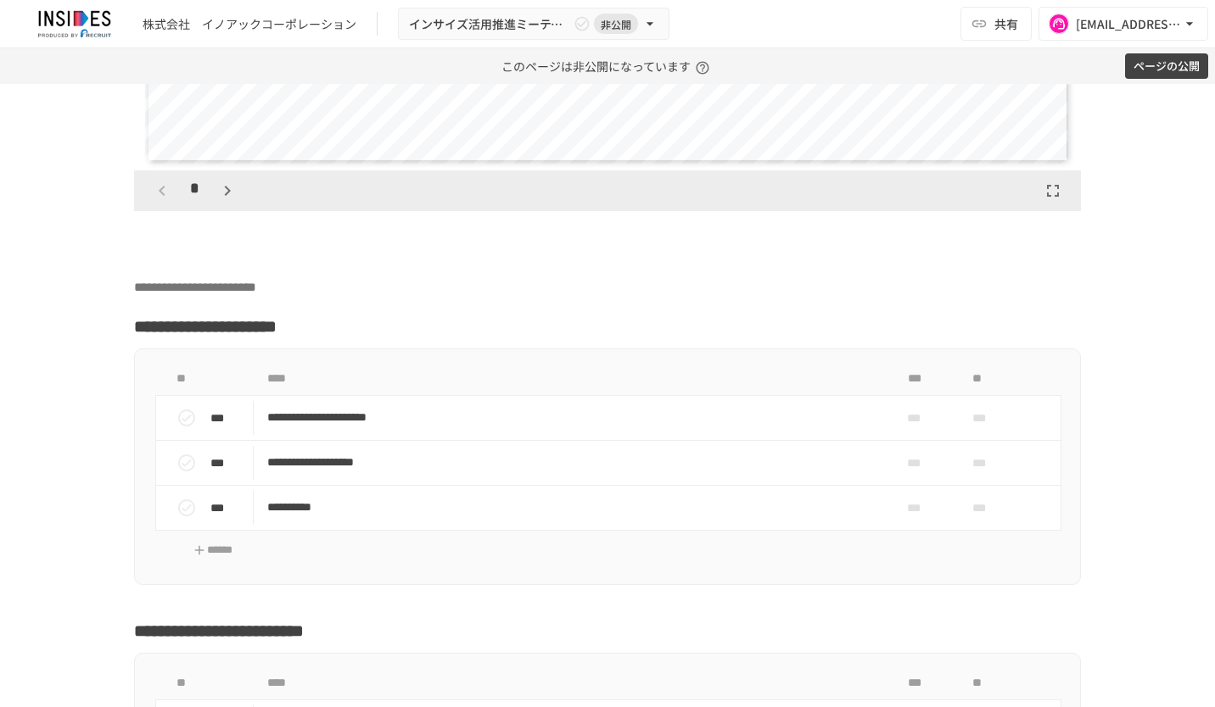
scroll to position [5136, 0]
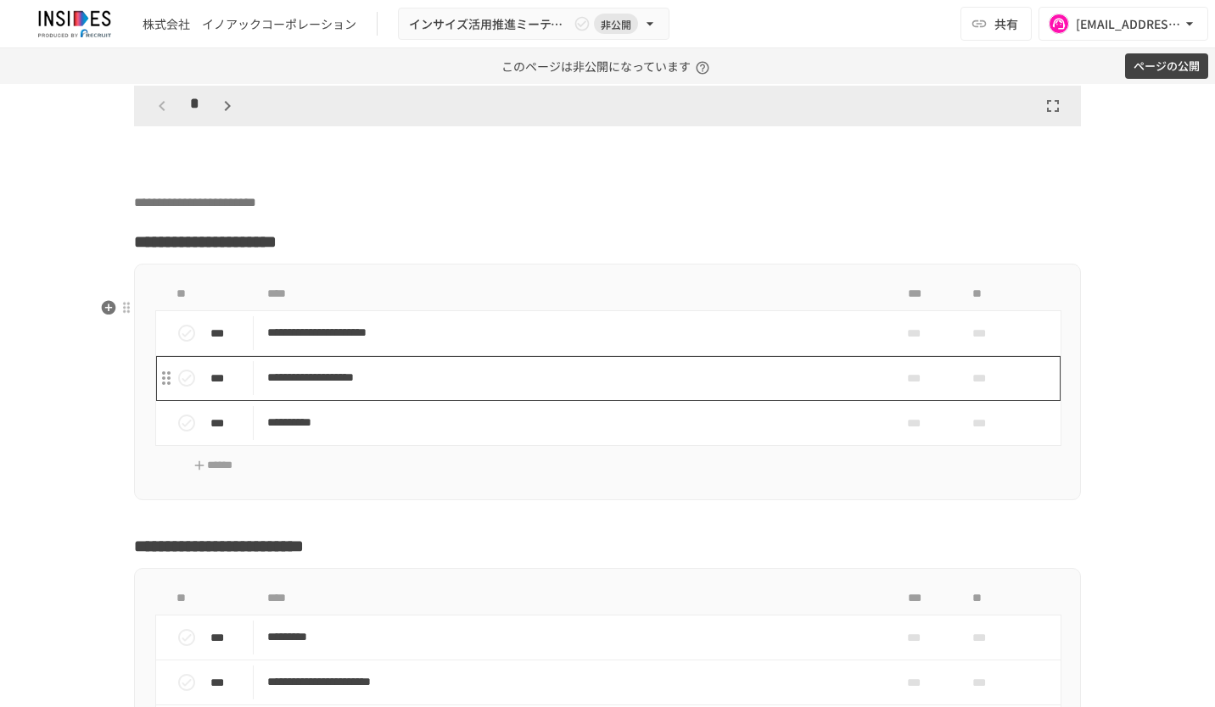
click at [641, 389] on p "**********" at bounding box center [572, 377] width 610 height 21
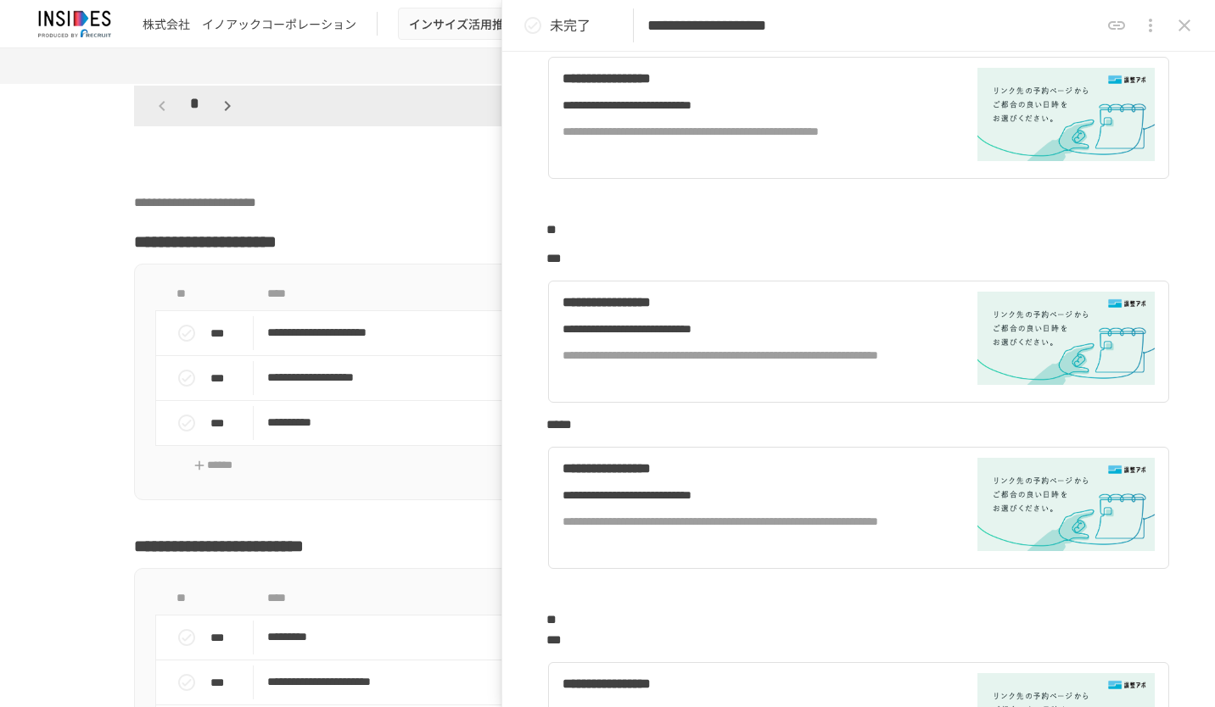
scroll to position [1357, 0]
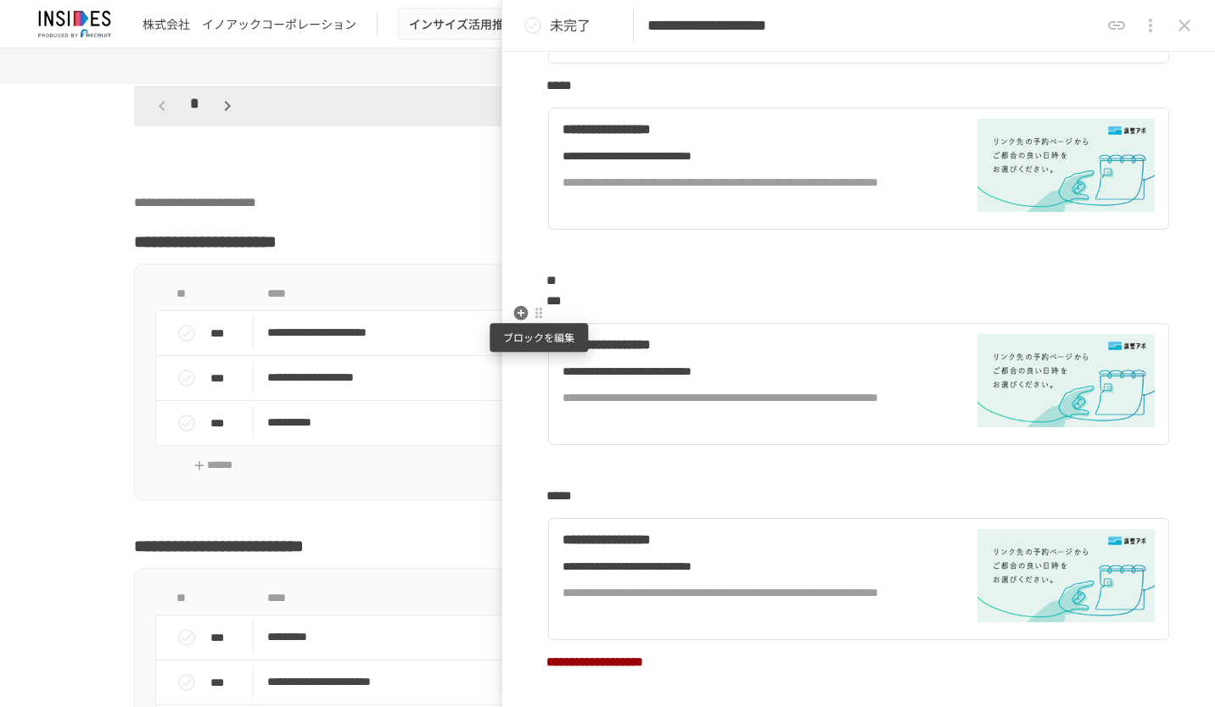
click at [534, 322] on div at bounding box center [538, 314] width 15 height 20
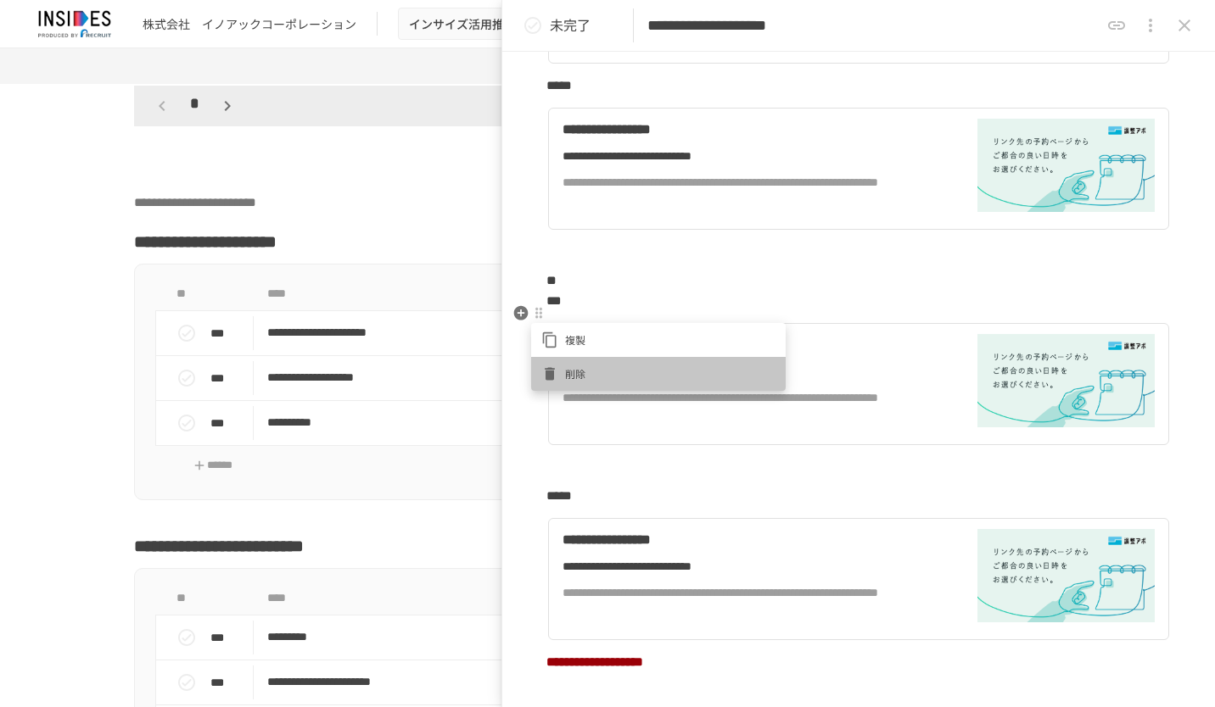
drag, startPoint x: 576, startPoint y: 370, endPoint x: 567, endPoint y: 362, distance: 12.1
click at [576, 368] on span "削除" at bounding box center [670, 374] width 210 height 16
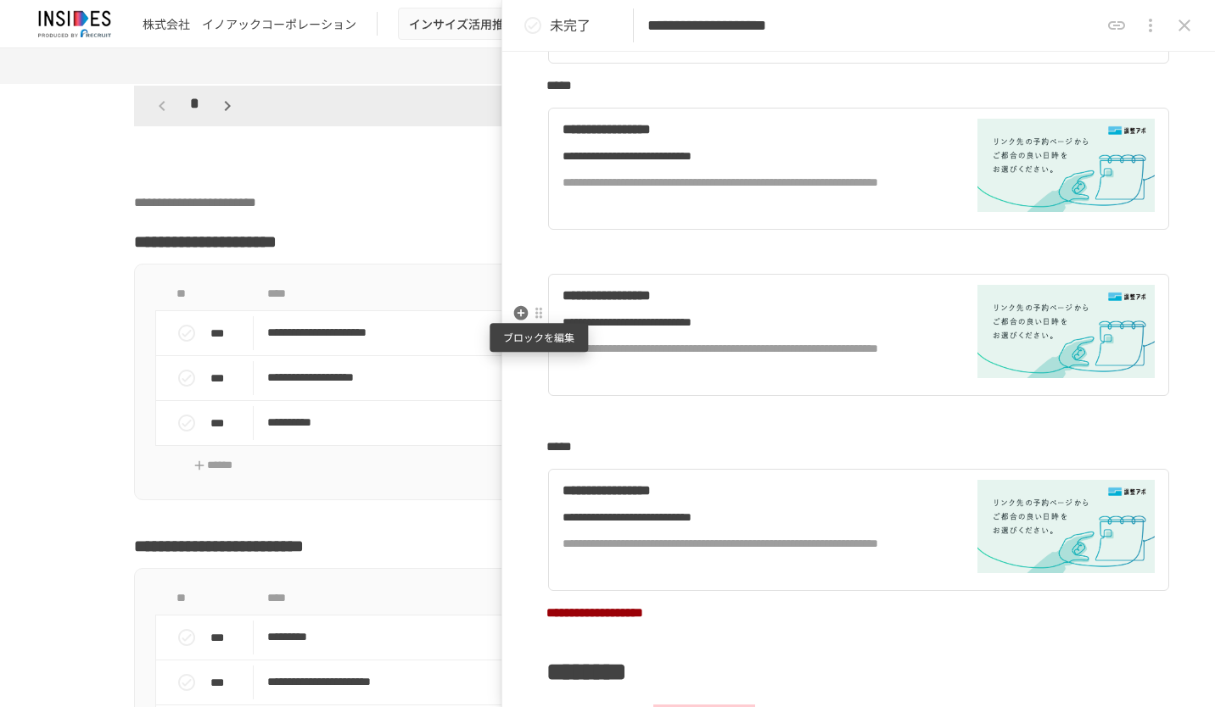
click at [545, 315] on div at bounding box center [538, 314] width 15 height 20
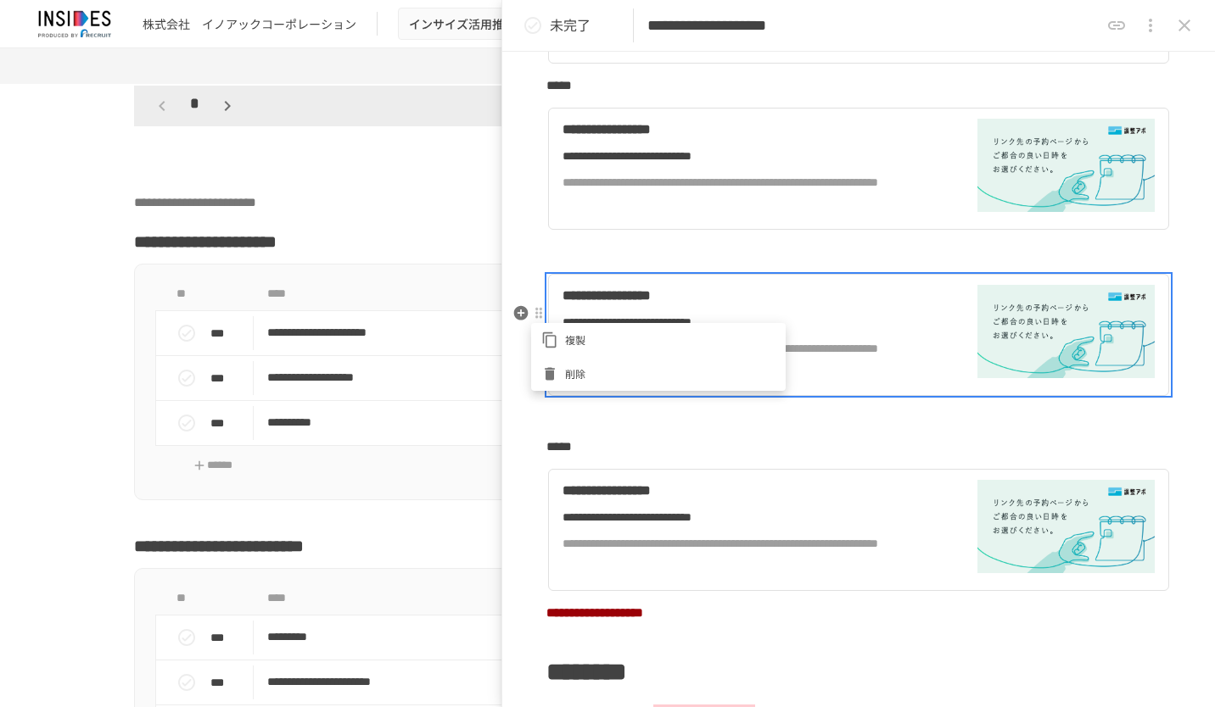
click at [575, 363] on li "削除" at bounding box center [658, 374] width 254 height 34
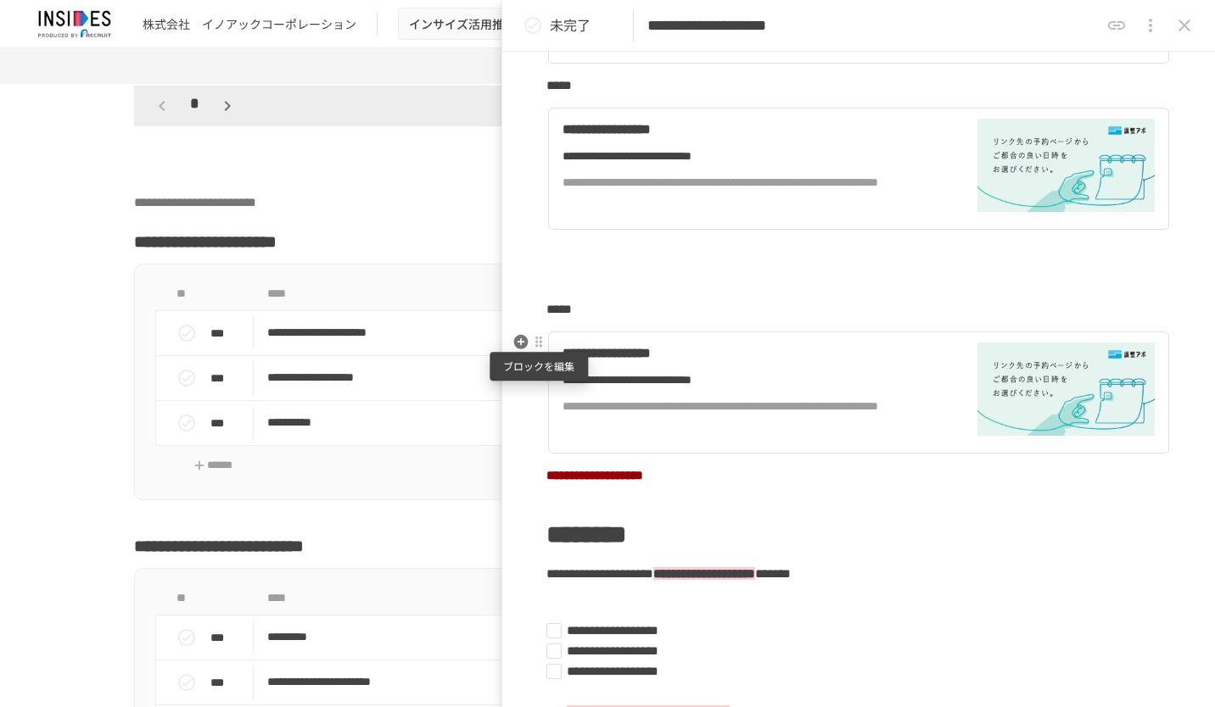
click at [542, 348] on div at bounding box center [539, 343] width 14 height 14
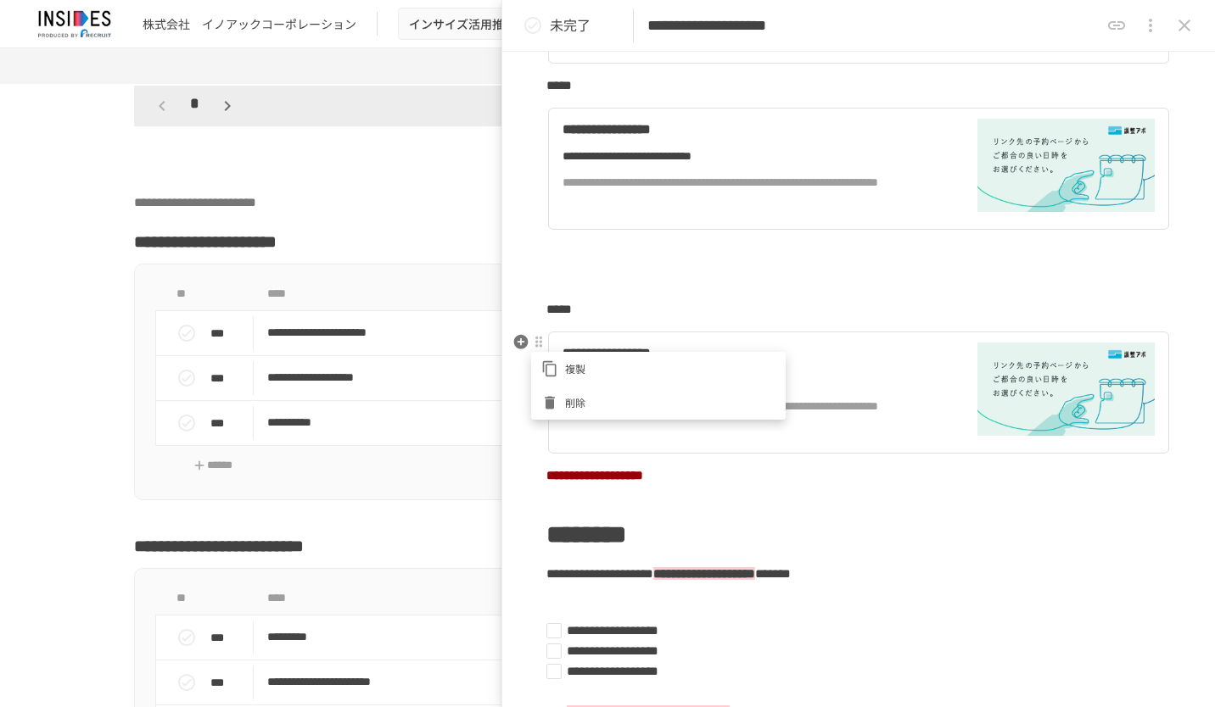
click at [570, 397] on span "削除" at bounding box center [670, 402] width 210 height 16
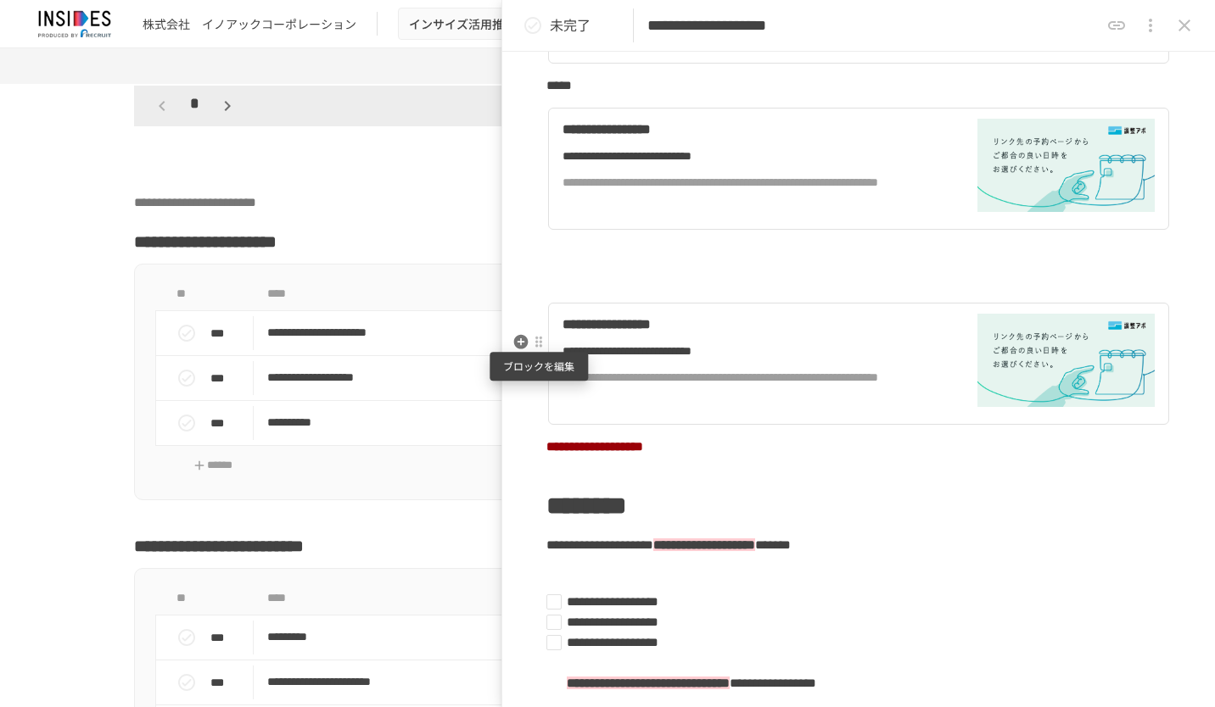
click at [535, 340] on div at bounding box center [539, 343] width 14 height 14
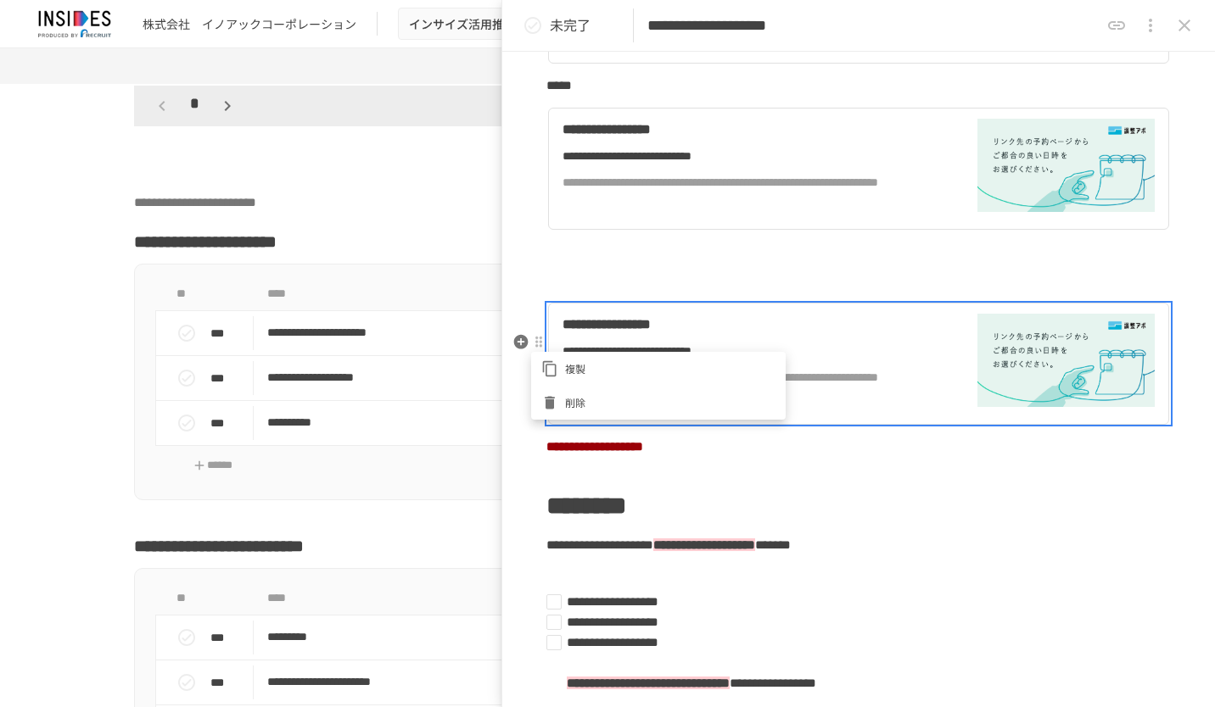
click at [570, 396] on span "削除" at bounding box center [670, 402] width 210 height 16
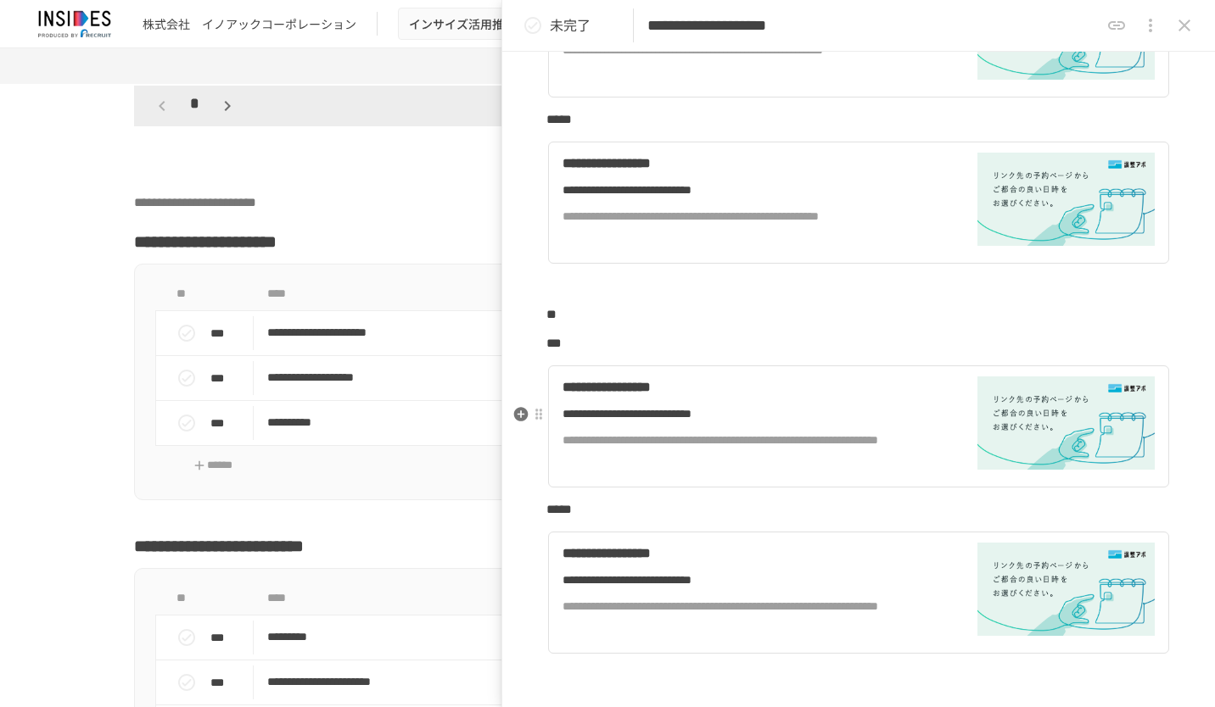
scroll to position [679, 0]
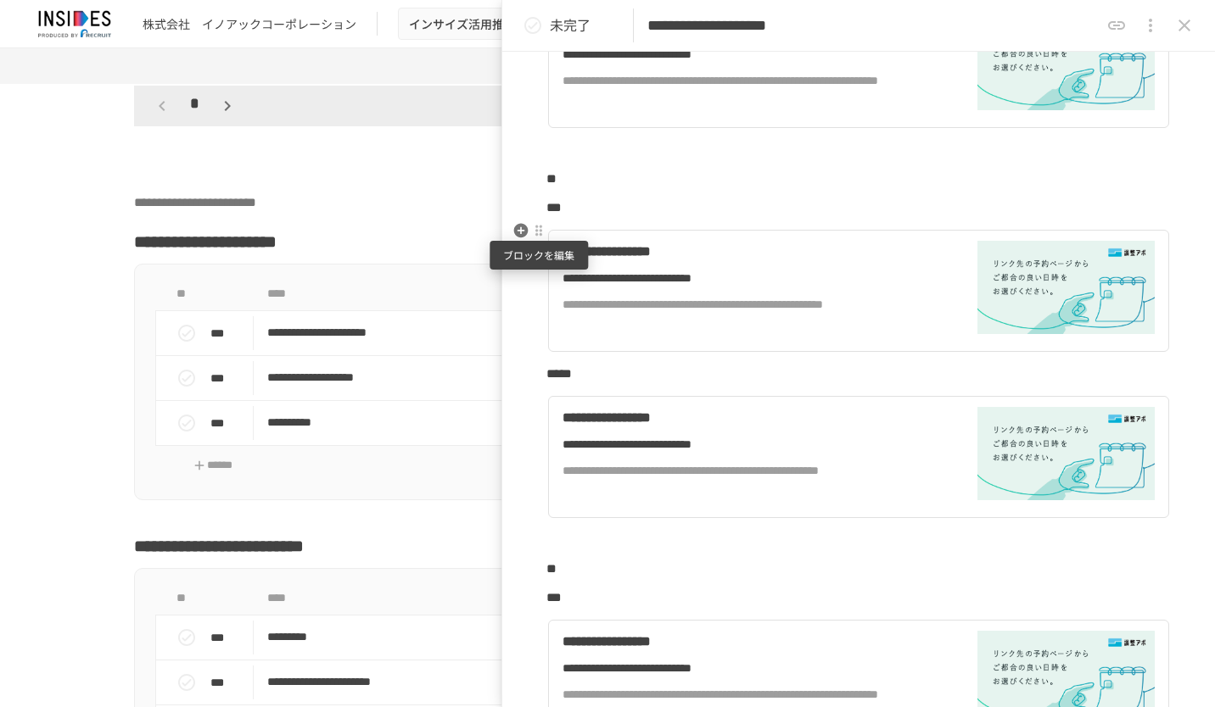
click at [540, 238] on div at bounding box center [538, 231] width 15 height 20
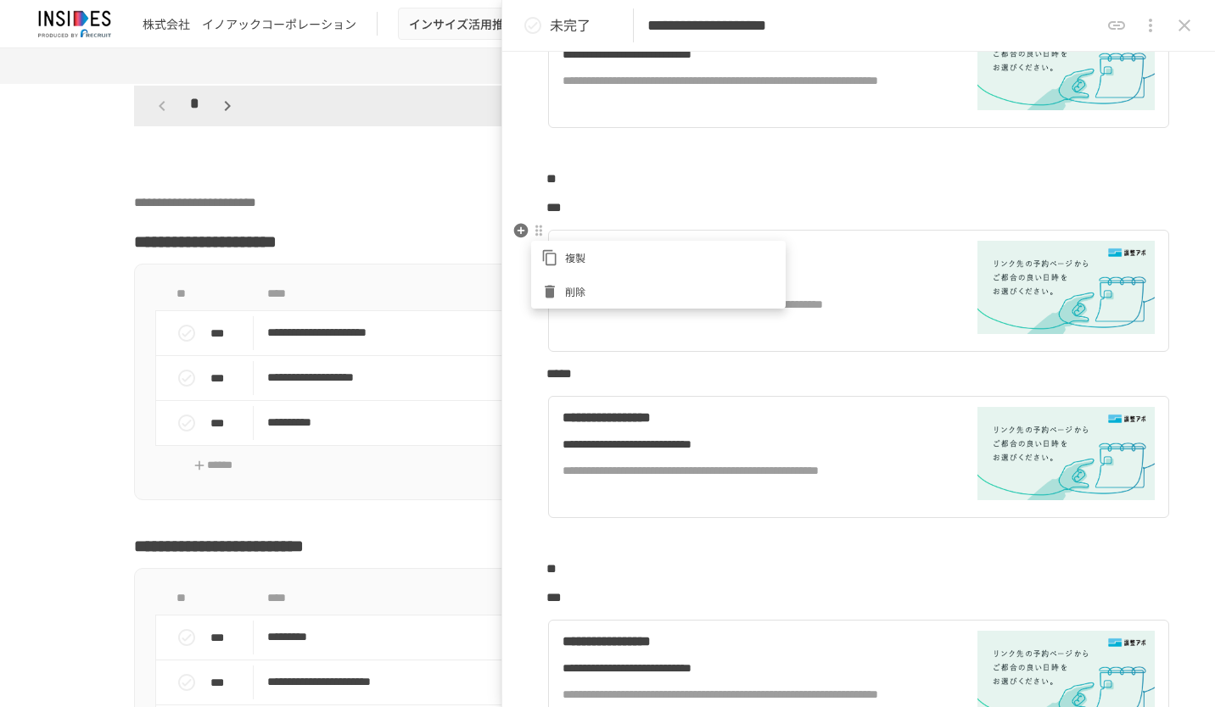
click at [564, 288] on div at bounding box center [553, 291] width 24 height 17
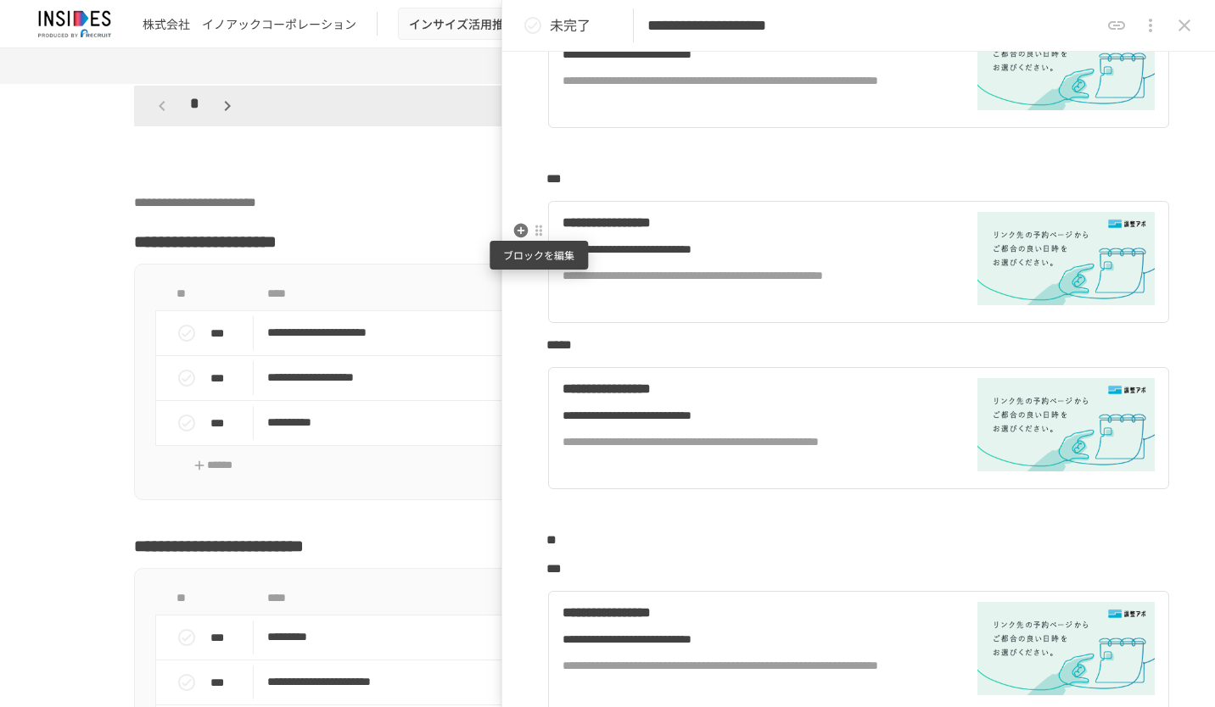
click at [538, 236] on div at bounding box center [539, 231] width 14 height 14
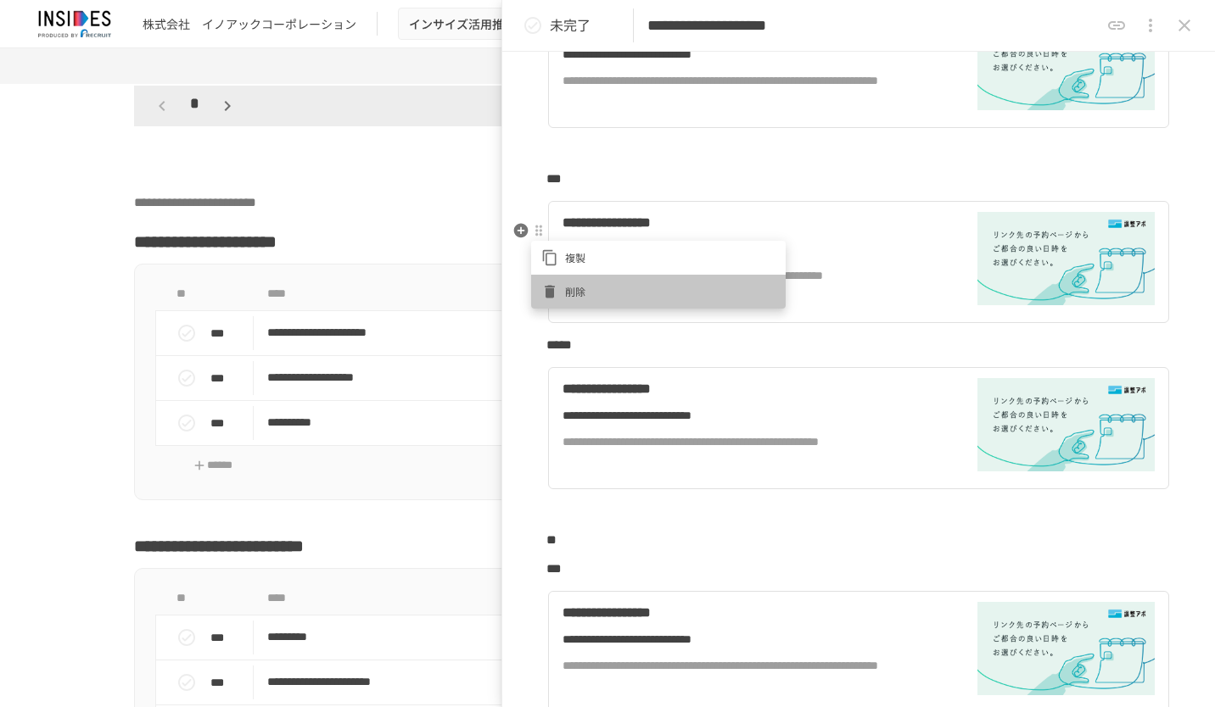
click at [572, 280] on li "削除" at bounding box center [658, 292] width 254 height 34
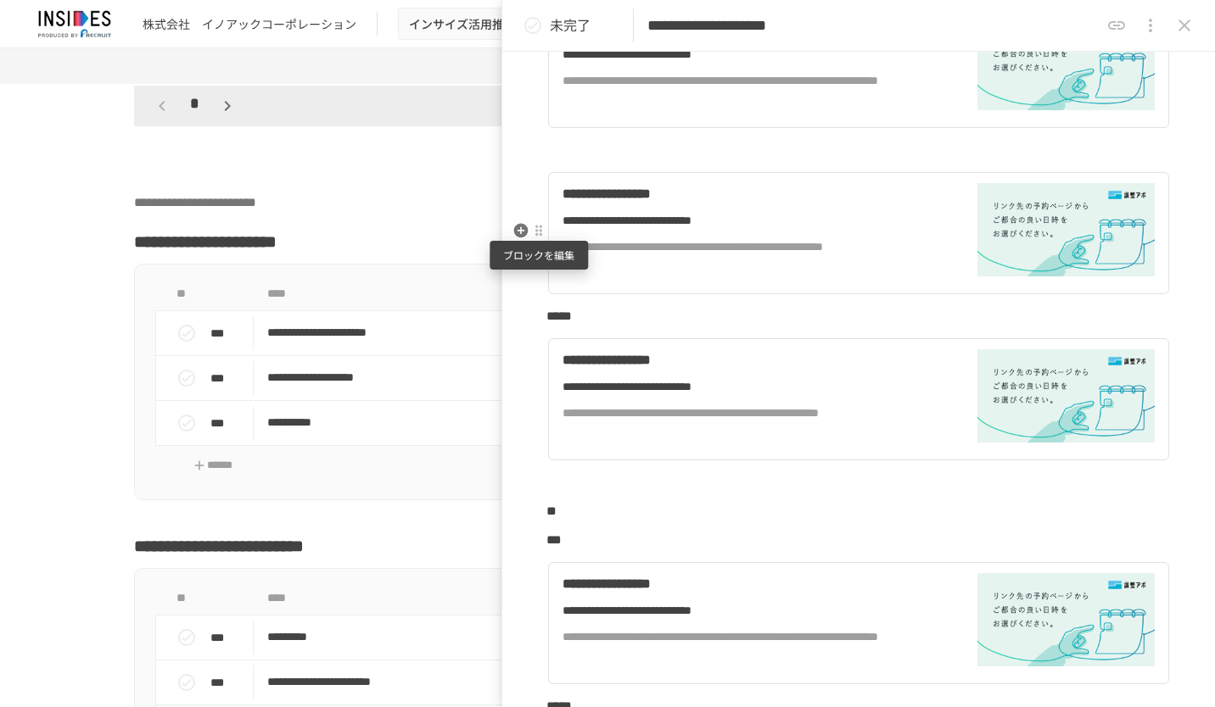
click at [544, 229] on div at bounding box center [539, 231] width 14 height 14
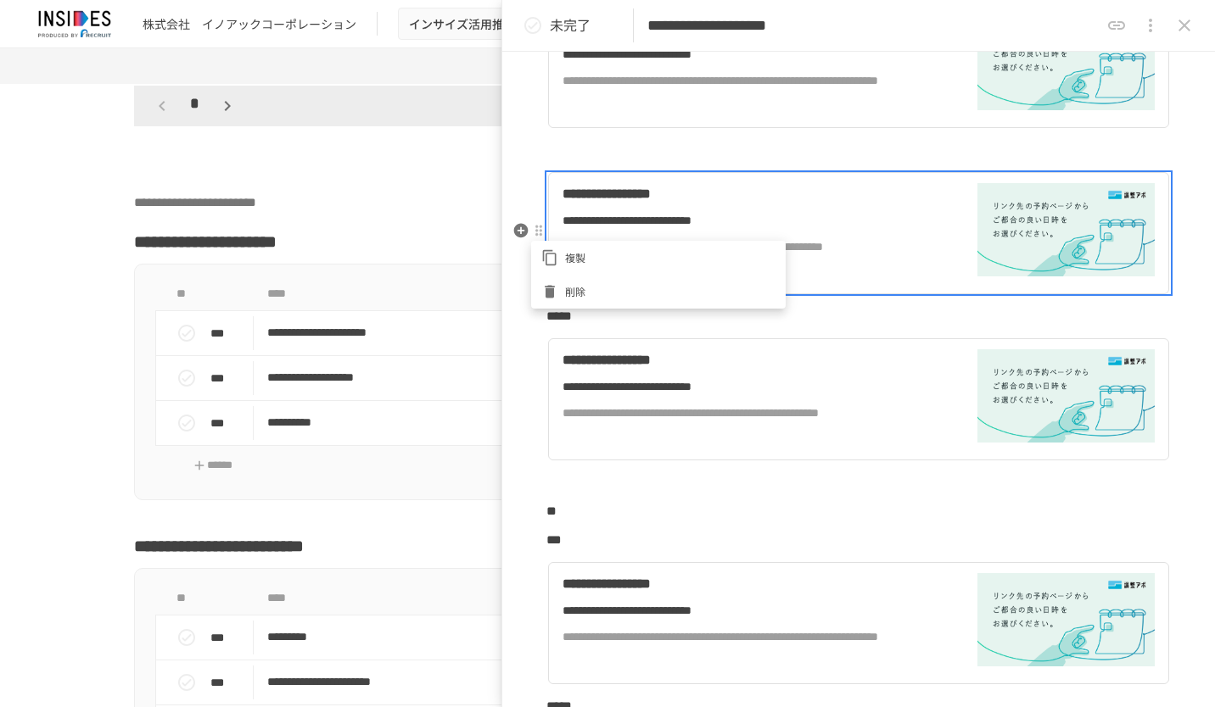
click at [585, 283] on span "削除" at bounding box center [670, 291] width 210 height 16
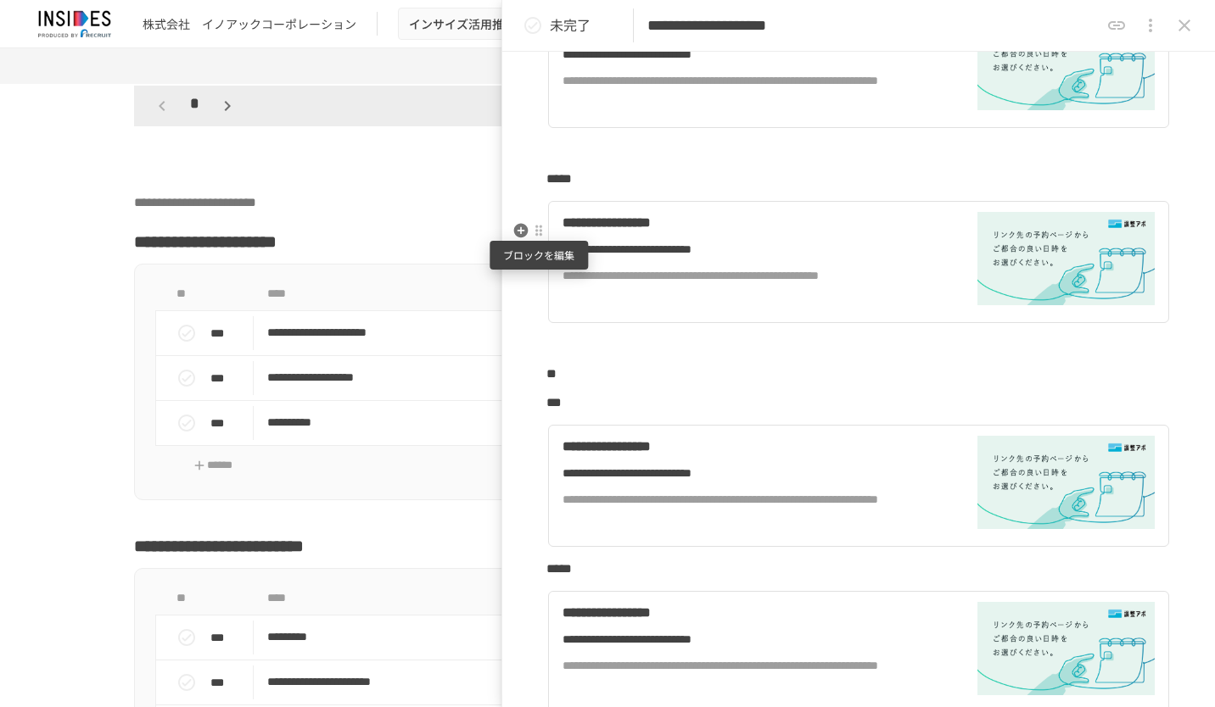
click at [543, 233] on div at bounding box center [539, 231] width 14 height 14
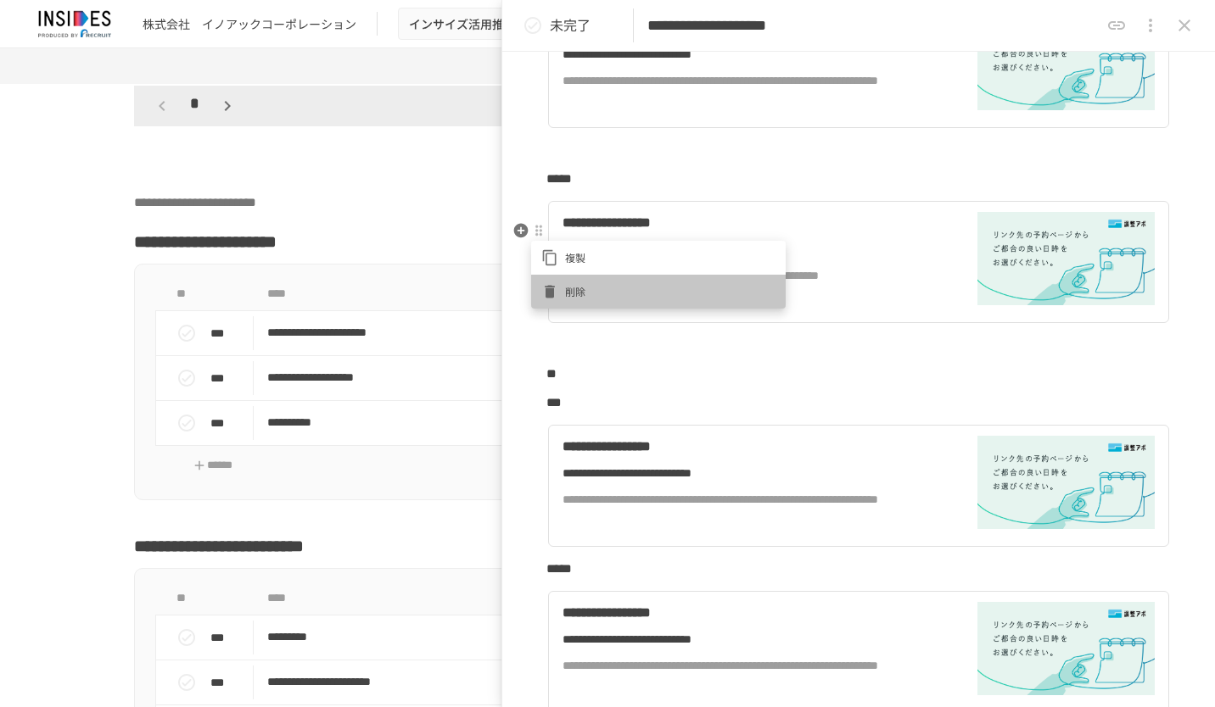
click at [576, 287] on span "削除" at bounding box center [670, 291] width 210 height 16
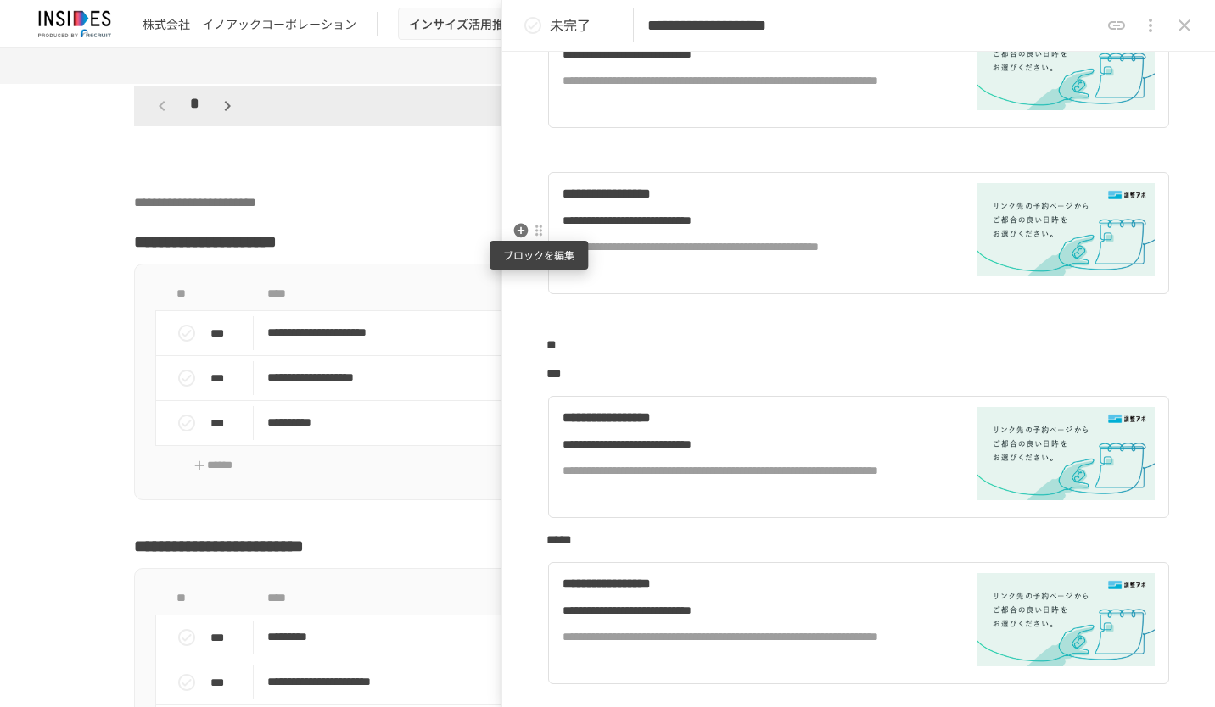
click at [541, 232] on div at bounding box center [539, 231] width 14 height 14
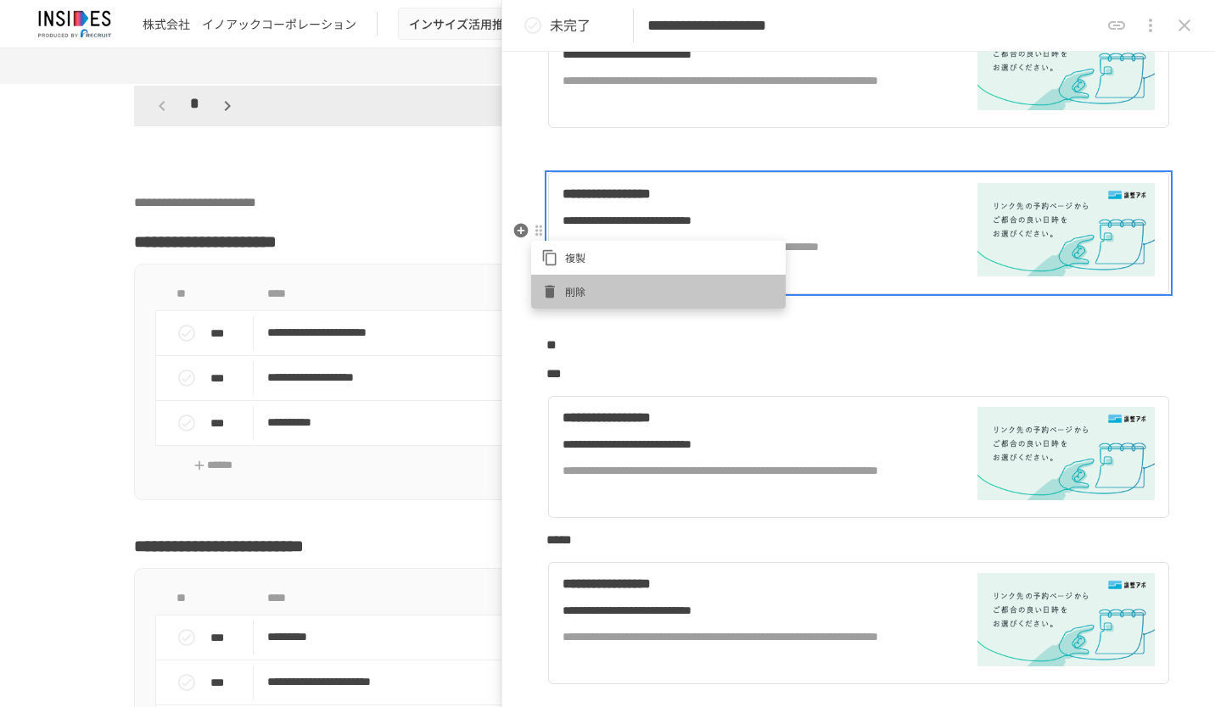
click at [579, 280] on li "削除" at bounding box center [658, 292] width 254 height 34
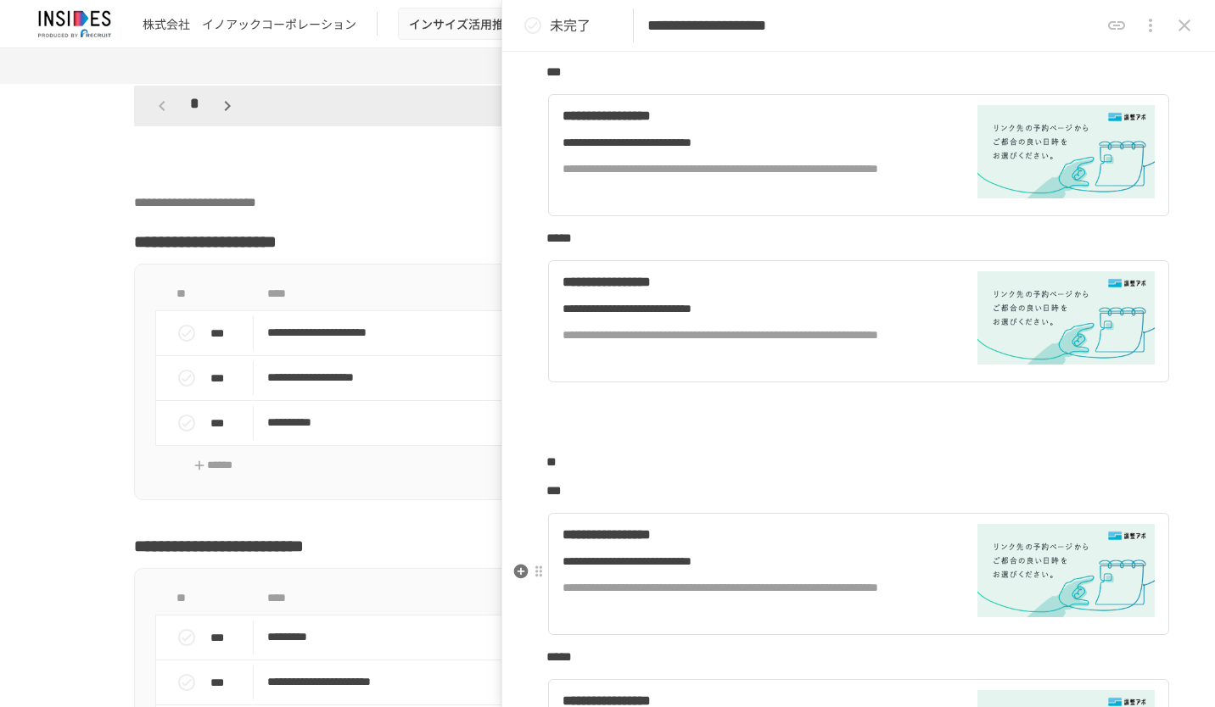
scroll to position [339, 0]
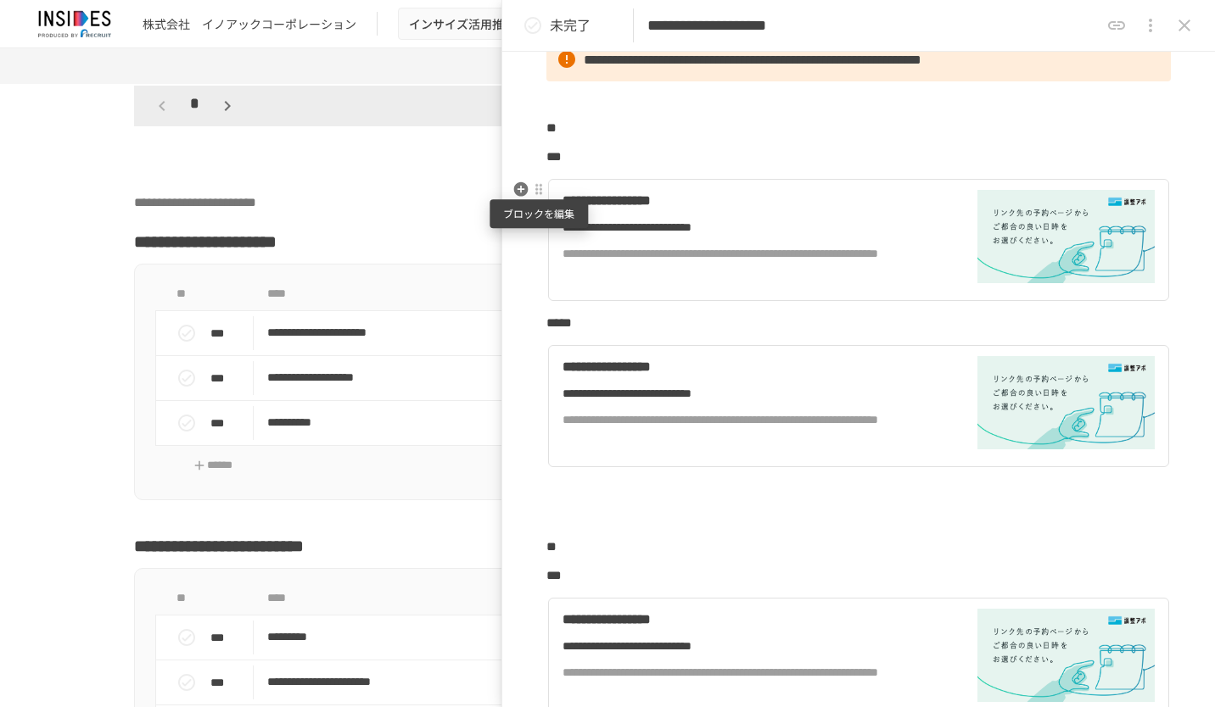
click at [533, 188] on div at bounding box center [539, 190] width 14 height 14
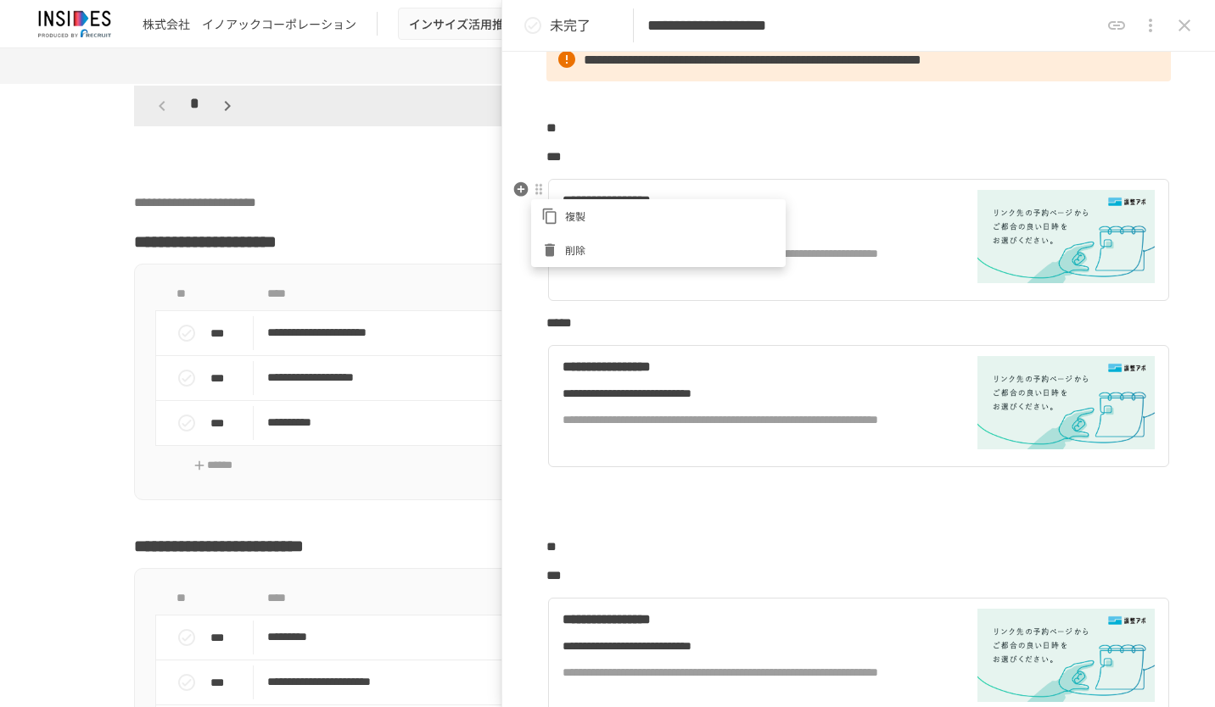
click at [577, 253] on span "削除" at bounding box center [670, 250] width 210 height 16
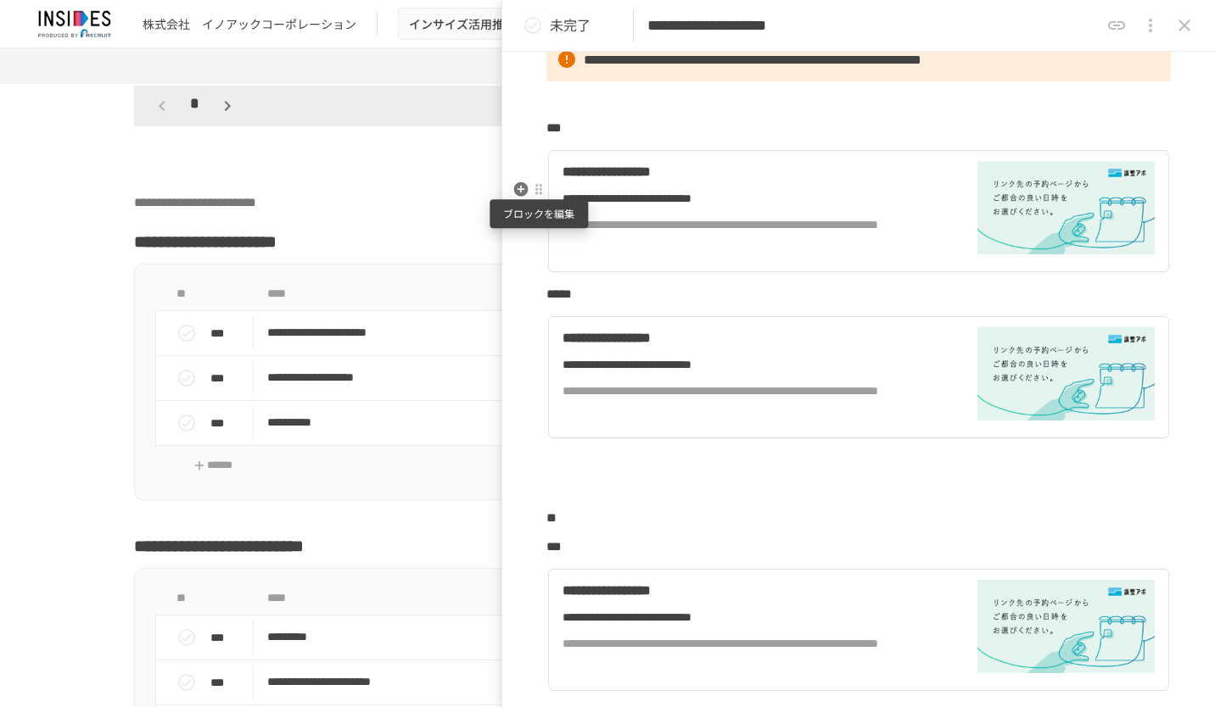
click at [541, 198] on div at bounding box center [538, 190] width 15 height 20
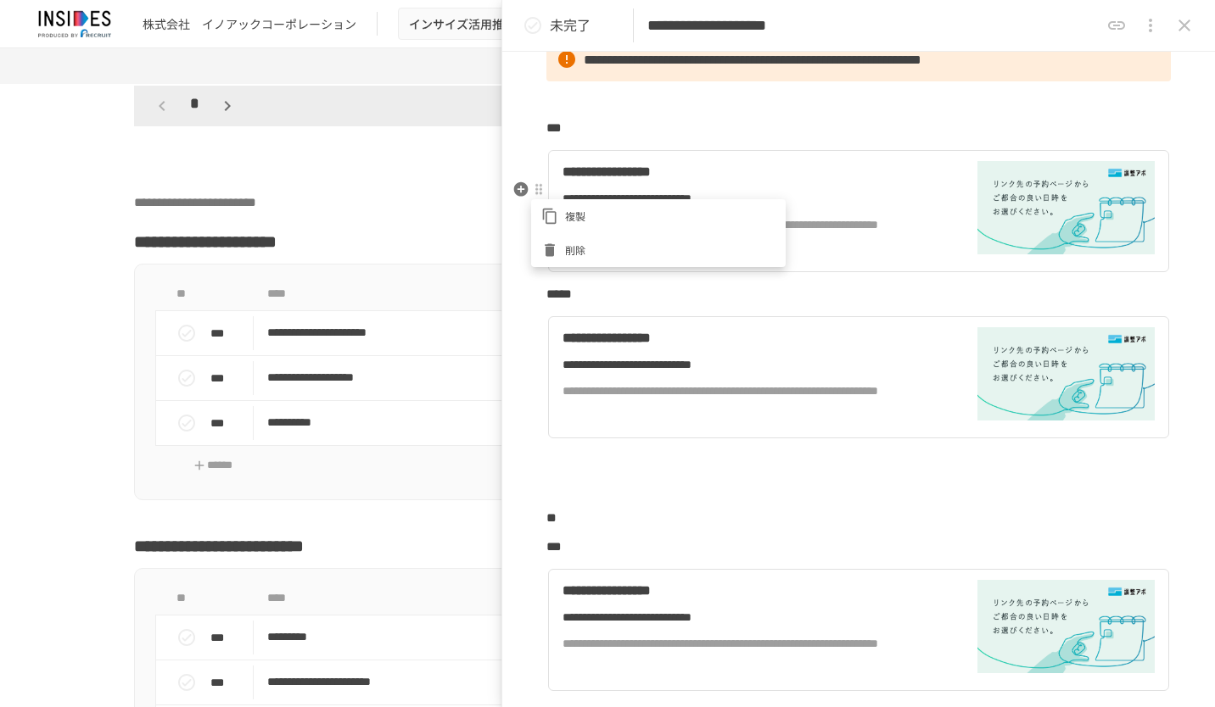
click at [588, 239] on li "削除" at bounding box center [658, 250] width 254 height 34
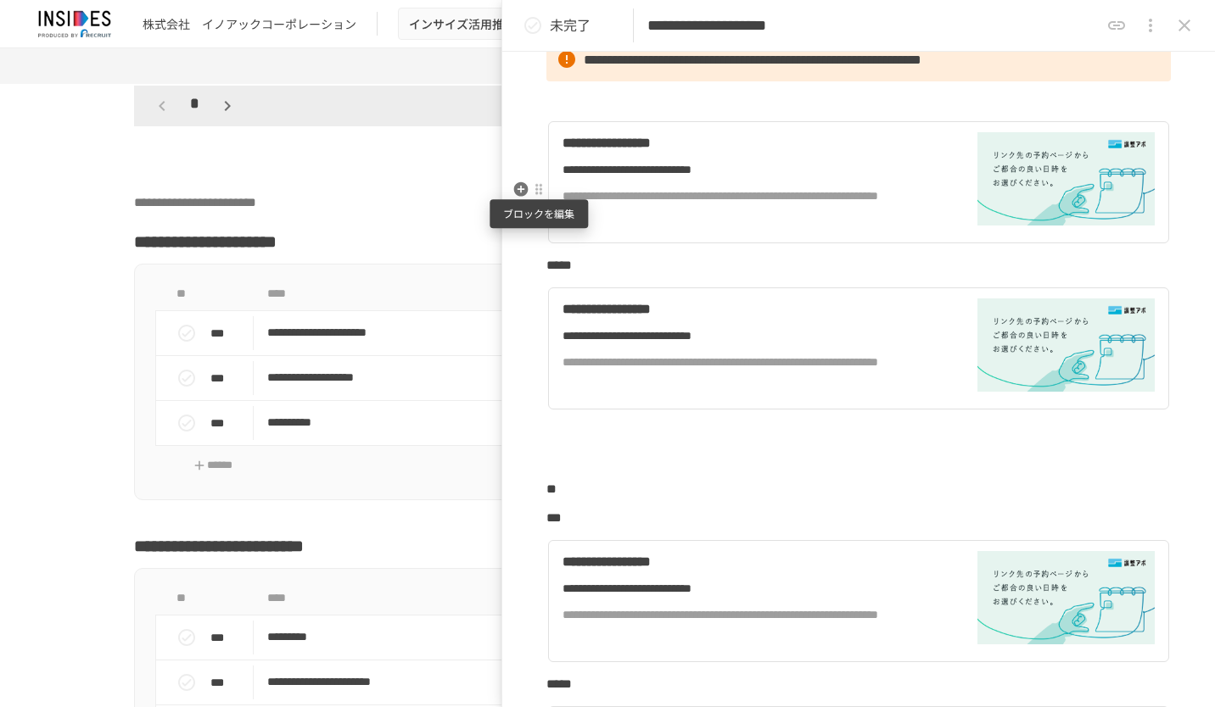
click at [542, 192] on div at bounding box center [539, 190] width 14 height 14
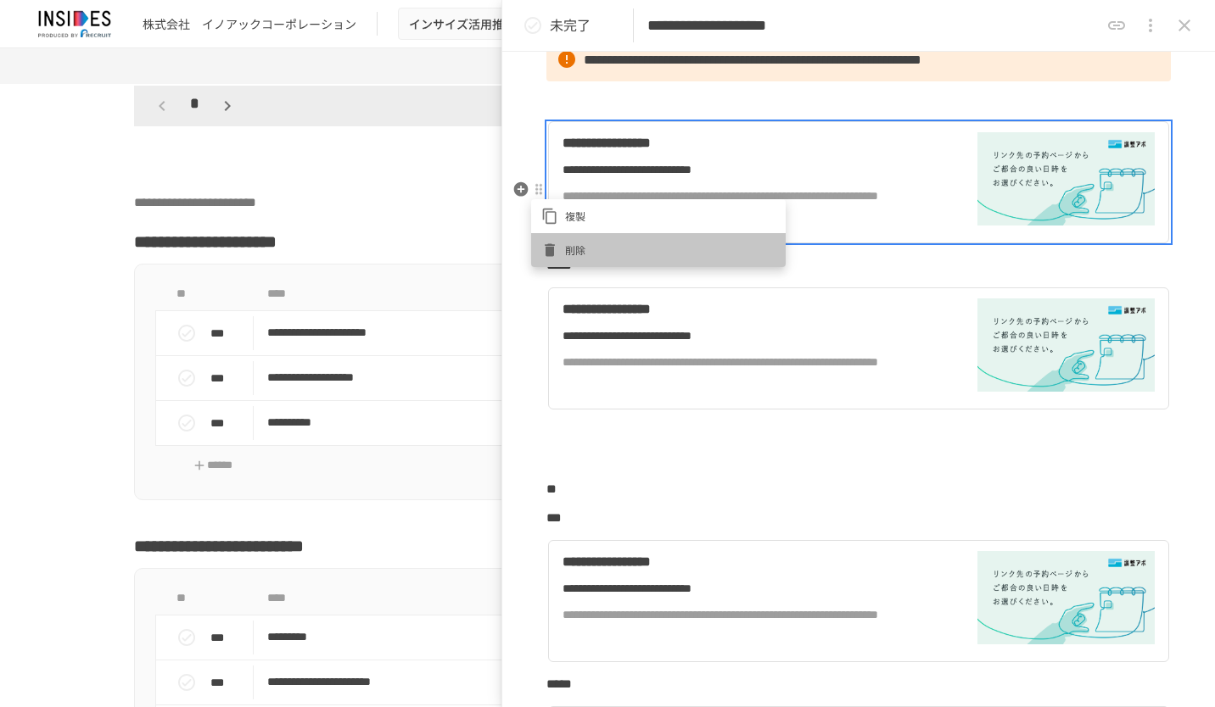
click at [566, 241] on li "削除" at bounding box center [658, 250] width 254 height 34
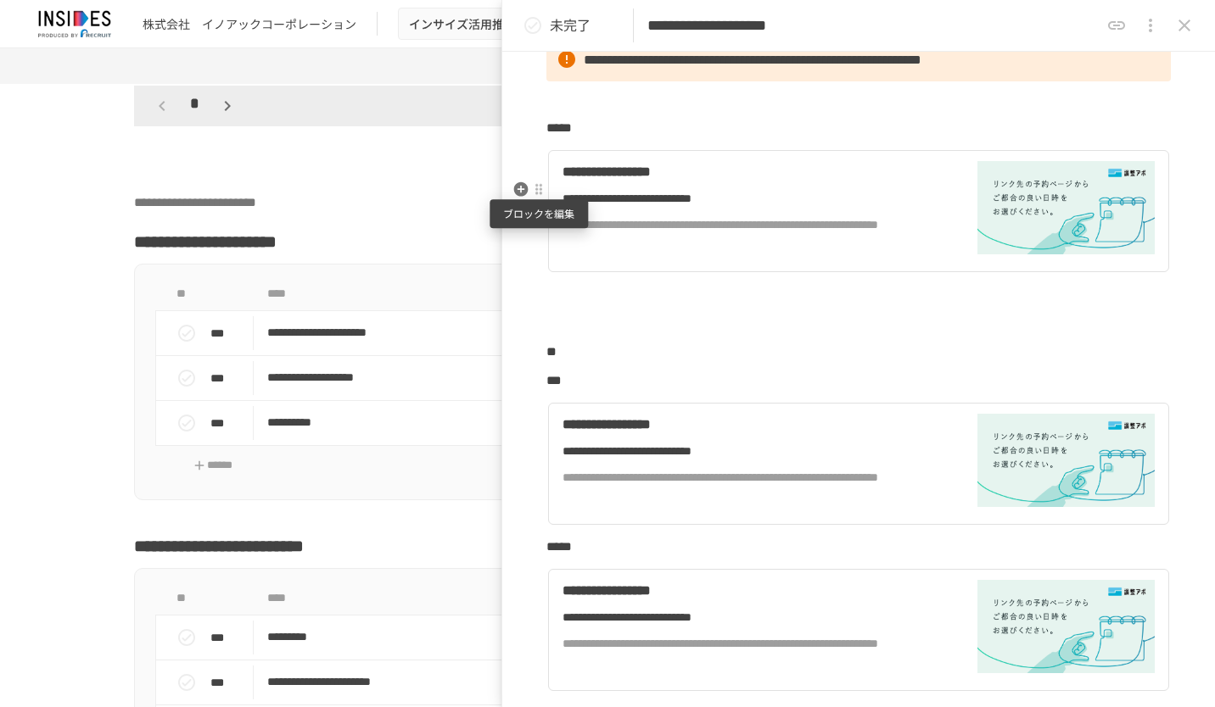
click at [541, 193] on div at bounding box center [539, 190] width 14 height 14
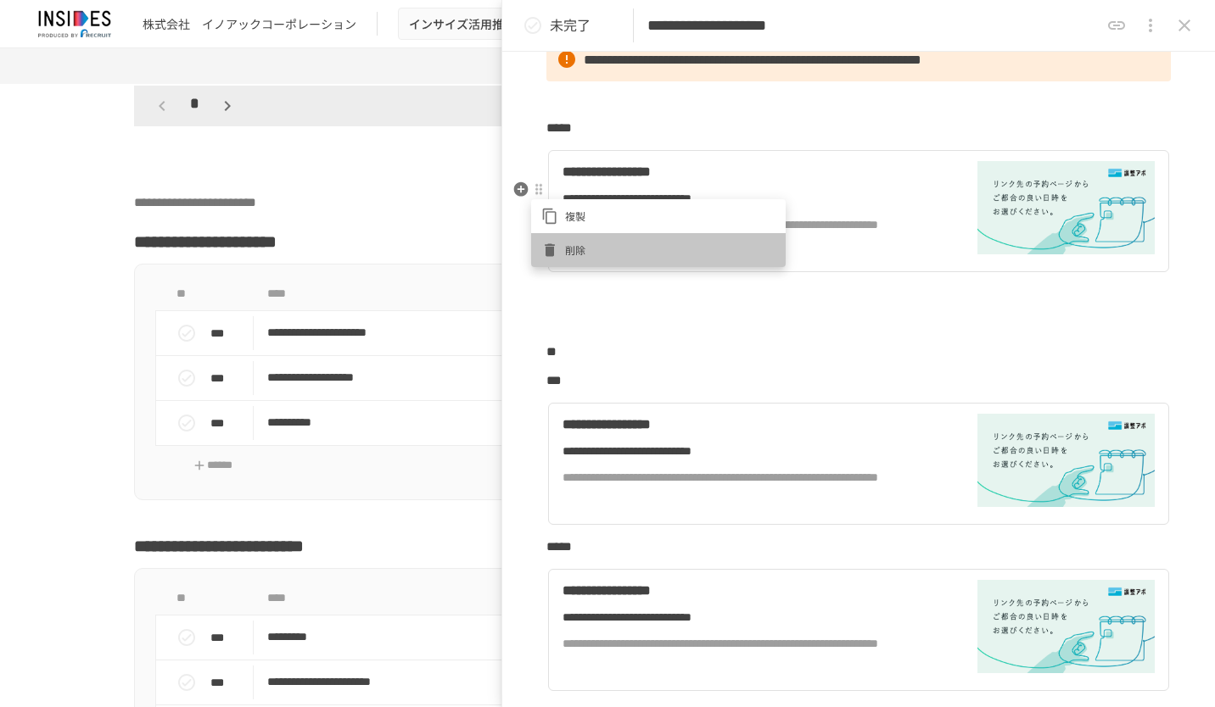
click at [565, 242] on span "削除" at bounding box center [670, 250] width 210 height 16
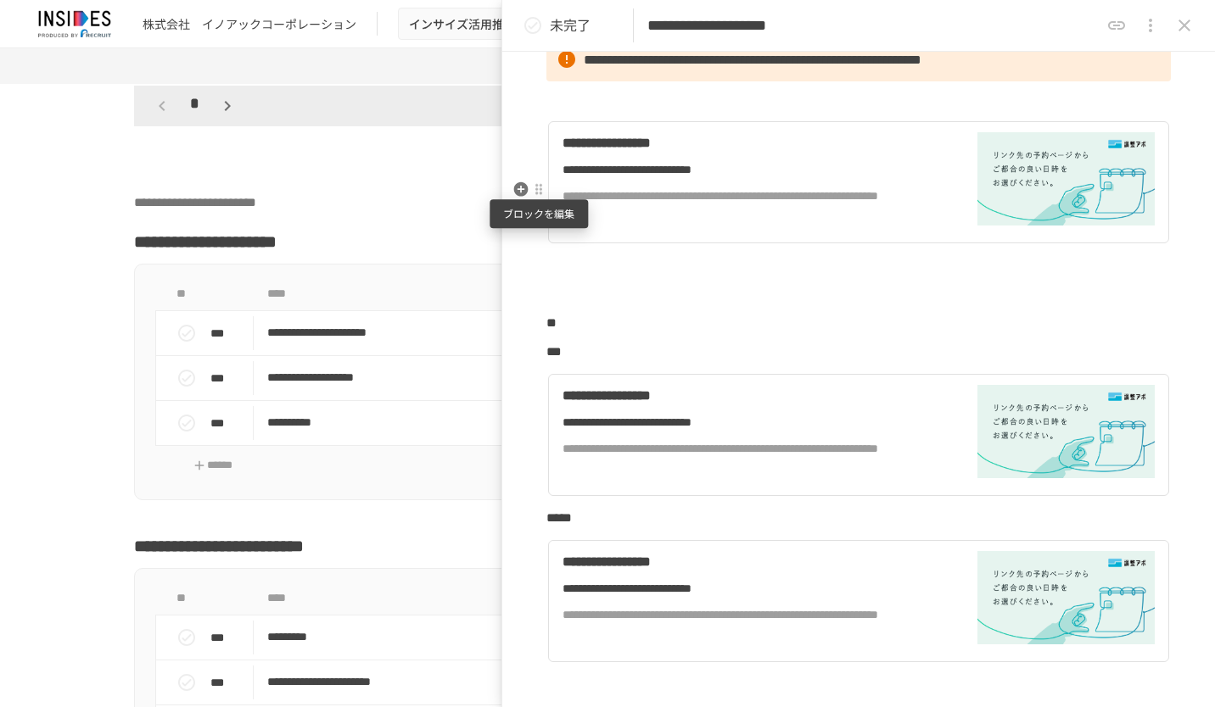
click at [540, 193] on div at bounding box center [539, 190] width 14 height 14
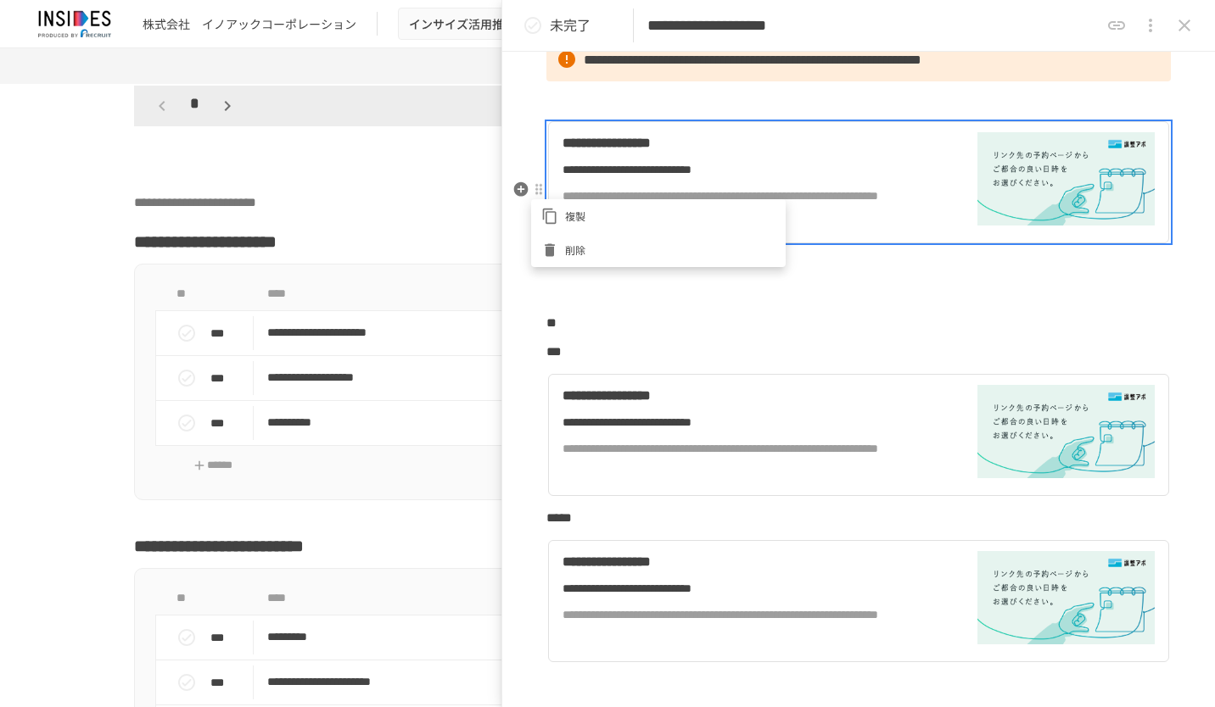
click at [579, 239] on li "削除" at bounding box center [658, 250] width 254 height 34
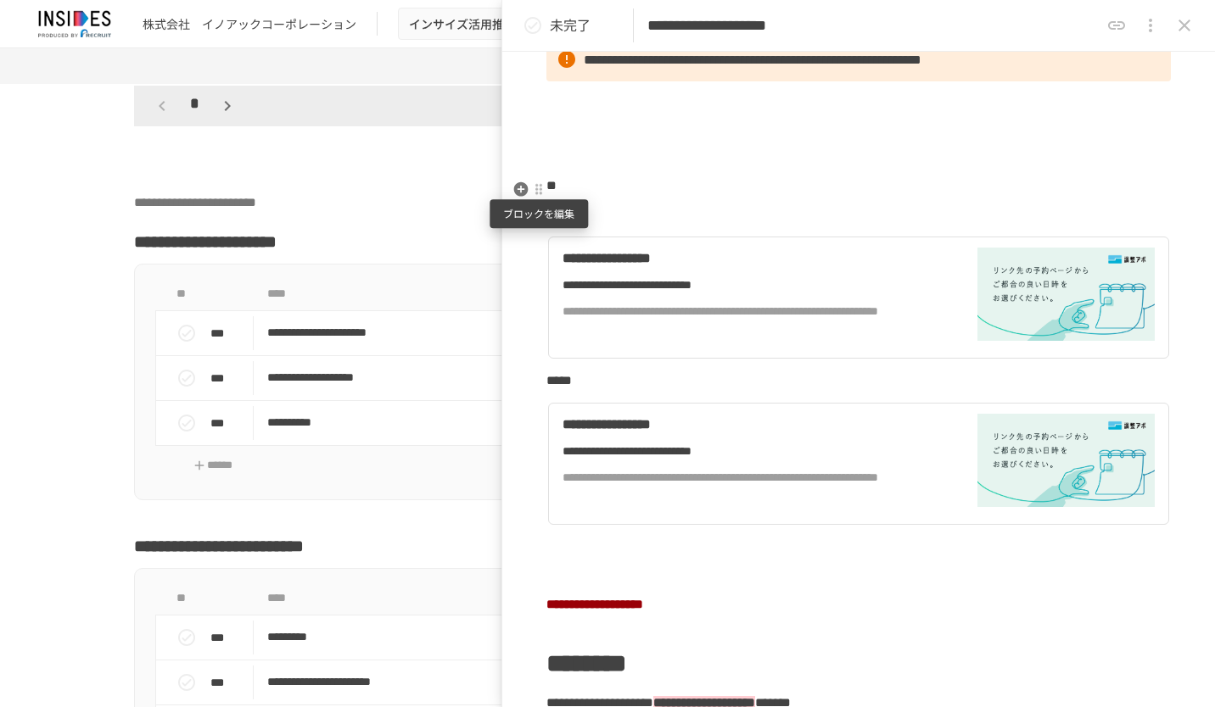
click at [542, 189] on div at bounding box center [539, 190] width 14 height 14
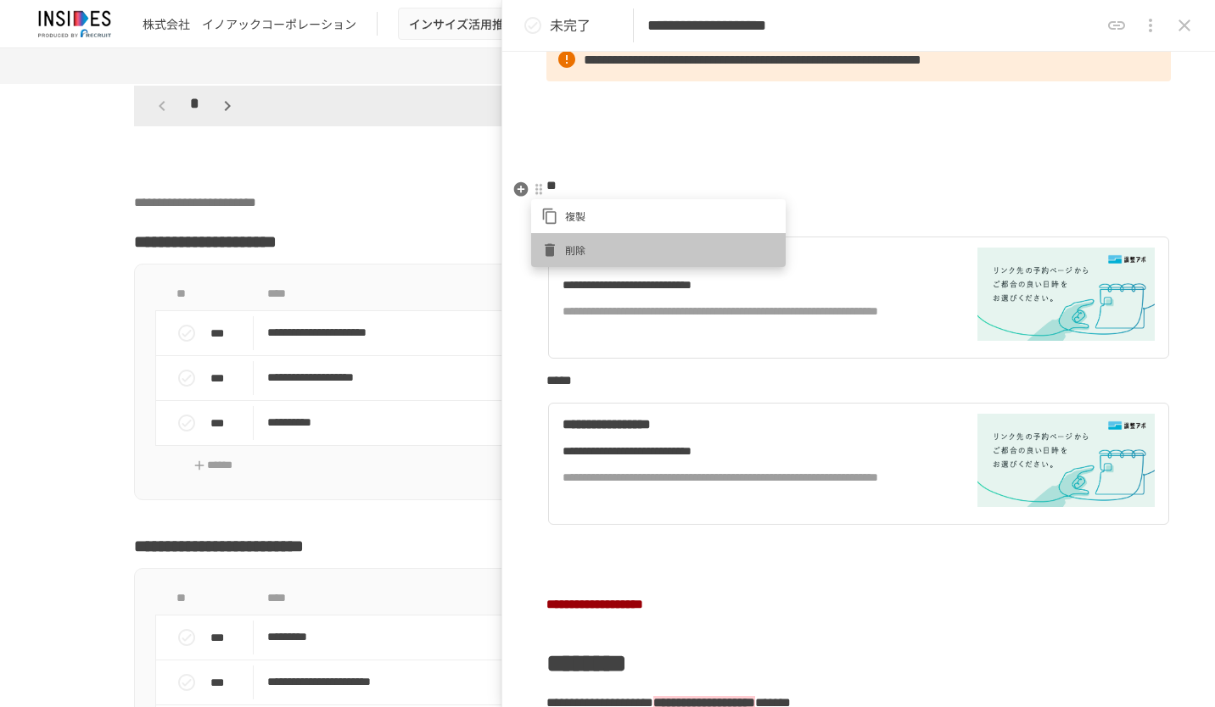
click at [580, 240] on li "削除" at bounding box center [658, 250] width 254 height 34
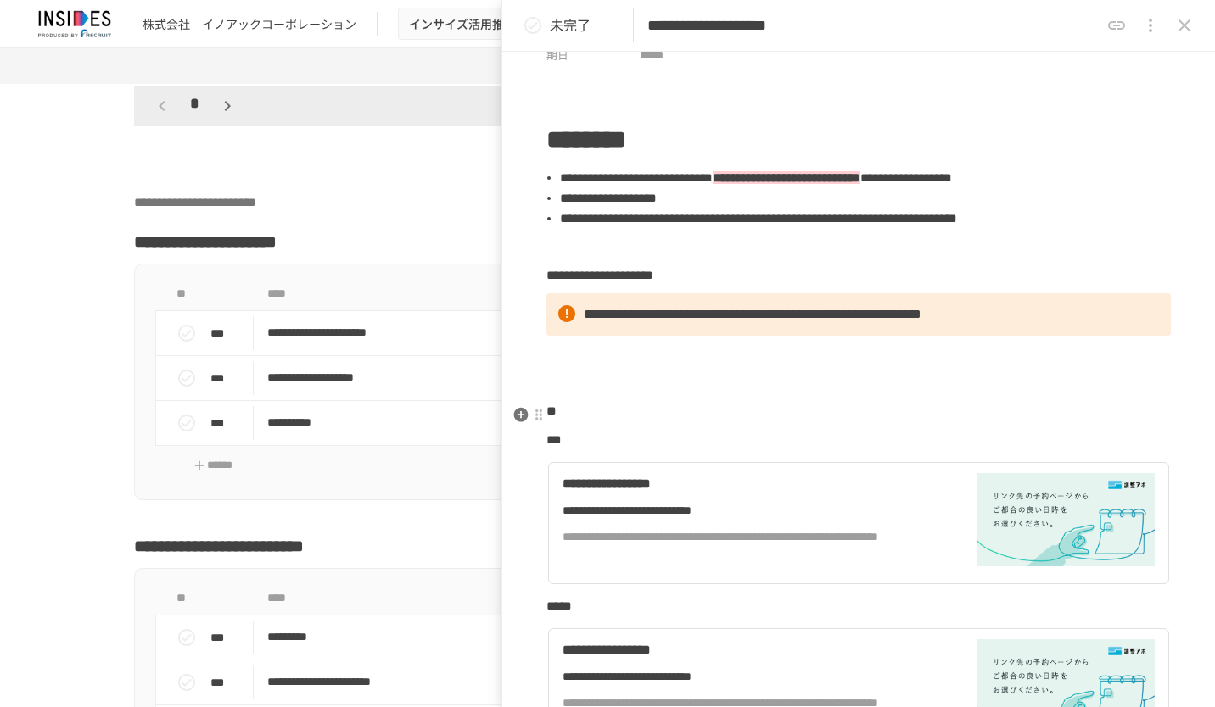
scroll to position [254, 0]
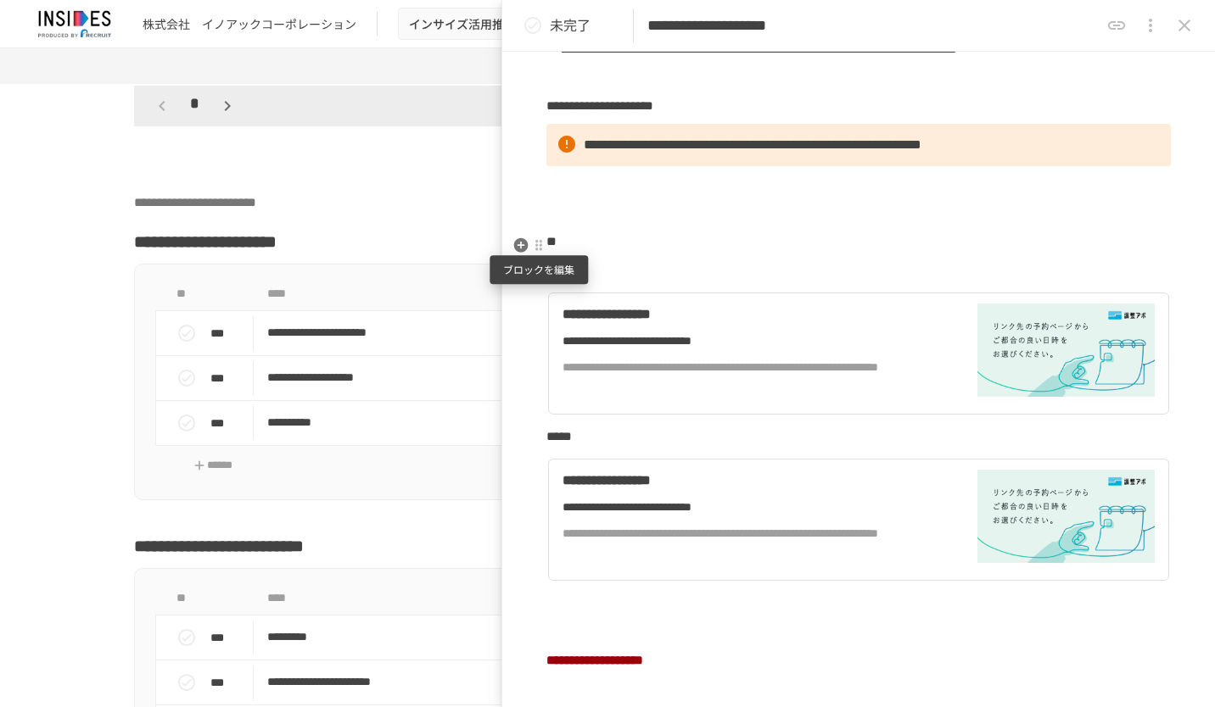
click at [534, 250] on div at bounding box center [539, 246] width 14 height 14
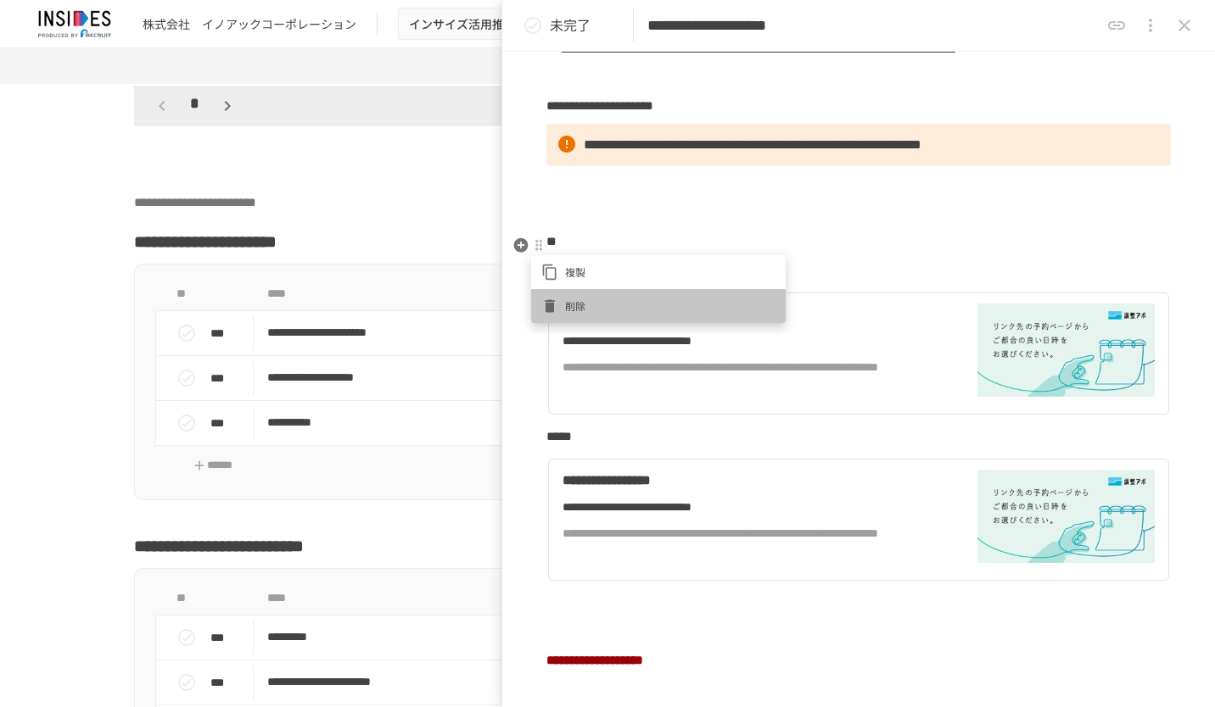
click at [576, 297] on li "削除" at bounding box center [658, 306] width 254 height 34
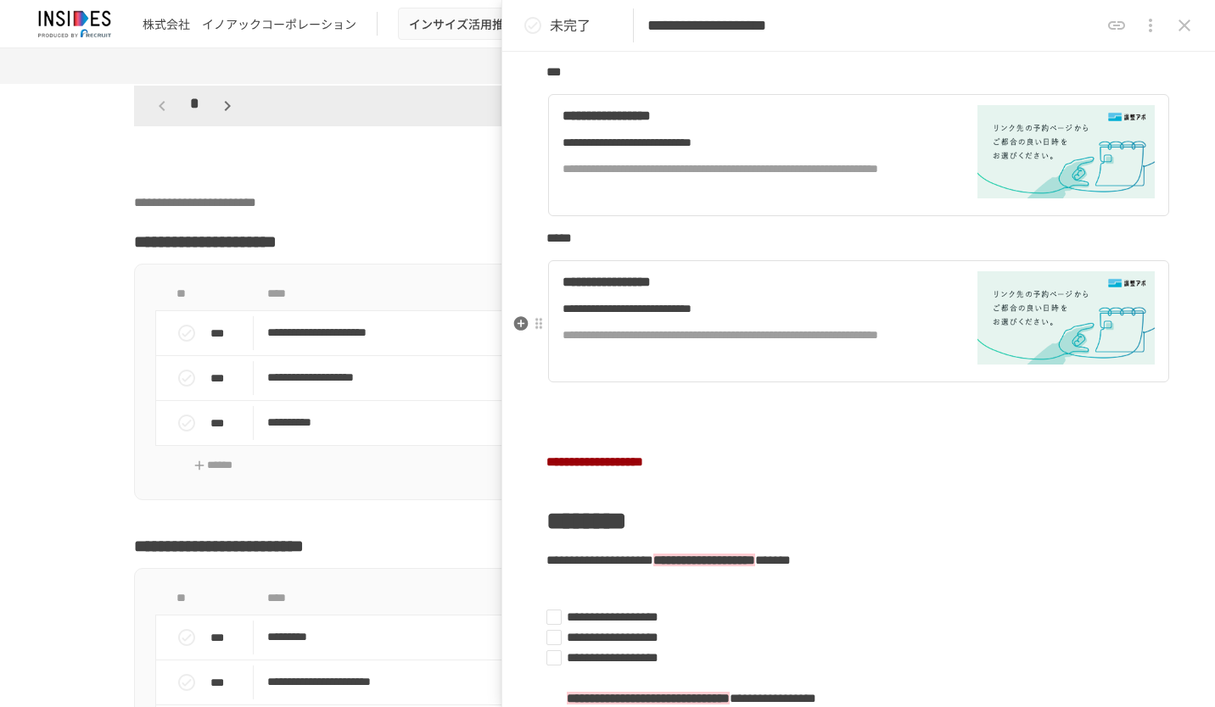
scroll to position [85, 0]
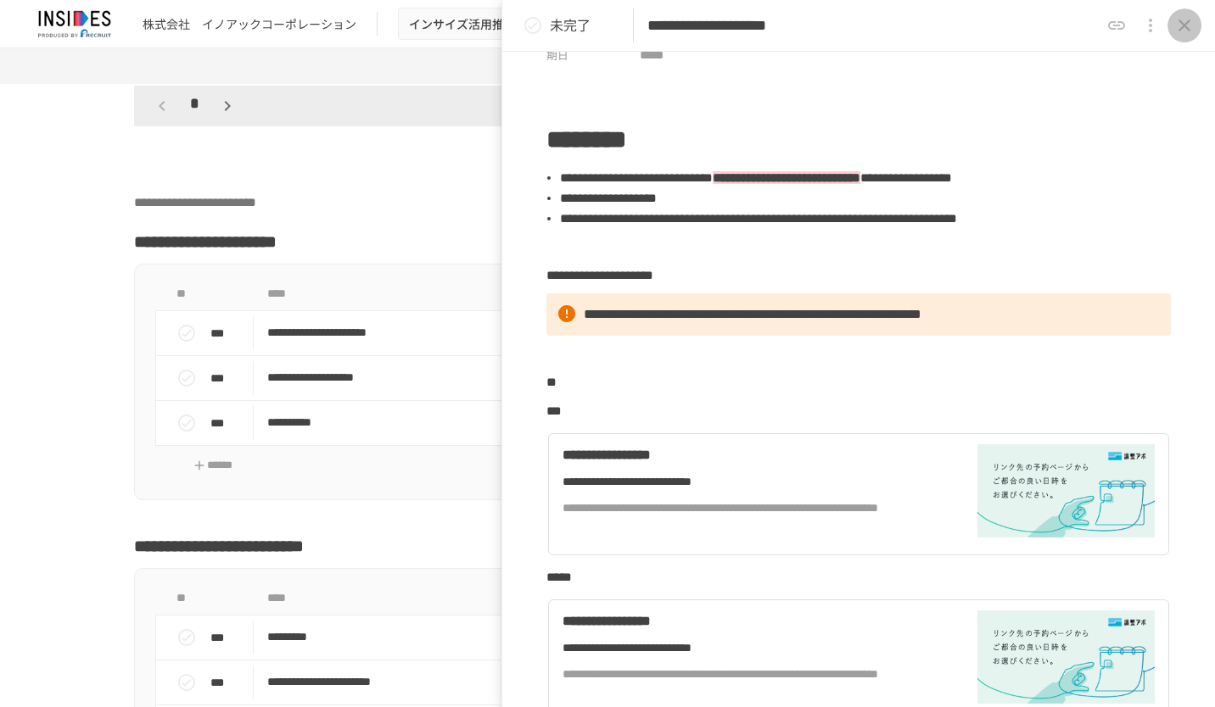
click at [1185, 21] on icon "close drawer" at bounding box center [1184, 25] width 20 height 20
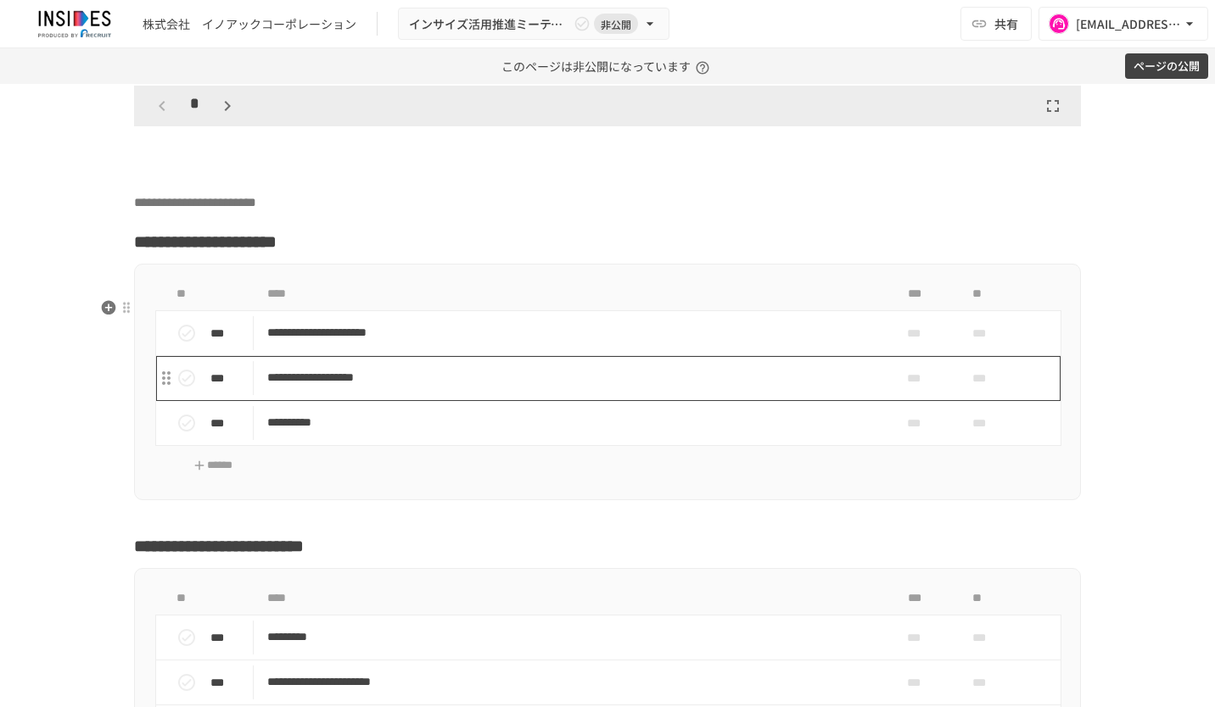
click at [674, 389] on p "**********" at bounding box center [572, 377] width 610 height 21
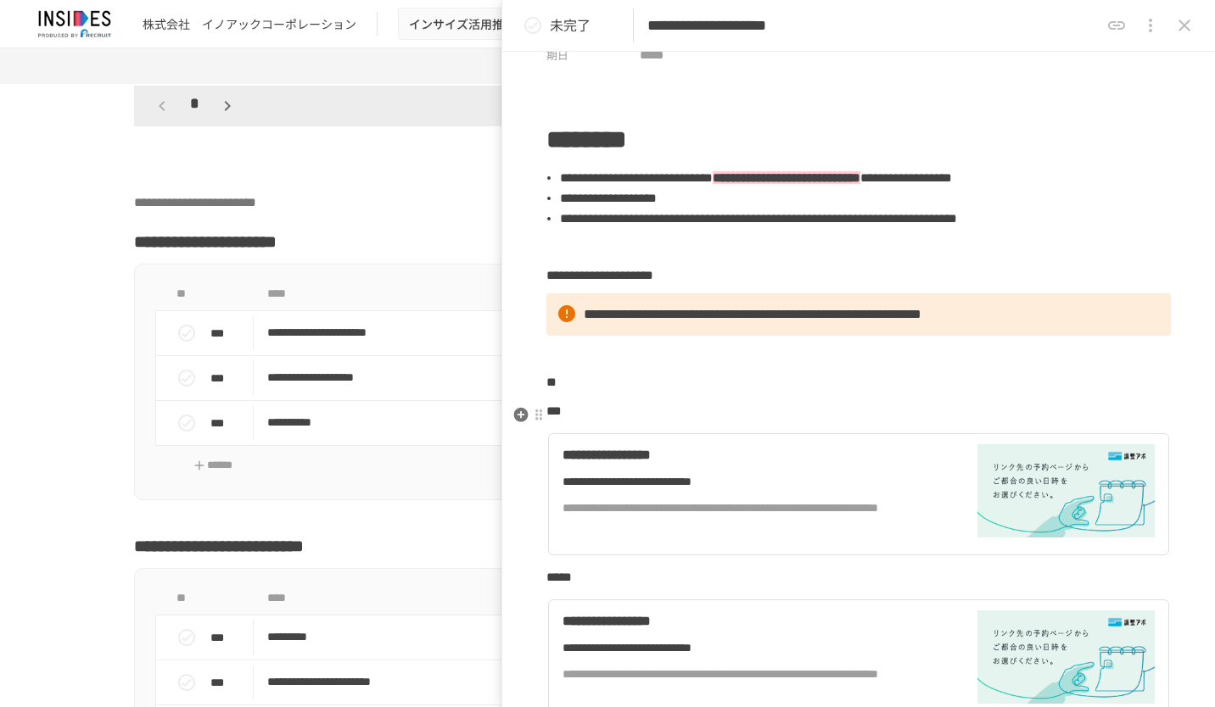
scroll to position [254, 0]
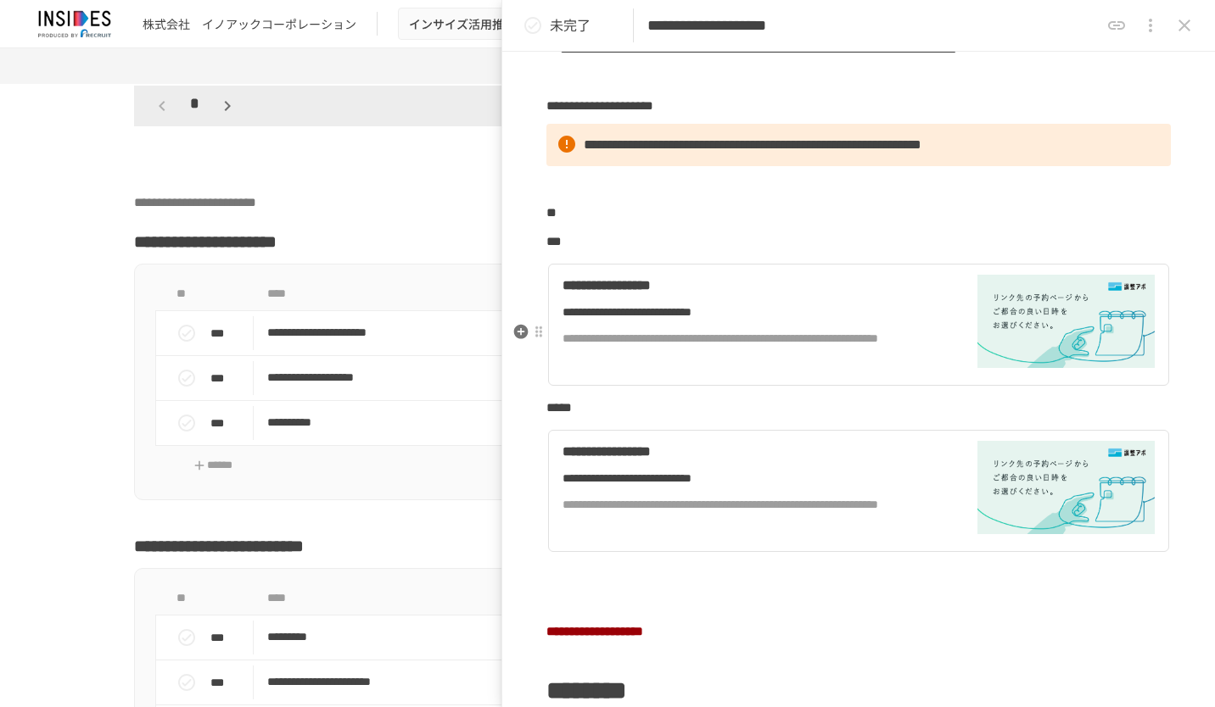
click at [737, 322] on div "**********" at bounding box center [750, 312] width 377 height 19
click at [765, 488] on div "**********" at bounding box center [750, 478] width 377 height 19
click at [779, 463] on div "**********" at bounding box center [750, 452] width 377 height 22
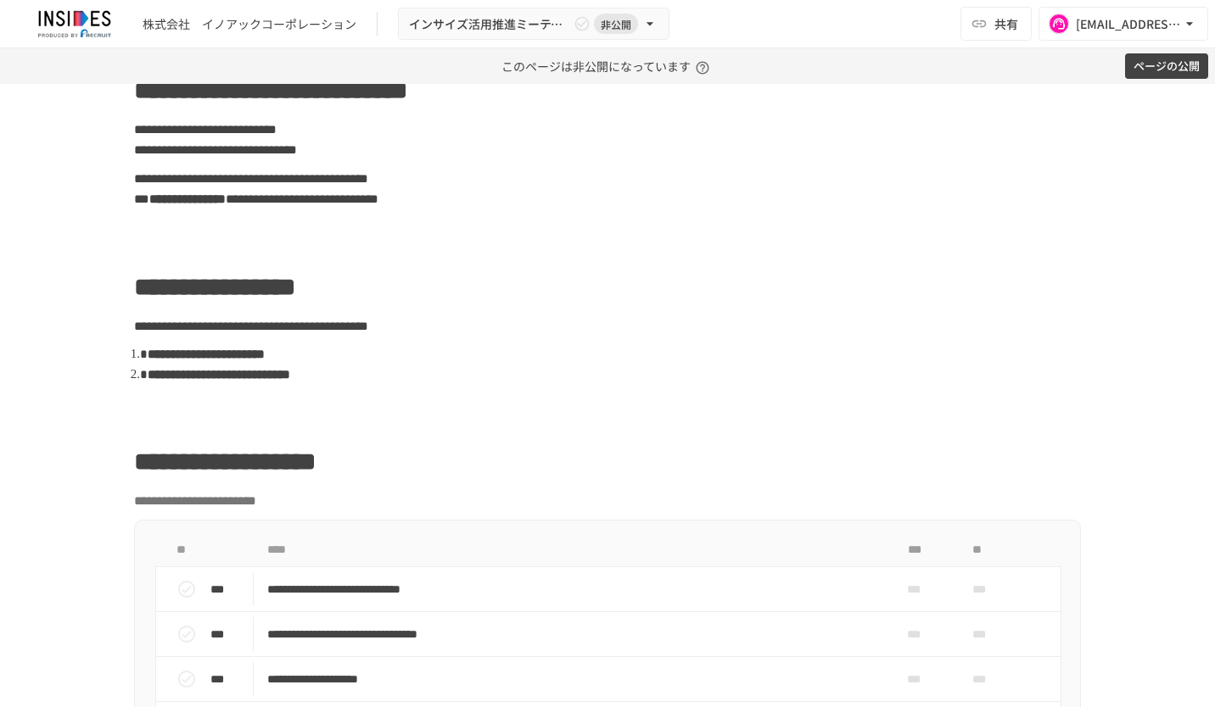
scroll to position [679, 0]
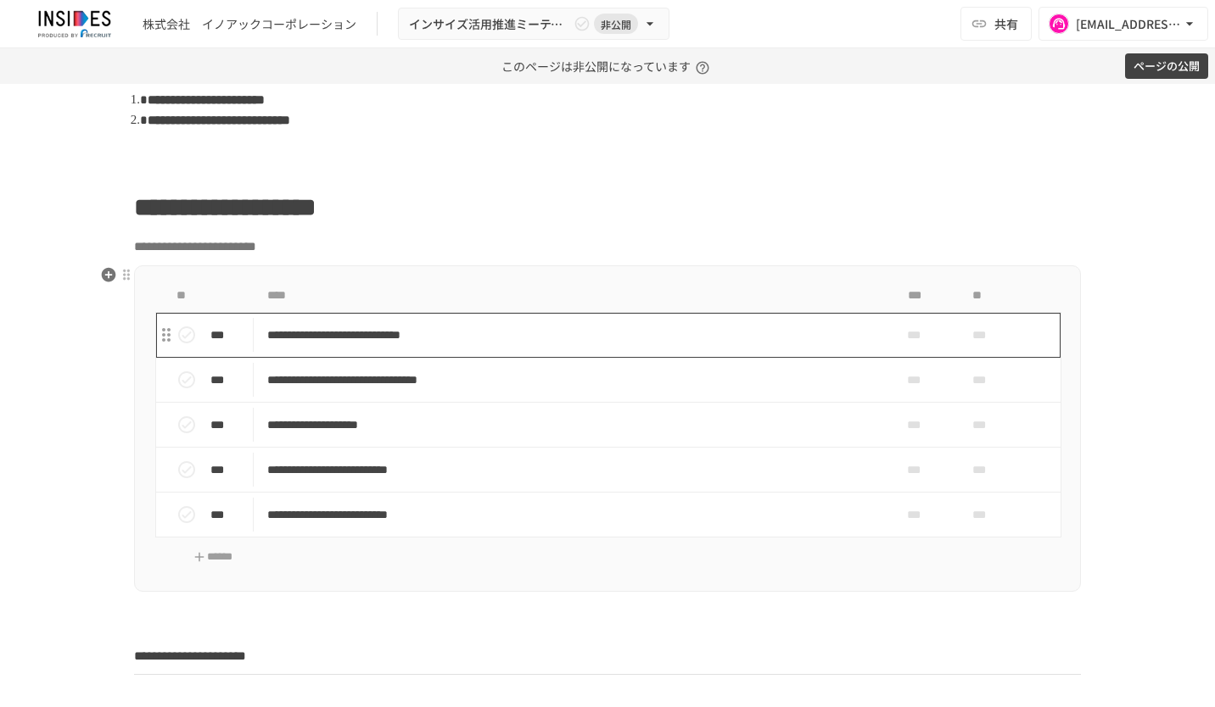
click at [787, 338] on p "**********" at bounding box center [572, 335] width 610 height 21
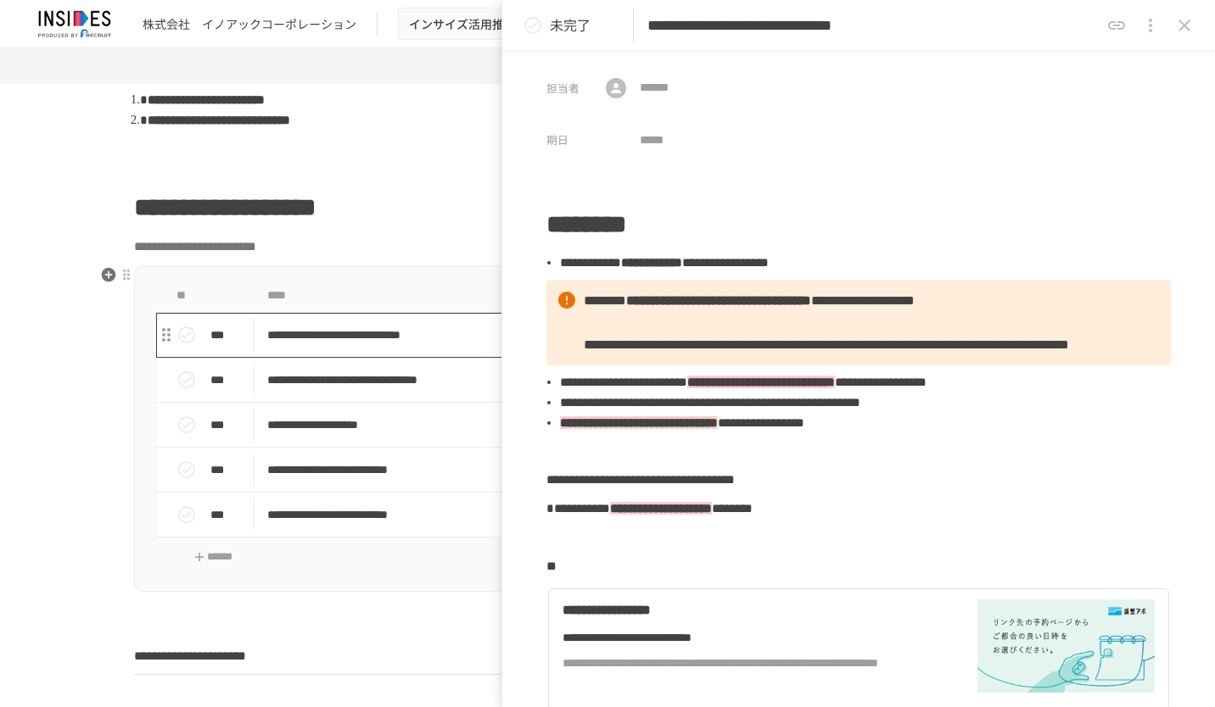
scroll to position [424, 0]
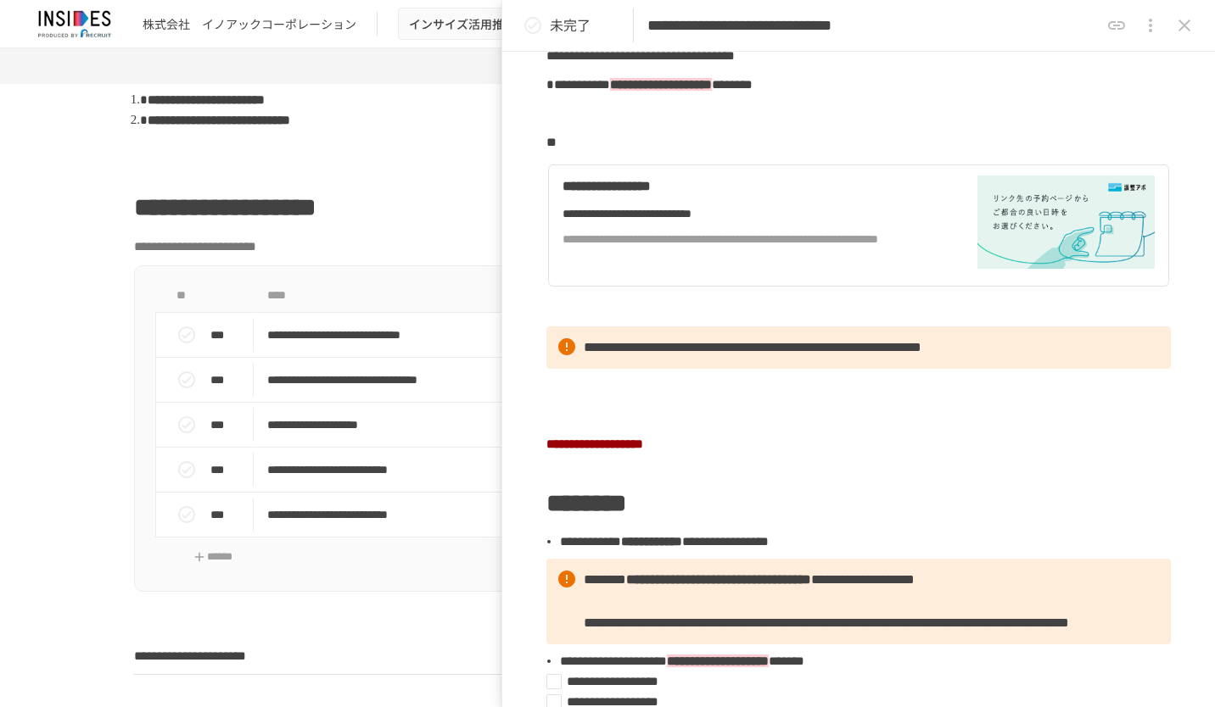
click at [1185, 30] on icon "close drawer" at bounding box center [1184, 25] width 20 height 20
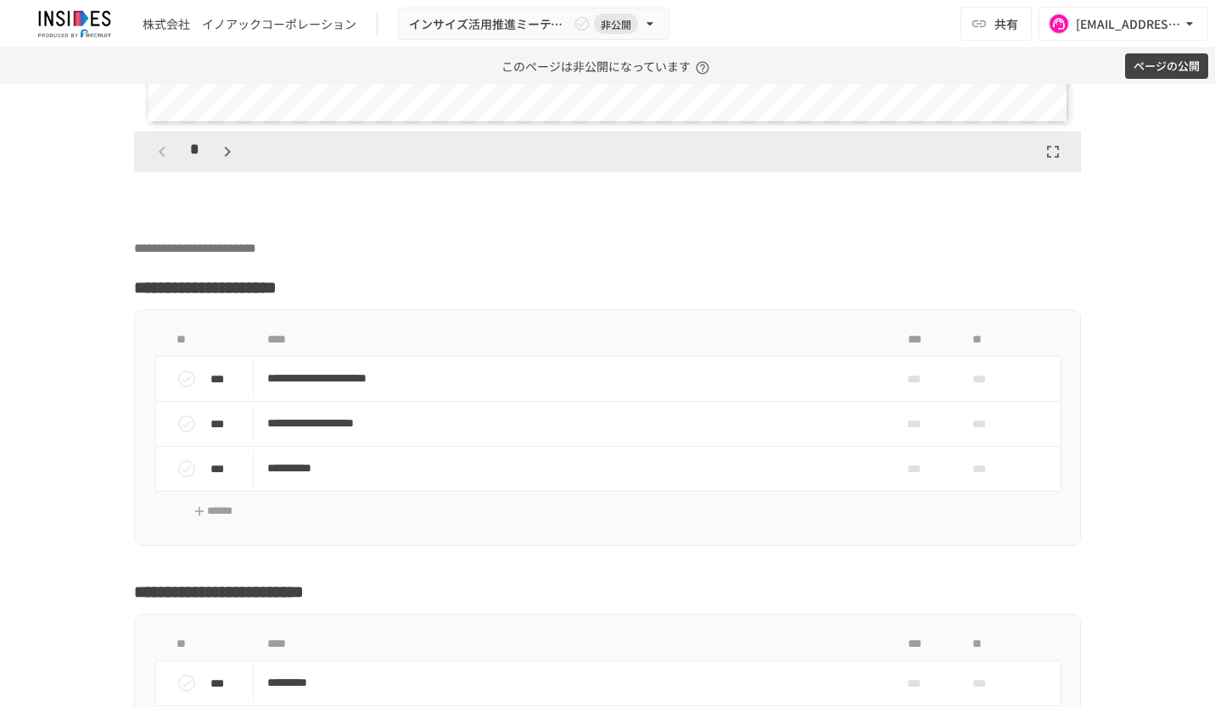
scroll to position [5260, 0]
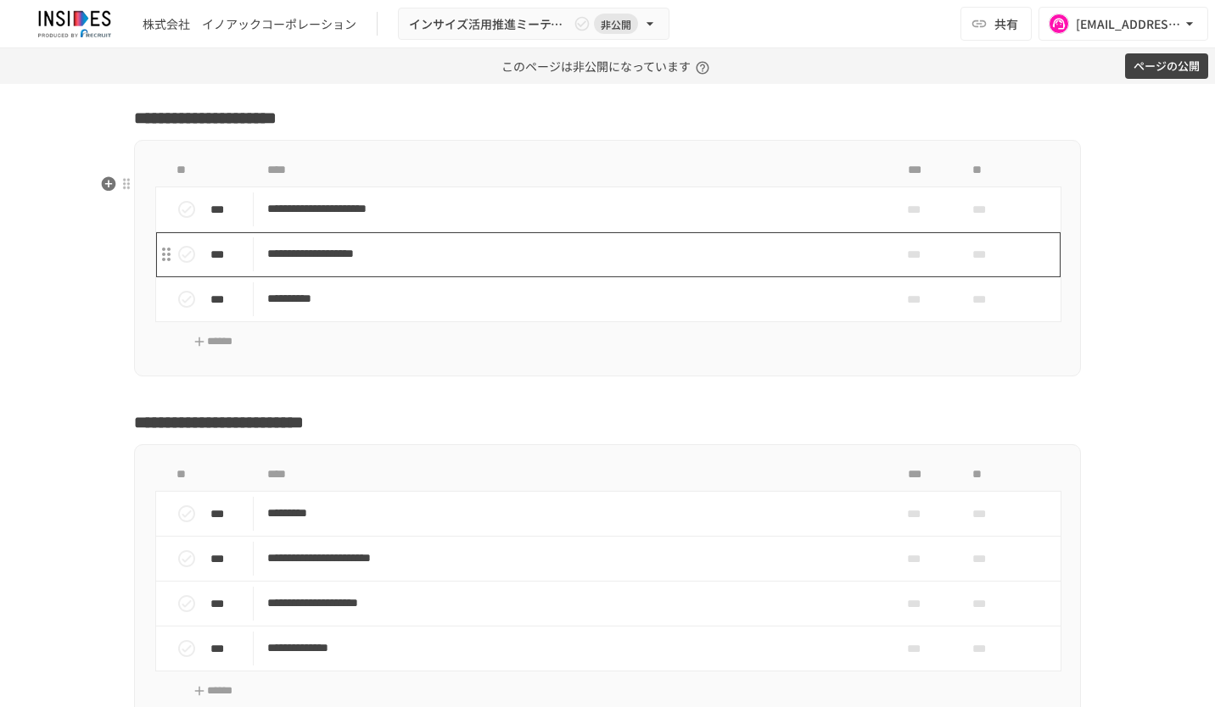
click at [727, 265] on p "**********" at bounding box center [572, 253] width 610 height 21
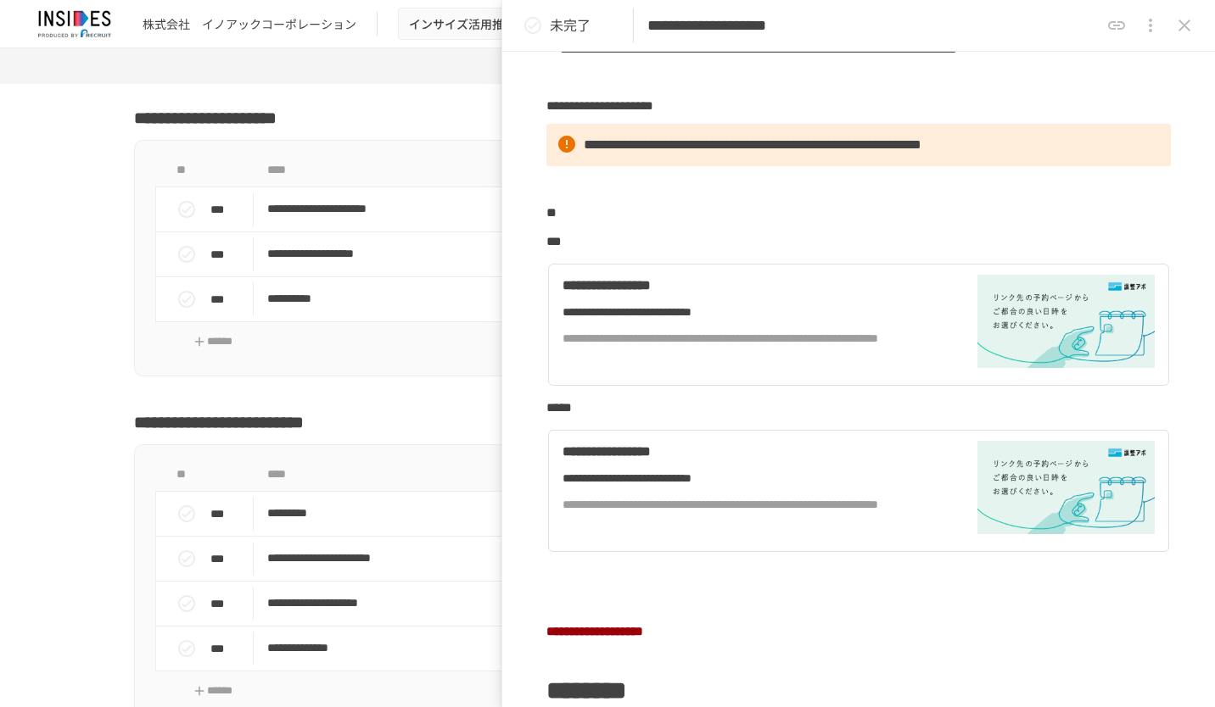
scroll to position [339, 0]
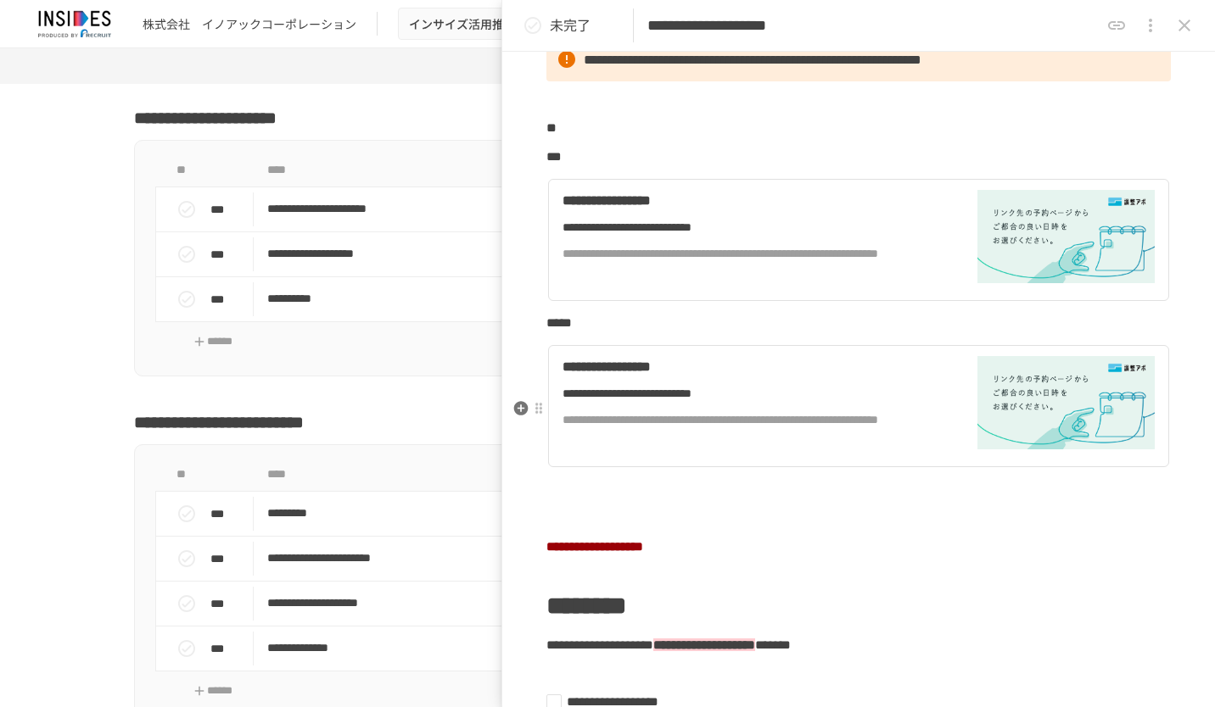
click at [824, 403] on div "**********" at bounding box center [750, 393] width 377 height 19
click at [723, 237] on div "**********" at bounding box center [750, 227] width 377 height 19
click at [1188, 29] on icon "close drawer" at bounding box center [1184, 26] width 12 height 12
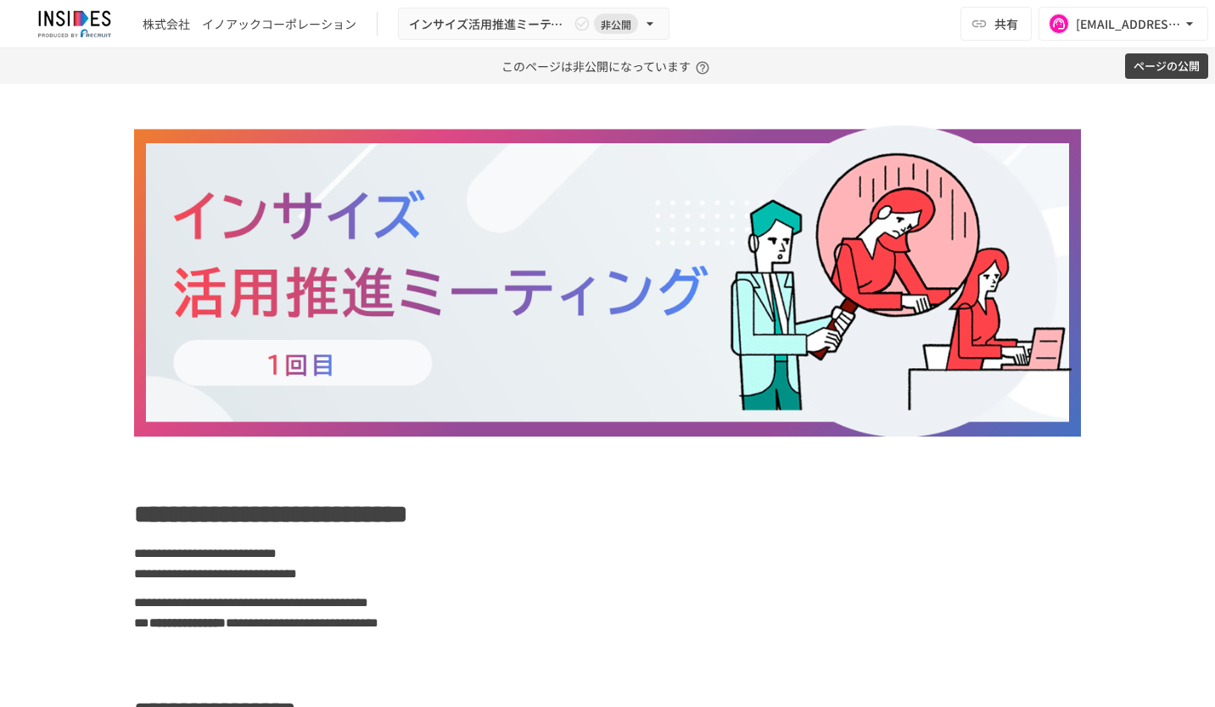
click at [1170, 63] on button "ページの公開" at bounding box center [1166, 66] width 83 height 26
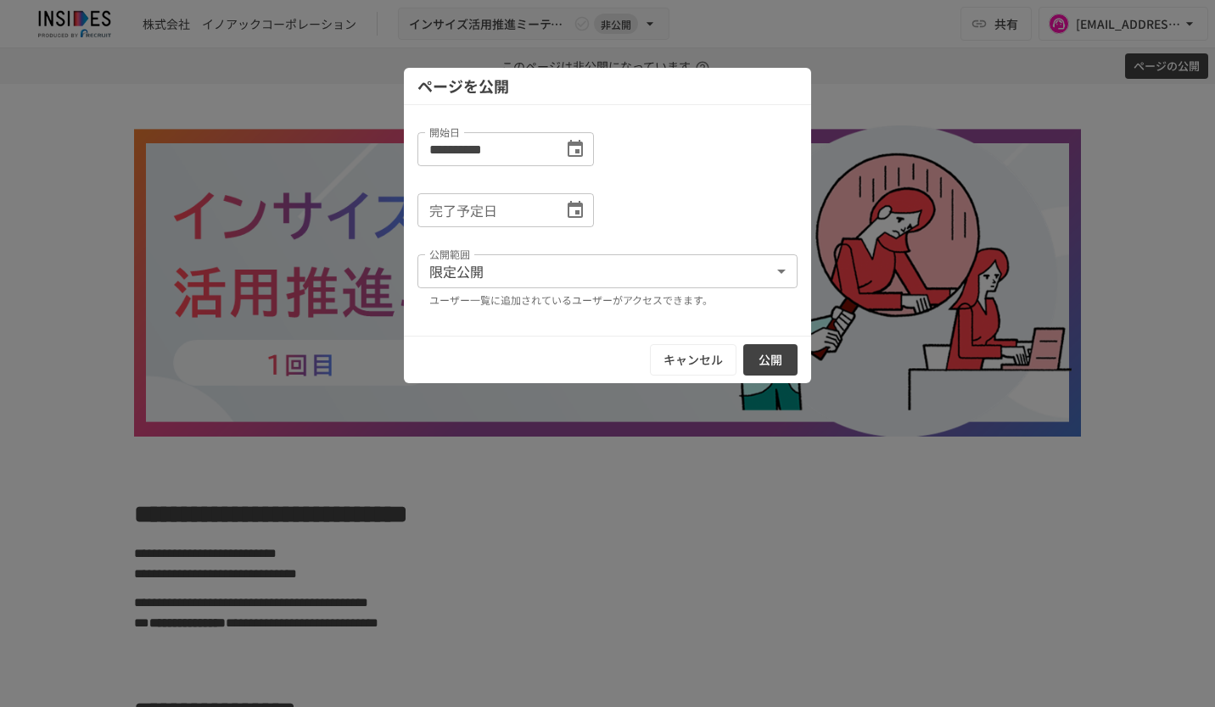
click at [783, 359] on button "公開" at bounding box center [770, 359] width 54 height 31
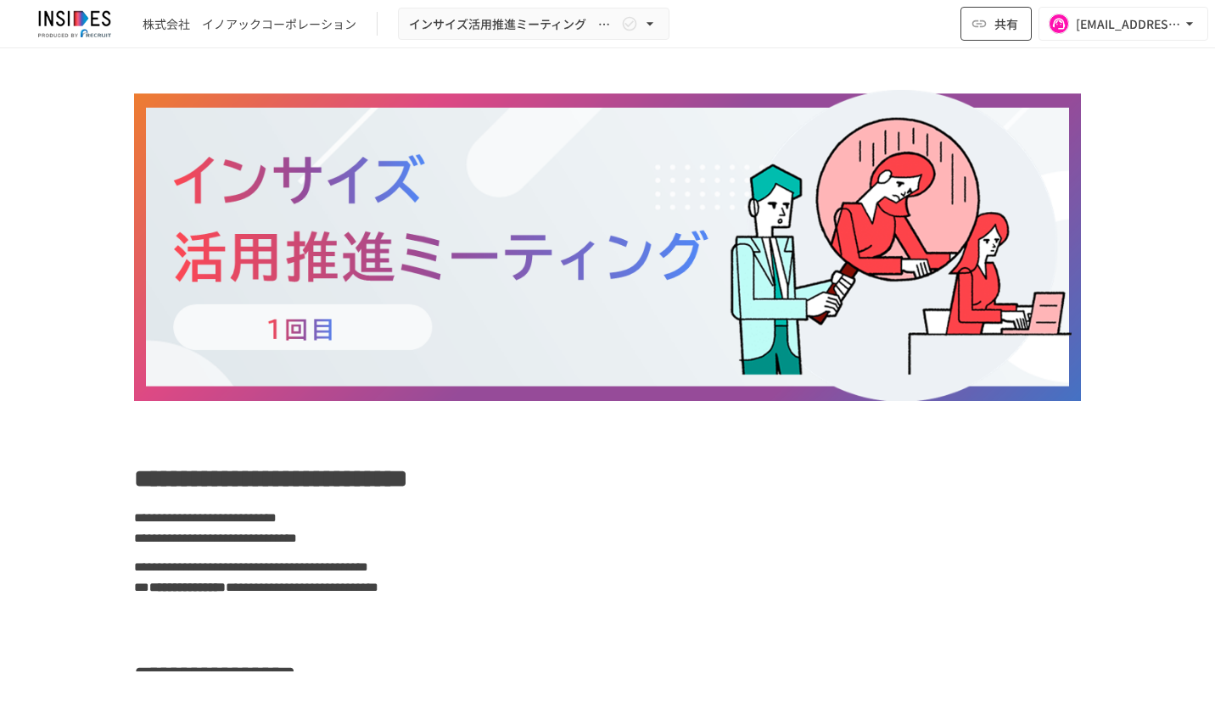
click at [982, 24] on icon "button" at bounding box center [978, 23] width 17 height 17
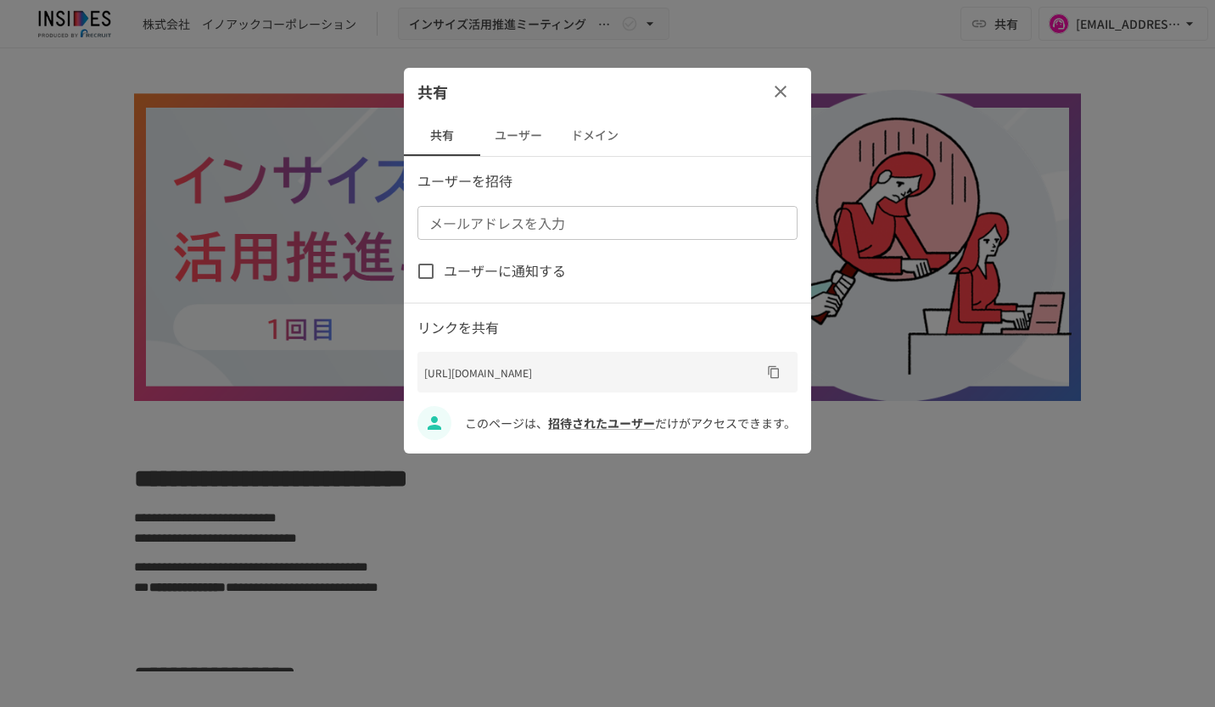
click at [538, 209] on div "メールアドレスを入力" at bounding box center [607, 223] width 380 height 34
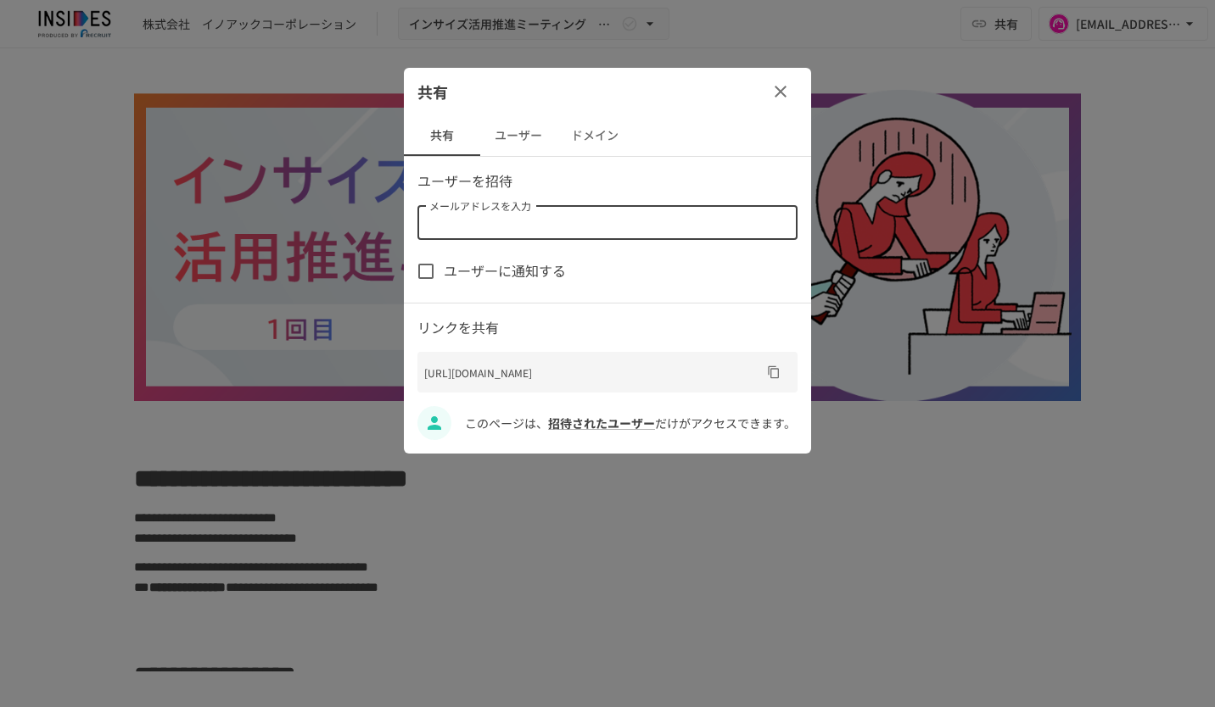
paste input "**********"
type input "**********"
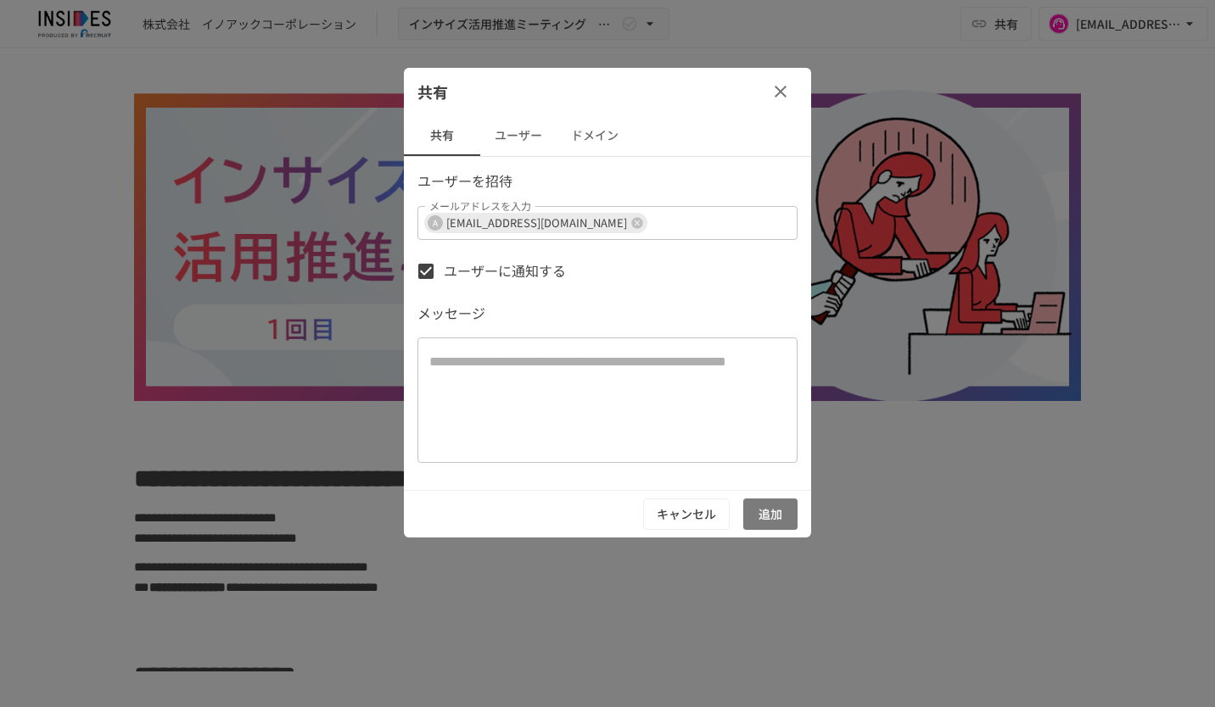
click at [786, 516] on button "追加" at bounding box center [770, 514] width 54 height 31
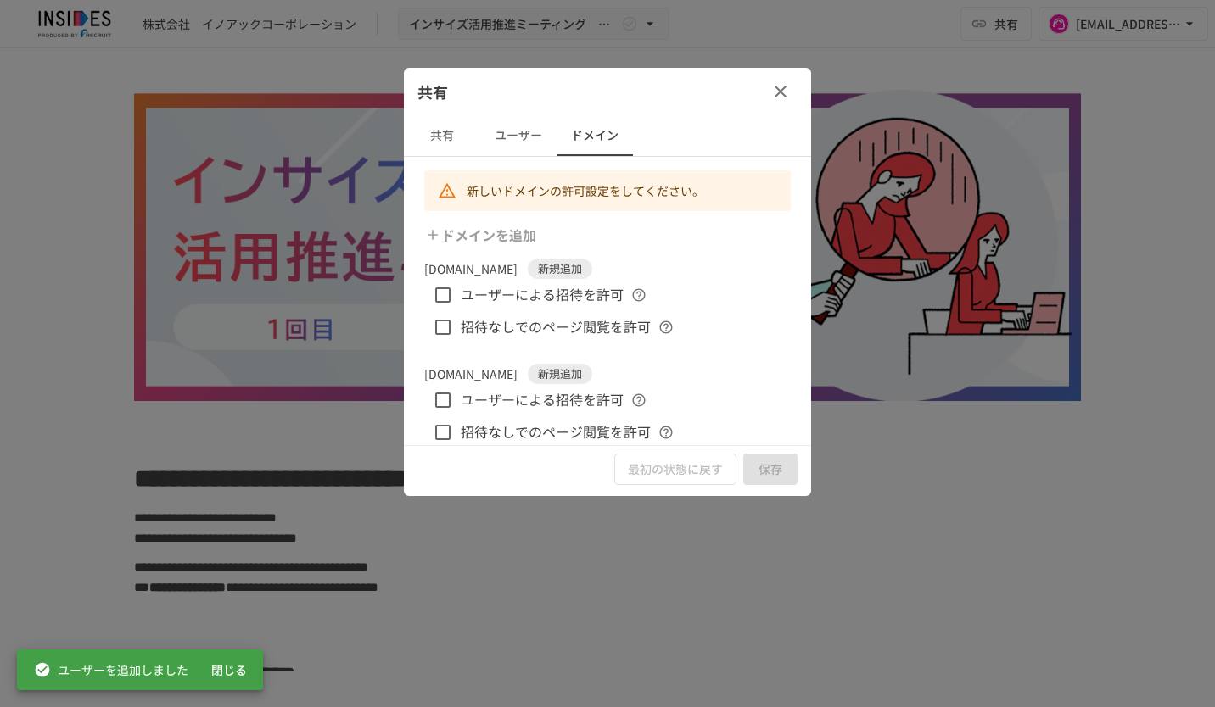
click at [772, 87] on icon "button" at bounding box center [780, 91] width 20 height 20
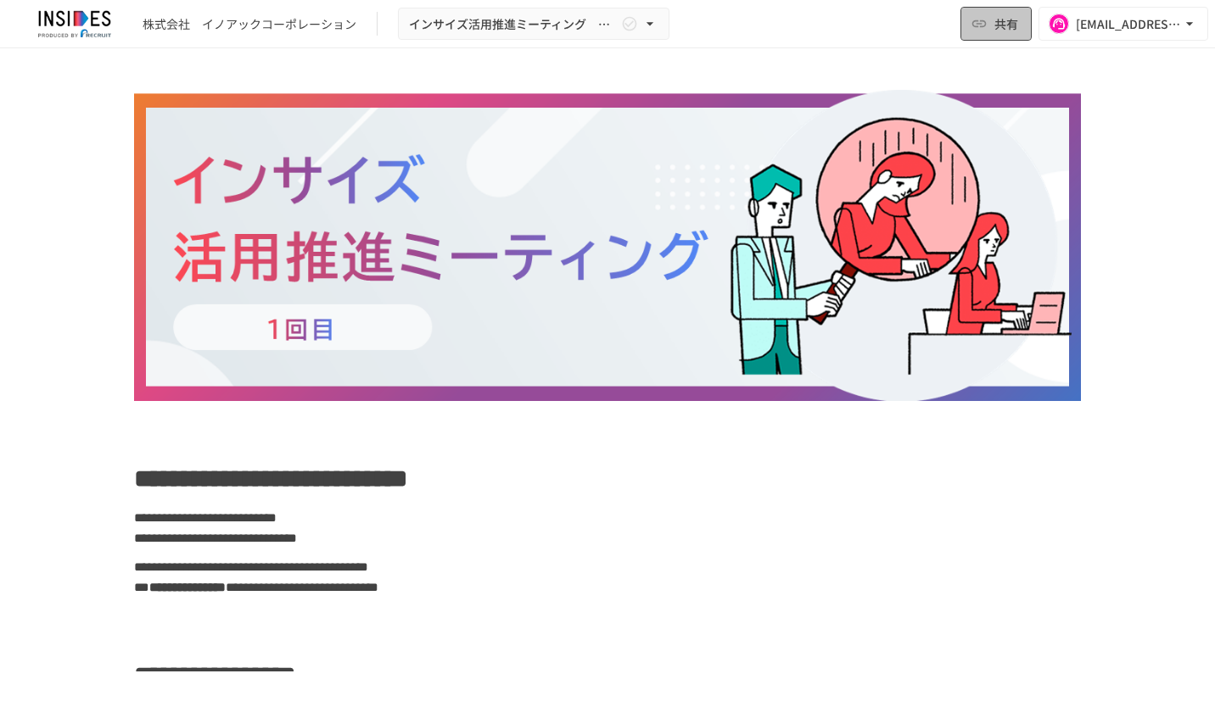
click at [998, 21] on span "共有" at bounding box center [1006, 23] width 24 height 19
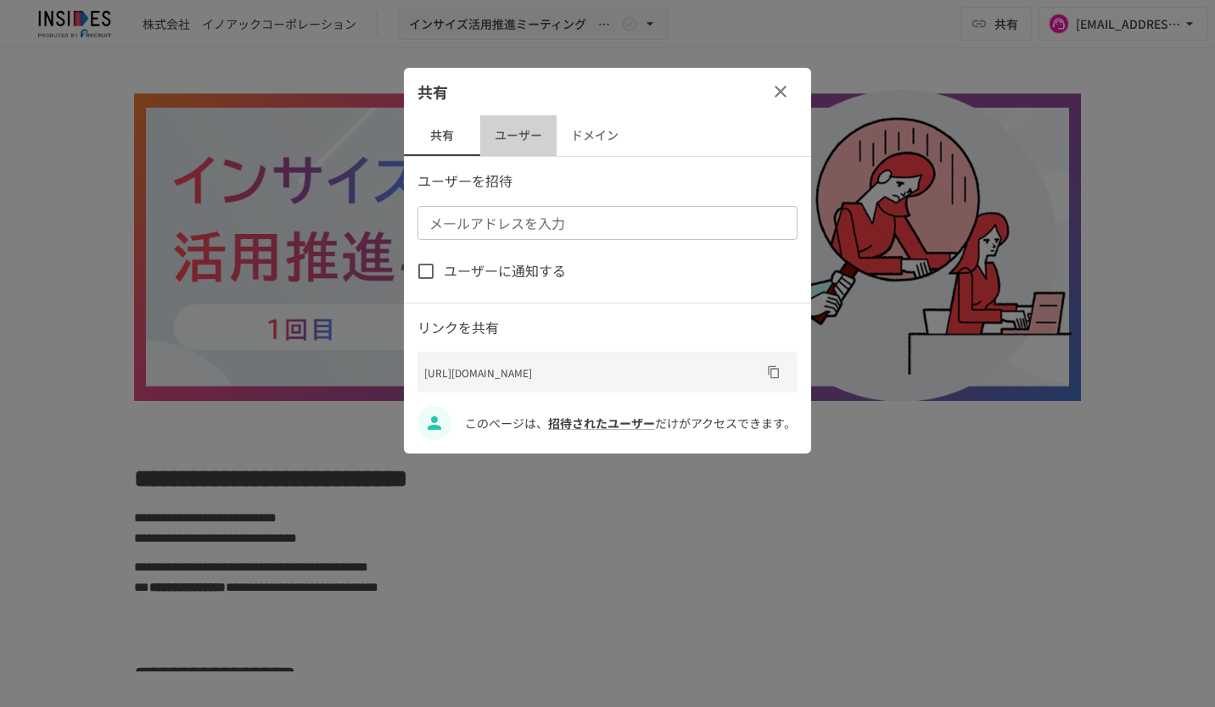
click at [528, 132] on button "ユーザー" at bounding box center [518, 135] width 76 height 41
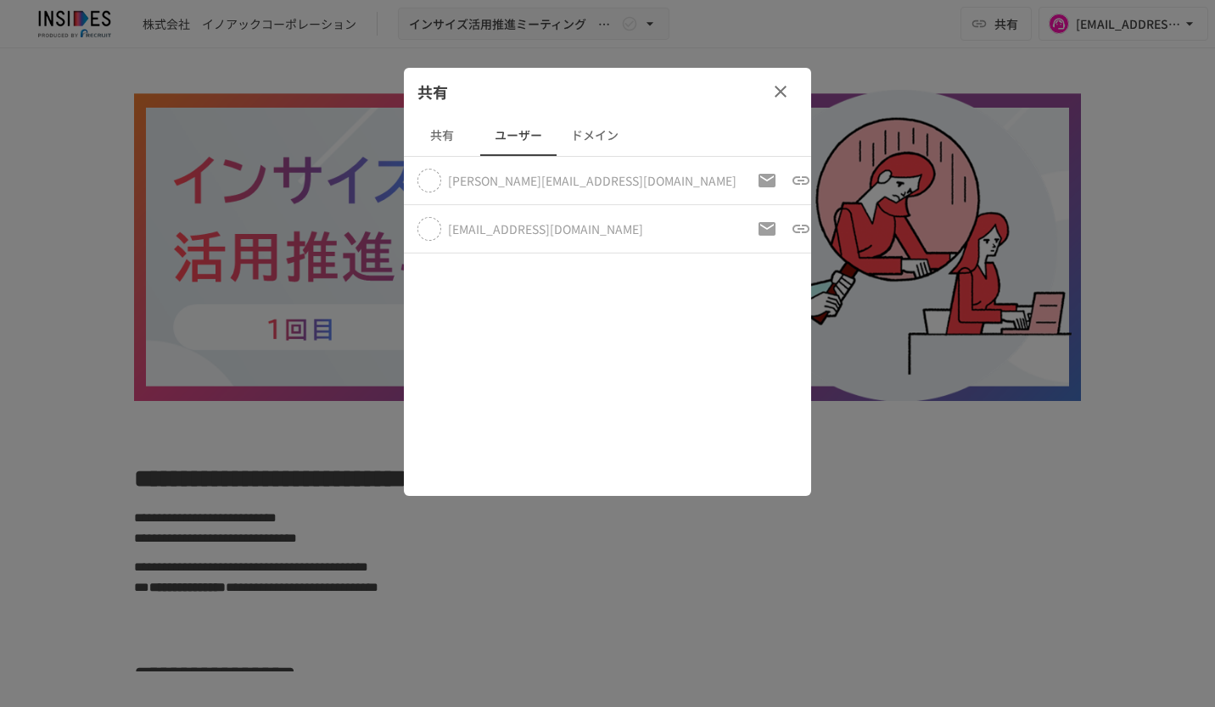
click at [775, 90] on icon "button" at bounding box center [780, 91] width 20 height 20
